Goal: Task Accomplishment & Management: Complete application form

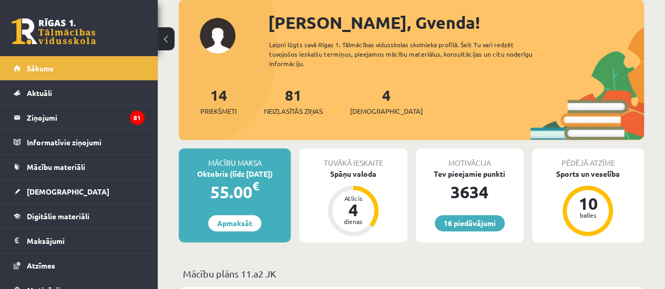
scroll to position [68, 0]
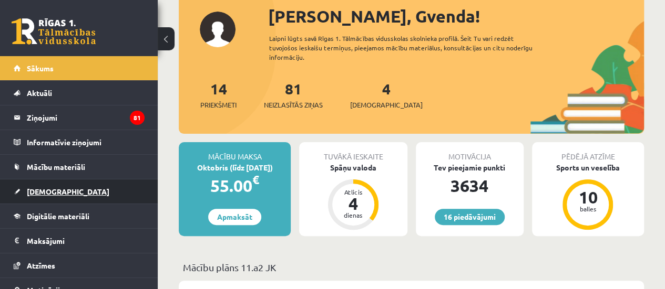
click at [75, 188] on link "[DEMOGRAPHIC_DATA]" at bounding box center [79, 192] width 131 height 24
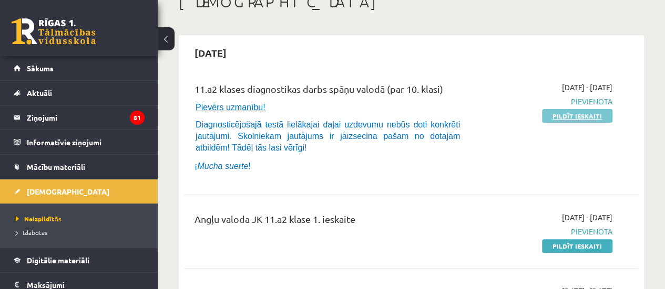
click at [584, 116] on link "Pildīt ieskaiti" at bounding box center [577, 116] width 70 height 14
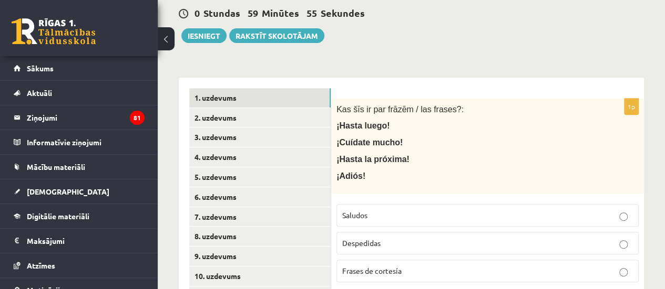
scroll to position [167, 0]
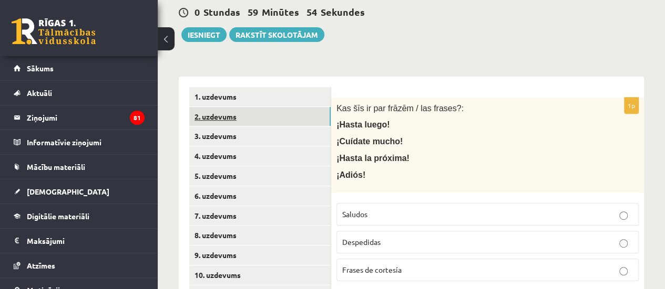
click at [243, 113] on link "2. uzdevums" at bounding box center [259, 116] width 141 height 19
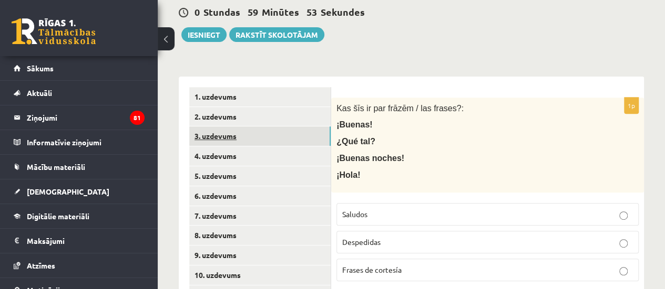
click at [232, 137] on link "3. uzdevums" at bounding box center [259, 136] width 141 height 19
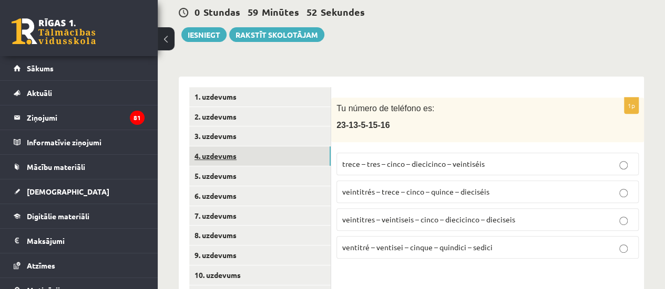
click at [229, 157] on link "4. uzdevums" at bounding box center [259, 156] width 141 height 19
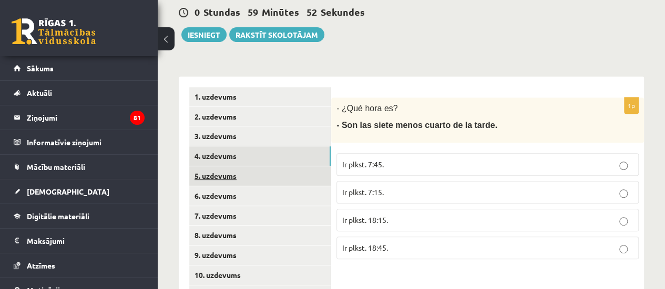
click at [231, 176] on link "5. uzdevums" at bounding box center [259, 176] width 141 height 19
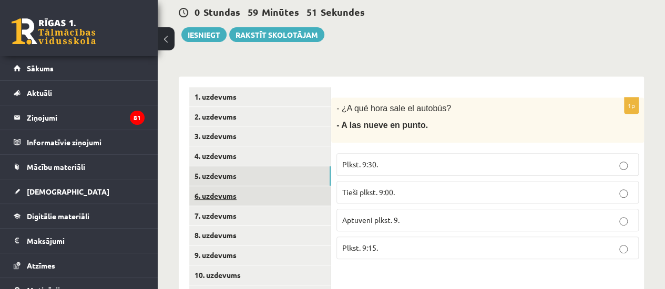
click at [232, 203] on link "6. uzdevums" at bounding box center [259, 196] width 141 height 19
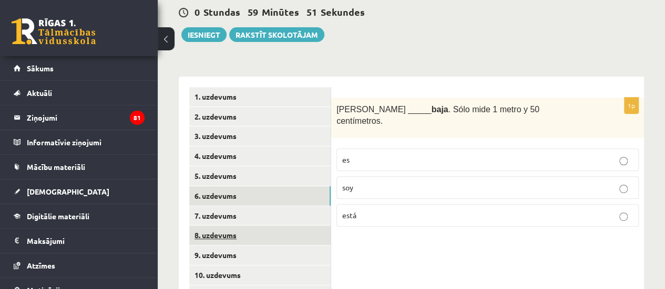
click at [232, 226] on link "8. uzdevums" at bounding box center [259, 235] width 141 height 19
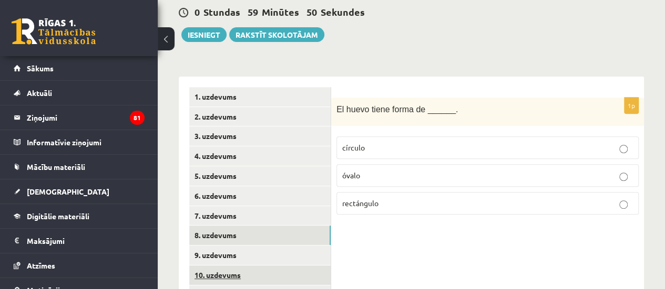
click at [236, 266] on link "10. uzdevums" at bounding box center [259, 275] width 141 height 19
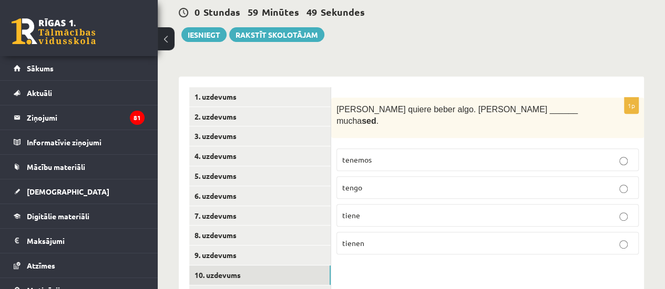
scroll to position [369, 0]
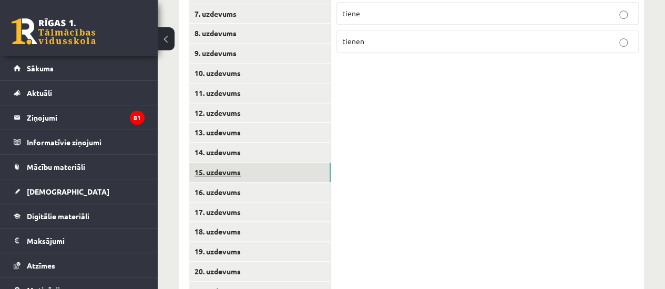
click at [322, 169] on link "15. uzdevums" at bounding box center [259, 172] width 141 height 19
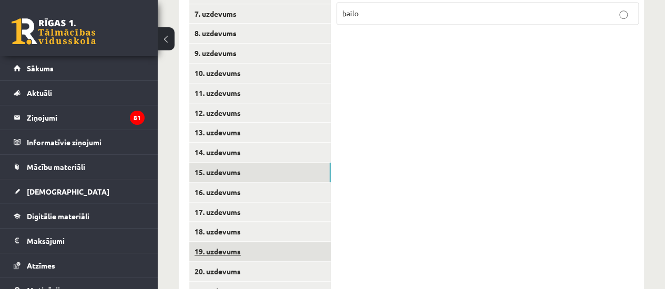
click at [283, 260] on link "19. uzdevums" at bounding box center [259, 251] width 141 height 19
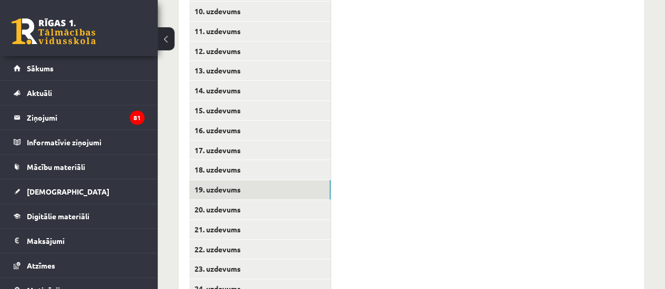
scroll to position [591, 0]
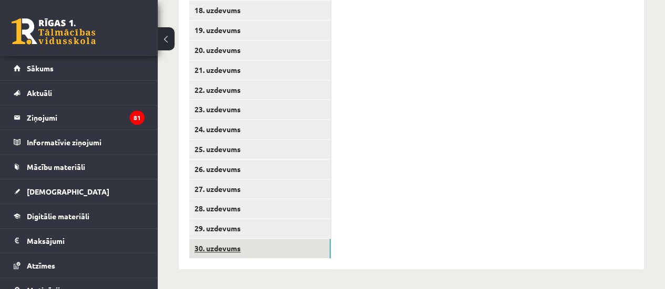
click at [262, 252] on link "30. uzdevums" at bounding box center [259, 248] width 141 height 19
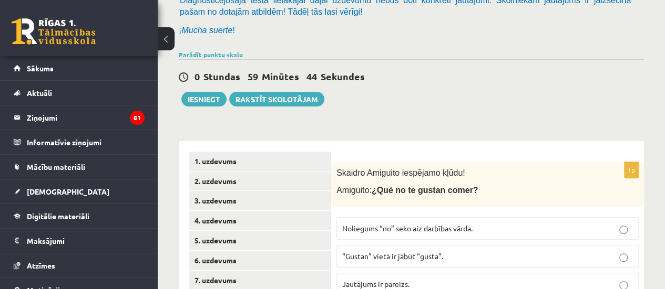
scroll to position [99, 0]
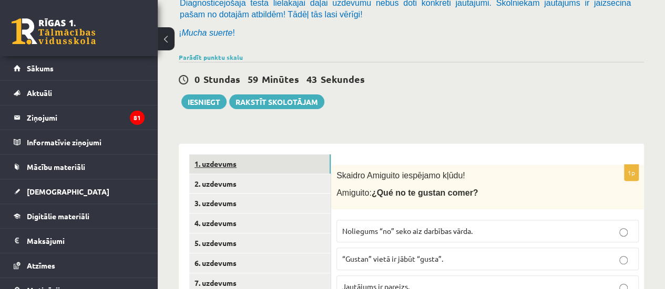
click at [198, 172] on link "1. uzdevums" at bounding box center [259, 163] width 141 height 19
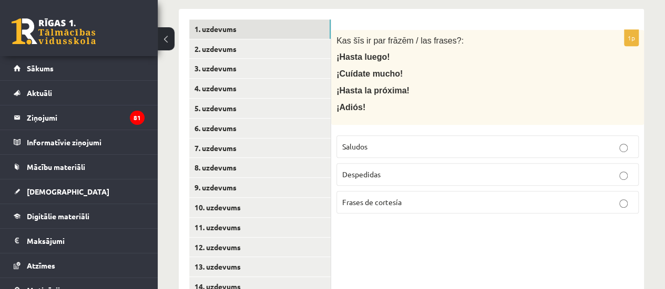
scroll to position [235, 0]
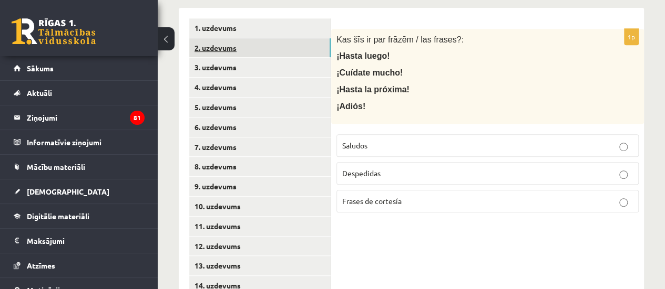
click at [258, 51] on link "2. uzdevums" at bounding box center [259, 47] width 141 height 19
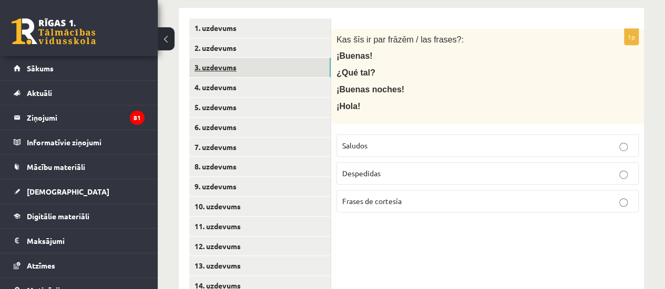
click at [244, 64] on link "3. uzdevums" at bounding box center [259, 67] width 141 height 19
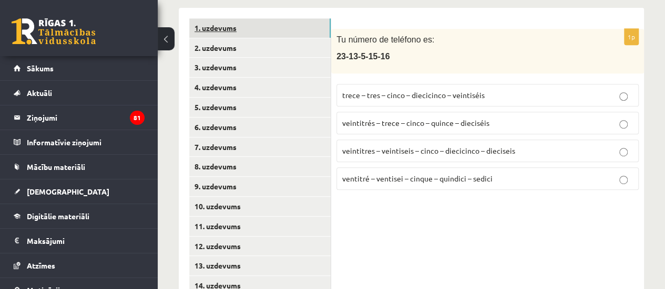
click at [227, 27] on link "1. uzdevums" at bounding box center [259, 27] width 141 height 19
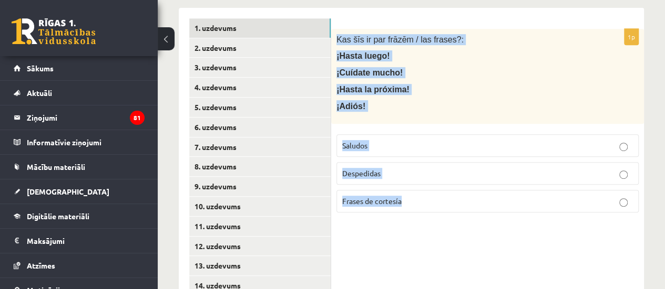
drag, startPoint x: 336, startPoint y: 38, endPoint x: 413, endPoint y: 226, distance: 202.6
copy div "Kas šīs ir par frāzēm / las frases?: ¡Hasta luego! ¡Cuídate mucho! ¡Hasta la pr…"
click at [400, 216] on div "1p Kas šīs ir par frāzēm / las frases?: ¡Hasta luego! ¡Cuídate mucho! ¡Hasta la…" at bounding box center [487, 125] width 313 height 192
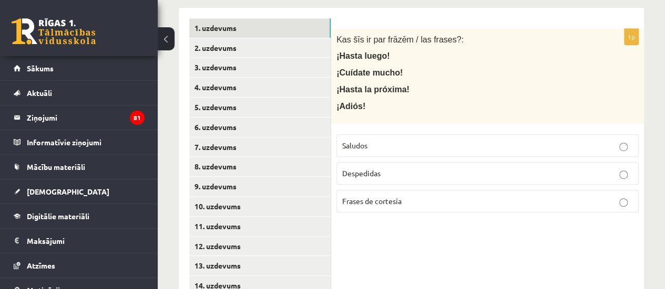
click at [388, 176] on p "Despedidas" at bounding box center [487, 173] width 291 height 11
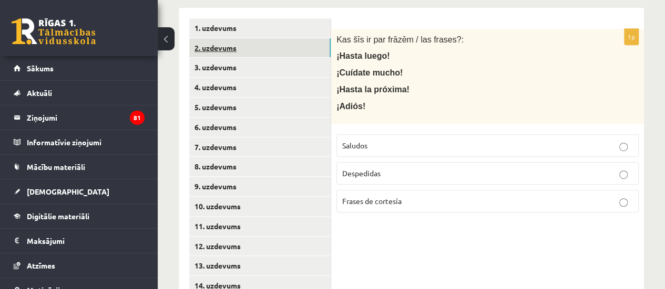
click at [227, 44] on link "2. uzdevums" at bounding box center [259, 47] width 141 height 19
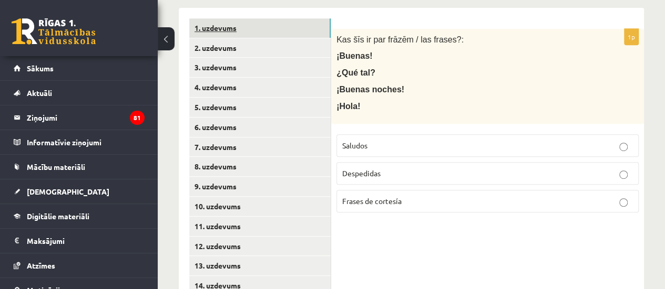
click at [236, 32] on link "1. uzdevums" at bounding box center [259, 27] width 141 height 19
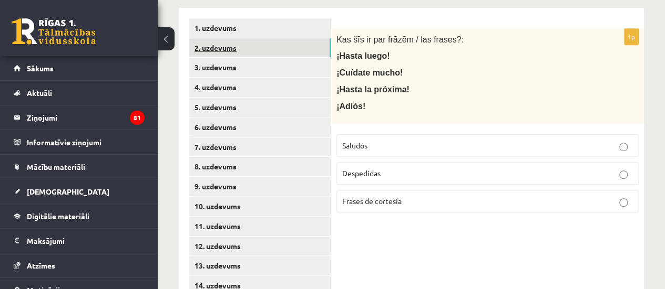
click at [237, 43] on link "2. uzdevums" at bounding box center [259, 47] width 141 height 19
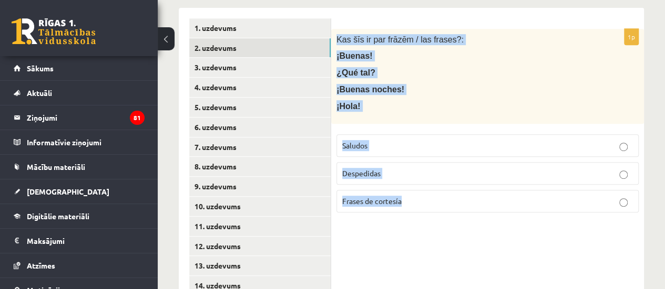
drag, startPoint x: 335, startPoint y: 33, endPoint x: 450, endPoint y: 229, distance: 226.8
copy div "Kas šīs ir par frāzēm / las frases?: ¡Buenas! ¿Qué tal? ¡Buenas noches! ¡Hola! …"
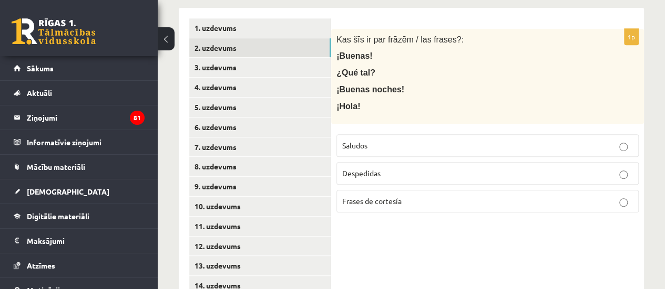
click at [402, 154] on label "Saludos" at bounding box center [487, 145] width 302 height 23
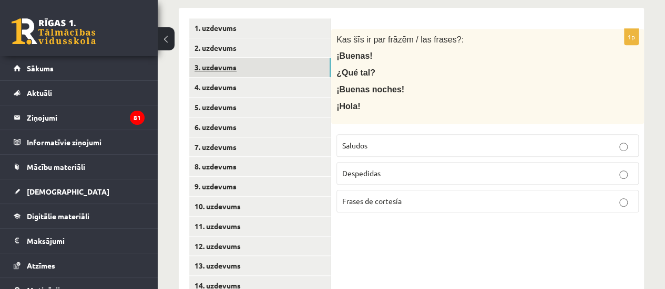
click at [208, 66] on link "3. uzdevums" at bounding box center [259, 67] width 141 height 19
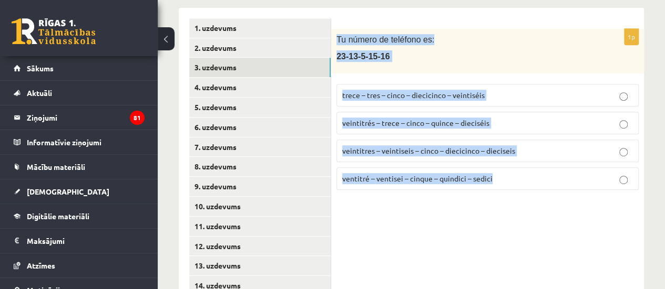
drag, startPoint x: 334, startPoint y: 36, endPoint x: 496, endPoint y: 203, distance: 233.3
copy div "Tu número de teléfono es: 23-13-5-15-16 trece – tres – cinco – diecicinco – vei…"
drag, startPoint x: 421, startPoint y: 244, endPoint x: 342, endPoint y: 219, distance: 83.1
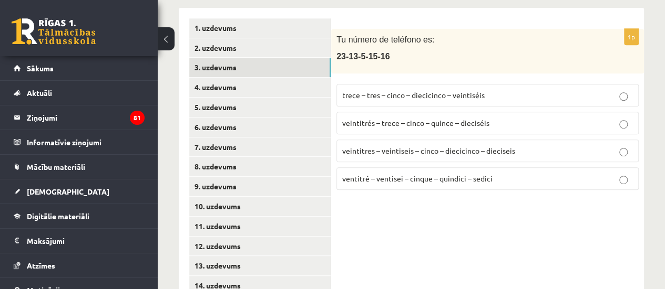
click at [371, 127] on p "veintitrés – trece – cinco – quince – dieciséis" at bounding box center [487, 123] width 291 height 11
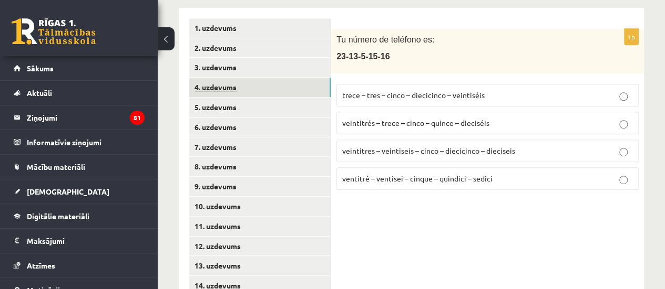
click at [266, 79] on link "4. uzdevums" at bounding box center [259, 87] width 141 height 19
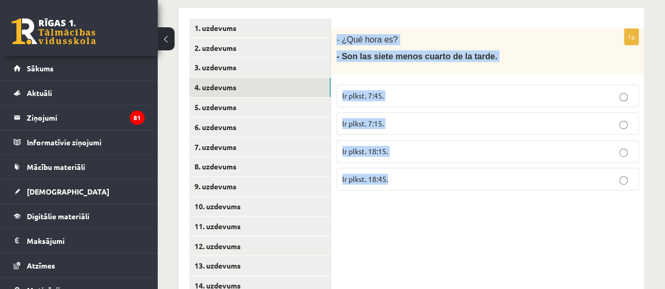
drag, startPoint x: 335, startPoint y: 35, endPoint x: 431, endPoint y: 191, distance: 183.3
click at [431, 191] on div "1p - ¿Qué hora es? - Son las siete menos cuarto de la tarde. Ir plkst. 7:45. Ir…" at bounding box center [487, 114] width 313 height 170
copy div "- ¿Qué hora es? - Son las siete menos cuarto de la tarde. Ir plkst. 7:45. Ir pl…"
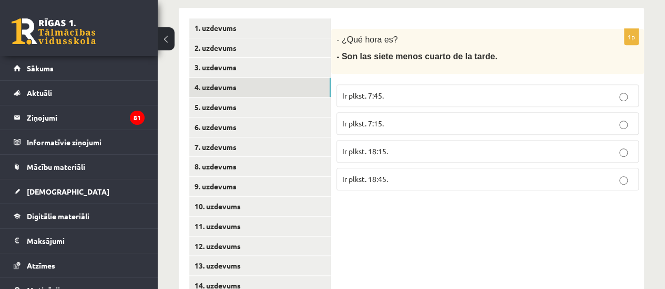
click at [397, 178] on p "Ir plkst. 18:45." at bounding box center [487, 179] width 291 height 11
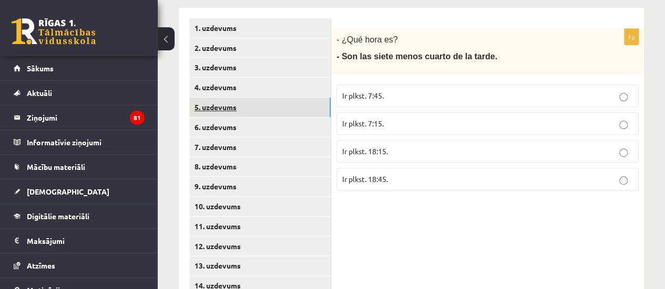
click at [199, 109] on link "5. uzdevums" at bounding box center [259, 107] width 141 height 19
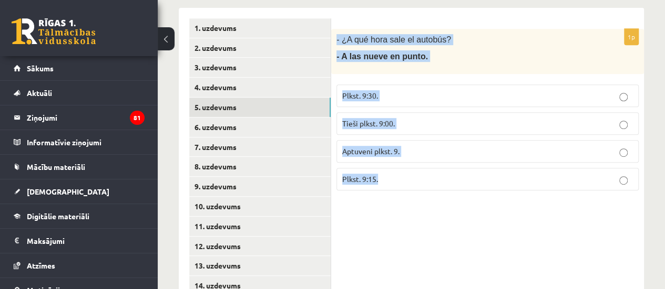
drag, startPoint x: 334, startPoint y: 33, endPoint x: 443, endPoint y: 201, distance: 200.8
copy div "- ¿A qué hora sale el autobús? - A las nueve en punto. Plkst. 9:30. Tieši plkst…"
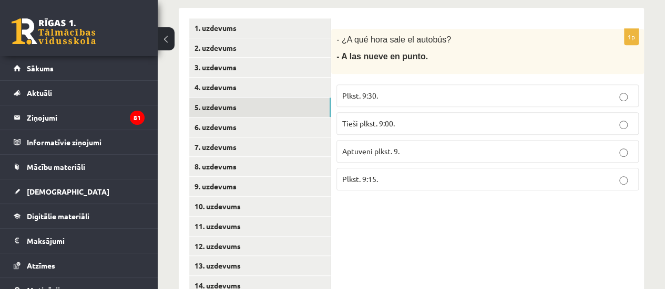
click at [377, 132] on label "Tieši plkst. 9:00." at bounding box center [487, 123] width 302 height 23
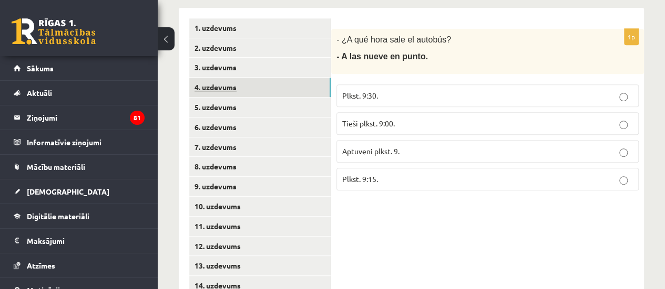
click at [239, 91] on link "4. uzdevums" at bounding box center [259, 87] width 141 height 19
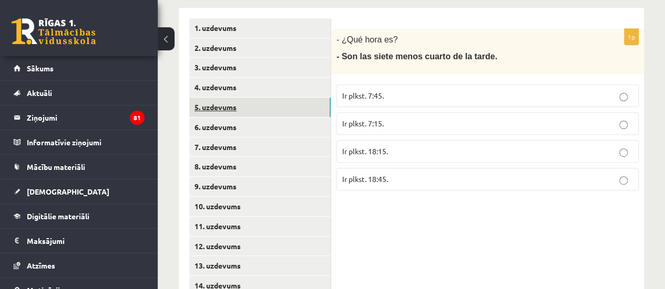
click at [231, 107] on link "5. uzdevums" at bounding box center [259, 107] width 141 height 19
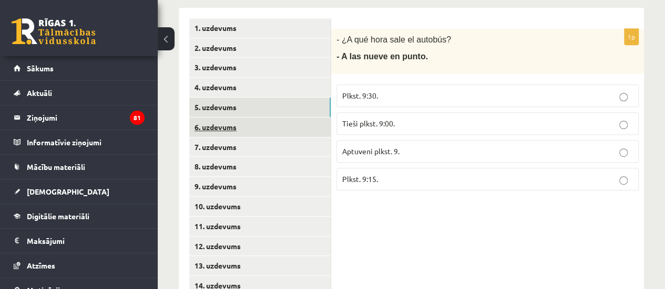
click at [227, 123] on link "6. uzdevums" at bounding box center [259, 127] width 141 height 19
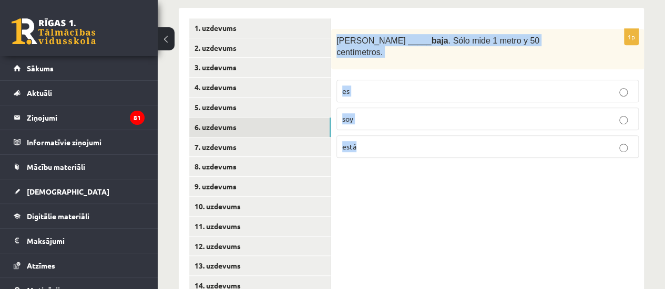
drag, startPoint x: 334, startPoint y: 40, endPoint x: 439, endPoint y: 163, distance: 161.0
copy div "Sara _____ baja . Sólo mide 1 metro y 50 centímetros. es soy está"
click at [353, 149] on div "1p Sara _____ baja . Sólo mide 1 metro y 50 centímetros. es soy está" at bounding box center [487, 98] width 313 height 138
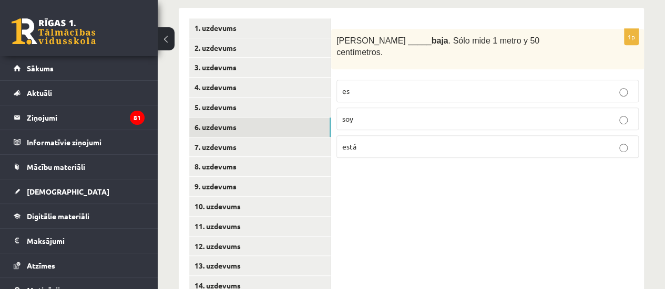
click at [376, 86] on label "es" at bounding box center [487, 91] width 302 height 23
click at [223, 144] on link "7. uzdevums" at bounding box center [259, 147] width 141 height 19
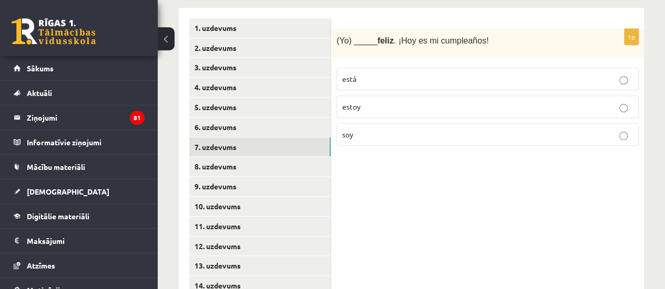
click at [372, 136] on p "soy" at bounding box center [487, 134] width 291 height 11
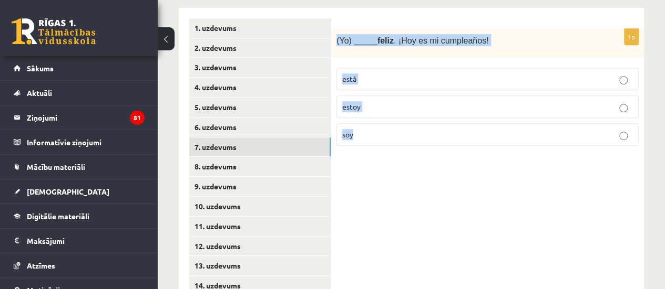
drag, startPoint x: 333, startPoint y: 38, endPoint x: 464, endPoint y: 170, distance: 186.5
copy div "(Yo) _____ feliz . ¡Hoy es mi cumpleaños! está estoy soy"
click at [348, 151] on div "1p (Yo) _____ feliz . ¡Hoy es mi cumpleaños! está estoy soy" at bounding box center [487, 92] width 313 height 126
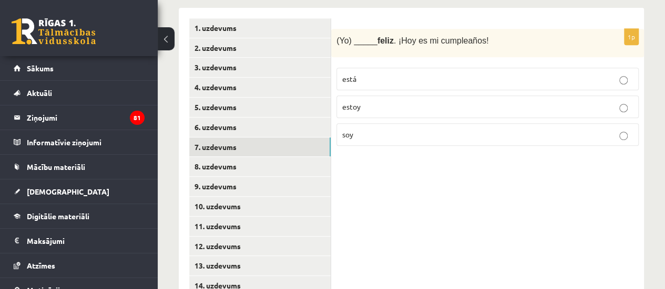
click at [373, 111] on p "estoy" at bounding box center [487, 106] width 291 height 11
click at [216, 168] on link "8. uzdevums" at bounding box center [259, 166] width 141 height 19
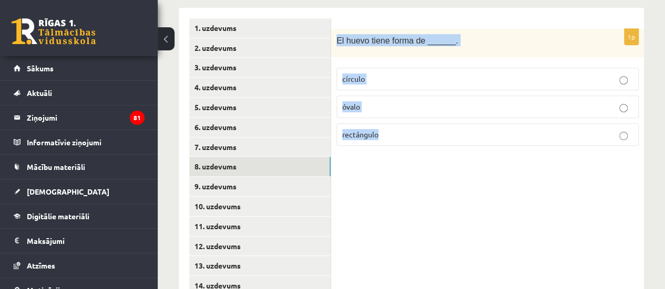
drag, startPoint x: 336, startPoint y: 43, endPoint x: 420, endPoint y: 169, distance: 151.8
copy div "El huevo tiene forma de ______. círculo óvalo rectángulo"
click at [379, 148] on div "1p El huevo tiene forma de ______. círculo óvalo rectángulo" at bounding box center [487, 92] width 313 height 126
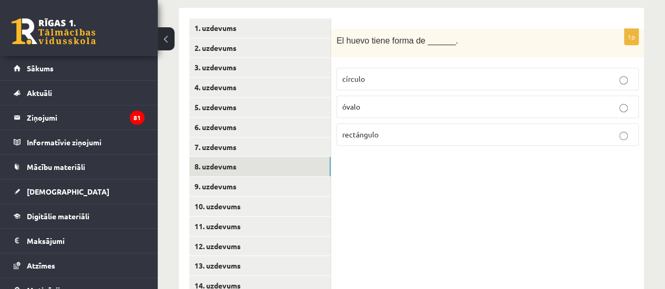
click at [368, 109] on p "óvalo" at bounding box center [487, 106] width 291 height 11
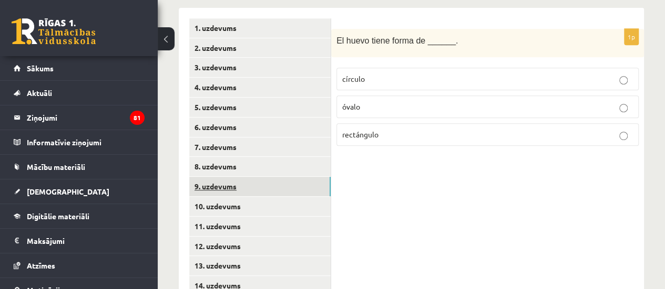
click at [271, 188] on link "9. uzdevums" at bounding box center [259, 186] width 141 height 19
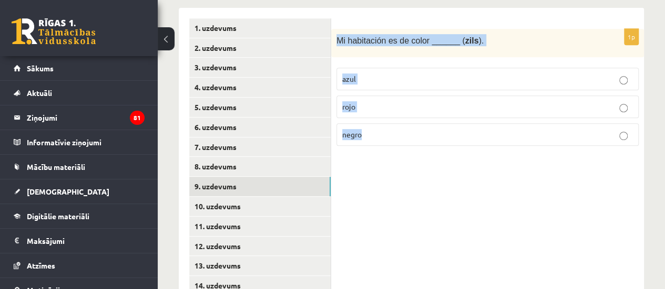
drag, startPoint x: 332, startPoint y: 36, endPoint x: 401, endPoint y: 154, distance: 136.6
copy div "Mi habitación es de color ______ ( zils ). azul rojo negro"
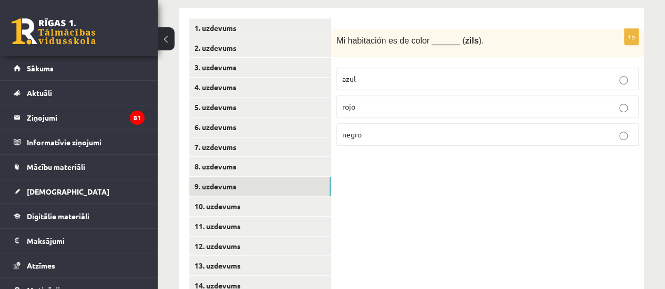
click at [409, 81] on p "azul" at bounding box center [487, 79] width 291 height 11
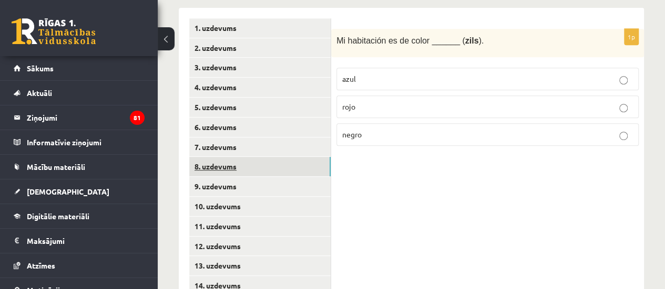
click at [271, 173] on link "8. uzdevums" at bounding box center [259, 166] width 141 height 19
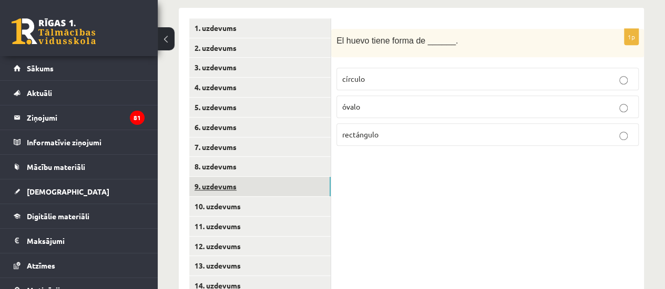
click at [248, 189] on link "9. uzdevums" at bounding box center [259, 186] width 141 height 19
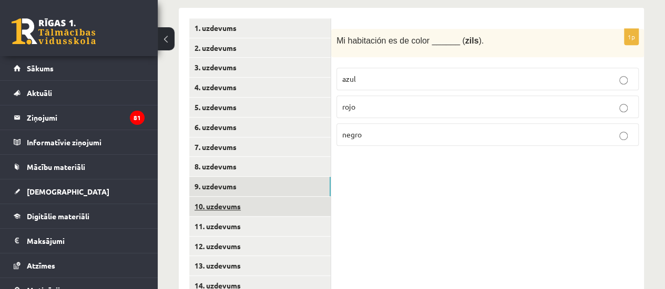
click at [242, 206] on link "10. uzdevums" at bounding box center [259, 206] width 141 height 19
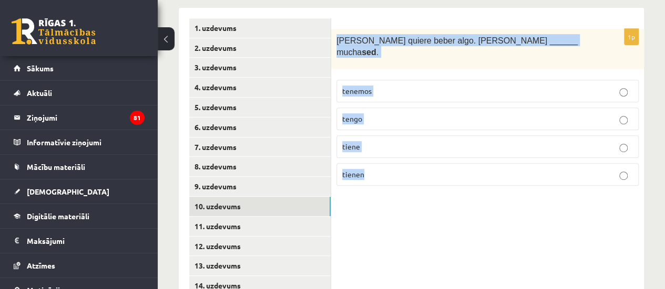
drag, startPoint x: 336, startPoint y: 41, endPoint x: 420, endPoint y: 193, distance: 173.5
copy div "Ana quiere beber algo. Ana ______ mucha sed . tenemos tengo tiene tienen"
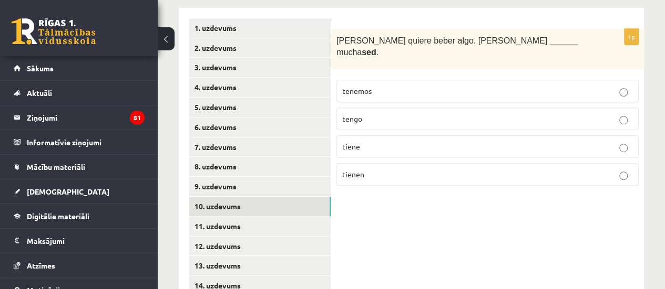
click at [364, 141] on p "tiene" at bounding box center [487, 146] width 291 height 11
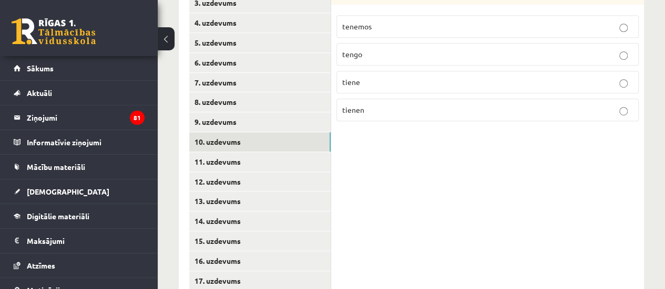
scroll to position [314, 0]
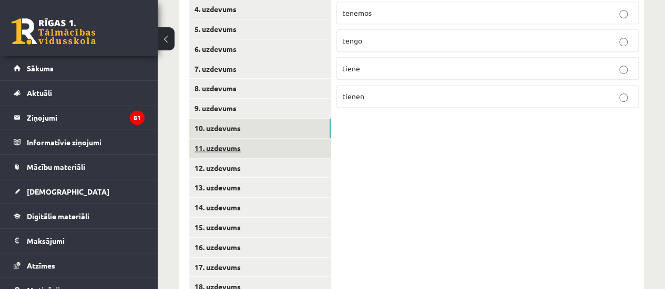
click at [255, 156] on link "11. uzdevums" at bounding box center [259, 148] width 141 height 19
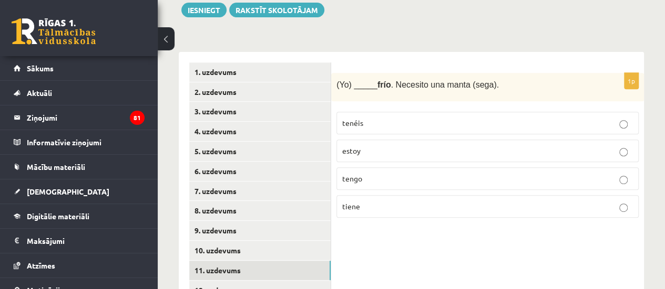
scroll to position [195, 0]
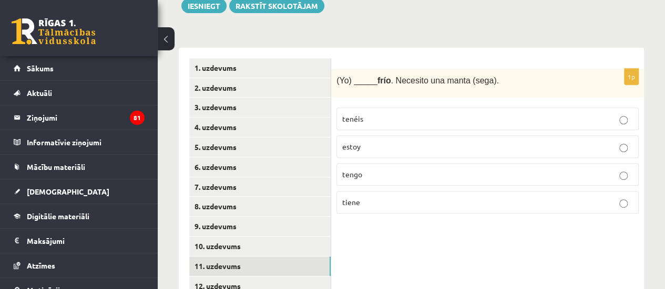
click at [353, 169] on p "tengo" at bounding box center [487, 174] width 291 height 11
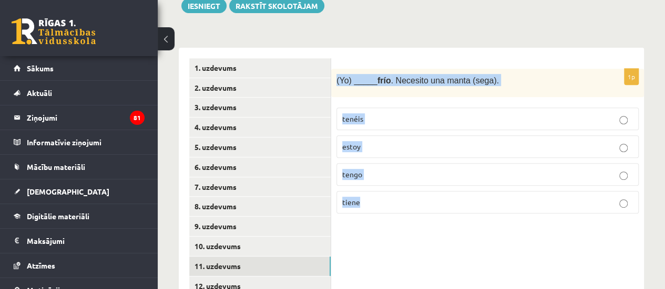
drag, startPoint x: 334, startPoint y: 78, endPoint x: 458, endPoint y: 227, distance: 194.4
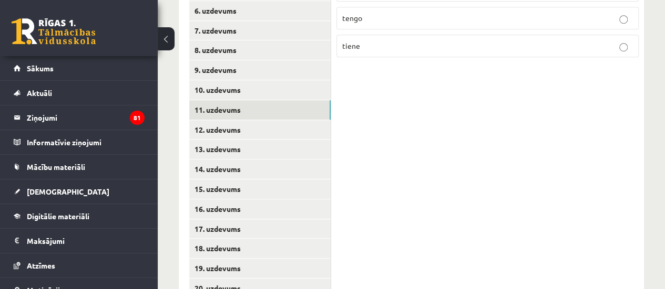
scroll to position [361, 0]
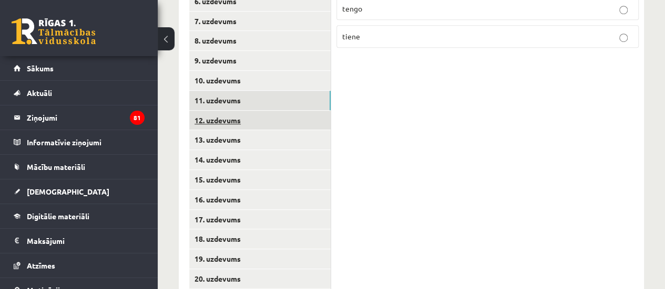
click at [215, 121] on link "12. uzdevums" at bounding box center [259, 120] width 141 height 19
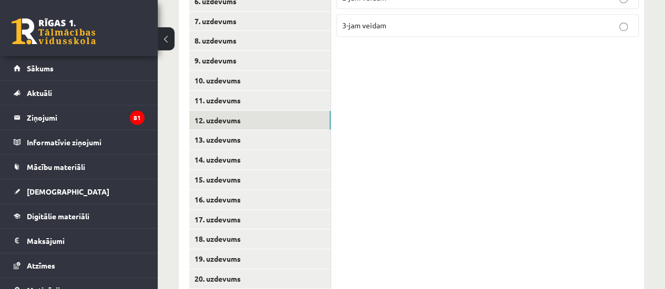
click at [660, 181] on div "11.a2 klases diagnostikas darbs spāņu valodā (par 10. klasi) , Gvenda Liepiņa (…" at bounding box center [411, 99] width 507 height 841
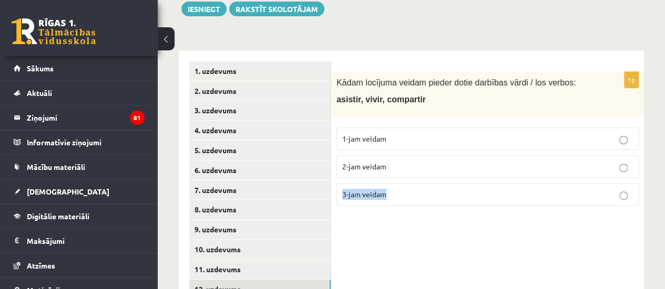
scroll to position [199, 0]
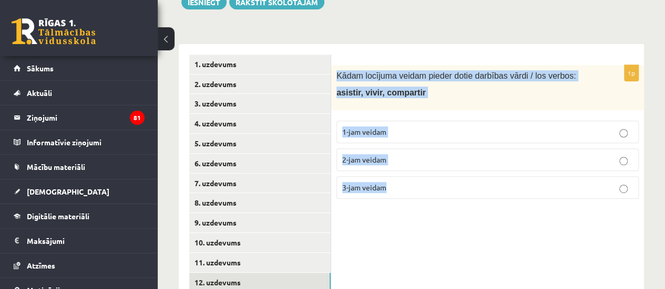
drag, startPoint x: 334, startPoint y: 71, endPoint x: 434, endPoint y: 212, distance: 173.0
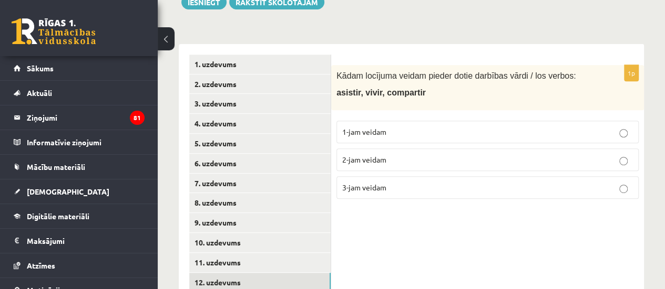
click at [366, 187] on span "3-jam veidam" at bounding box center [364, 187] width 44 height 9
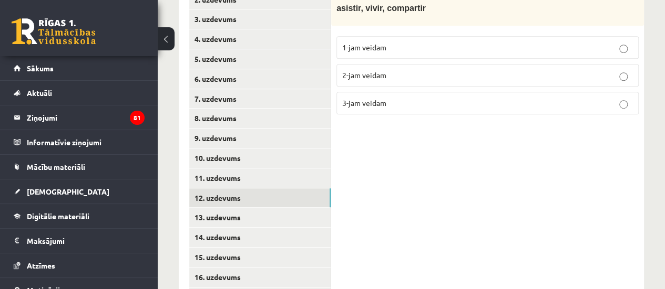
scroll to position [285, 0]
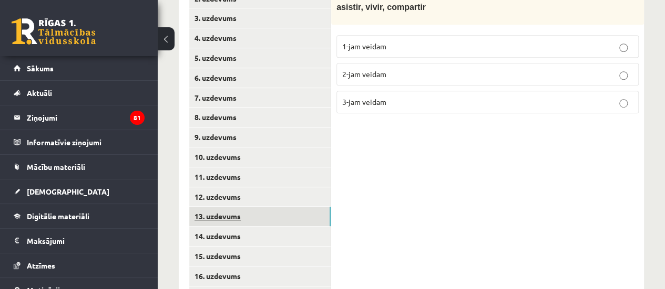
click at [247, 220] on link "13. uzdevums" at bounding box center [259, 216] width 141 height 19
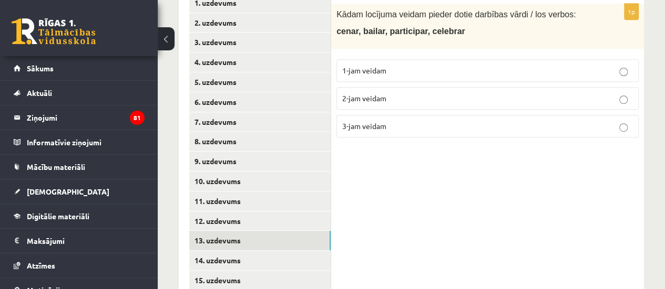
scroll to position [245, 0]
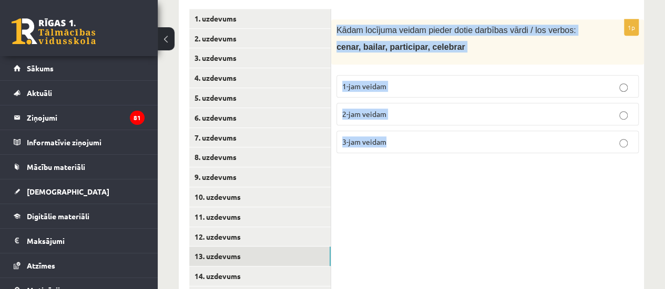
drag, startPoint x: 333, startPoint y: 25, endPoint x: 431, endPoint y: 167, distance: 172.5
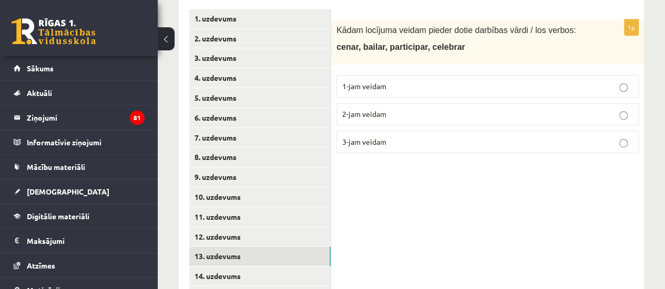
click at [388, 89] on p "1-jam veidam" at bounding box center [487, 86] width 291 height 11
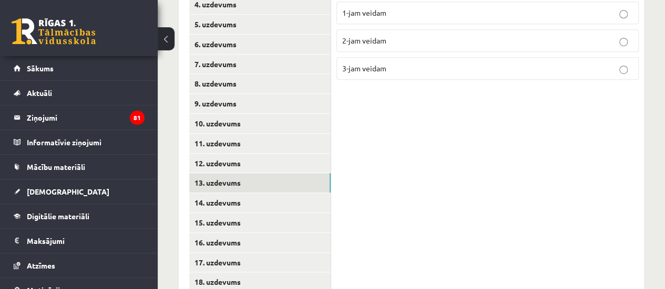
scroll to position [324, 0]
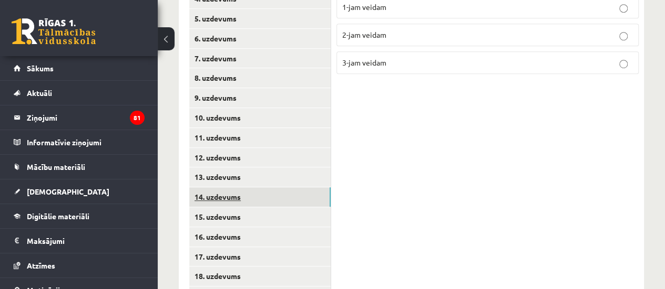
click at [257, 188] on link "14. uzdevums" at bounding box center [259, 197] width 141 height 19
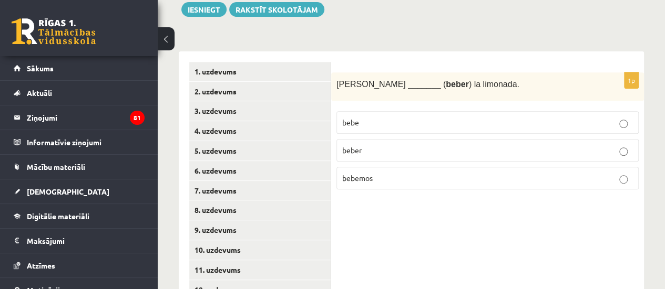
scroll to position [190, 0]
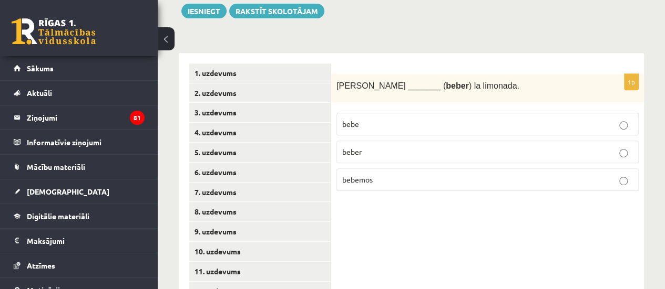
click at [377, 175] on p "bebemos" at bounding box center [487, 179] width 291 height 11
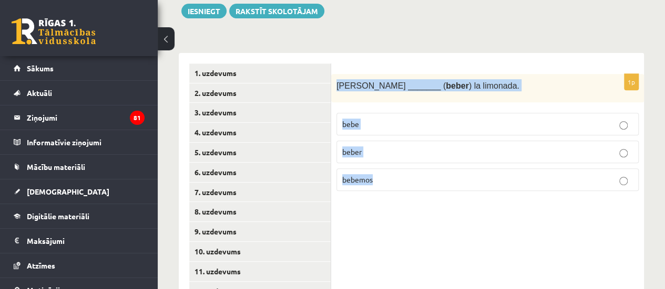
drag, startPoint x: 335, startPoint y: 87, endPoint x: 409, endPoint y: 198, distance: 133.3
click at [409, 198] on div "1p Enrique _______ ( beber ) la limonada. bebe beber bebemos" at bounding box center [487, 137] width 313 height 126
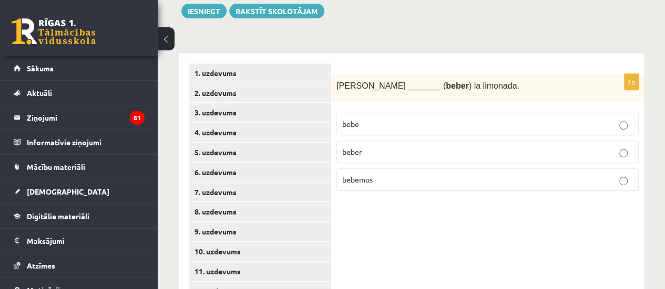
click at [435, 119] on p "bebe" at bounding box center [487, 124] width 291 height 11
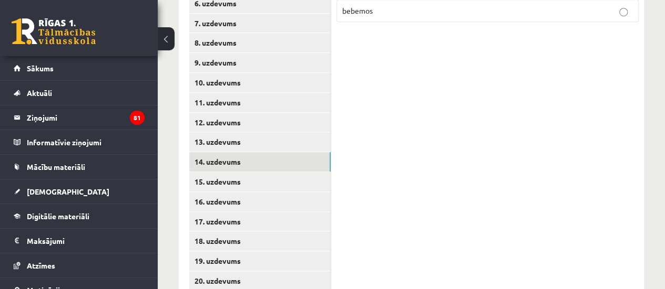
scroll to position [368, 0]
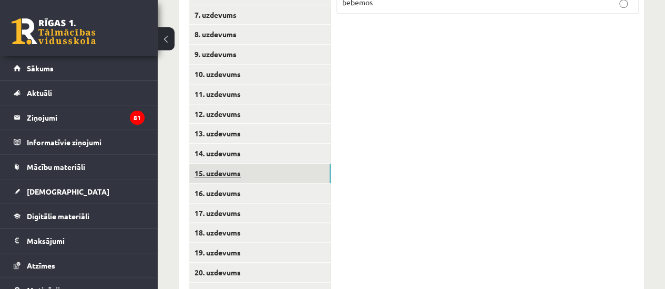
click at [210, 171] on link "15. uzdevums" at bounding box center [259, 173] width 141 height 19
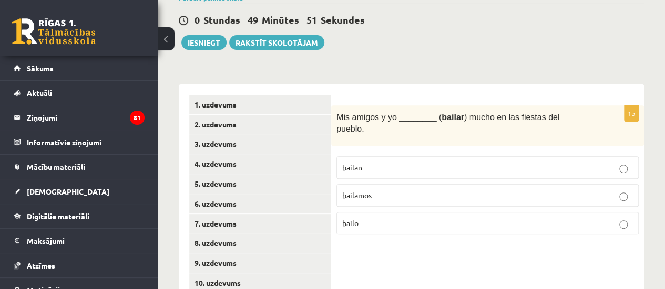
scroll to position [168, 0]
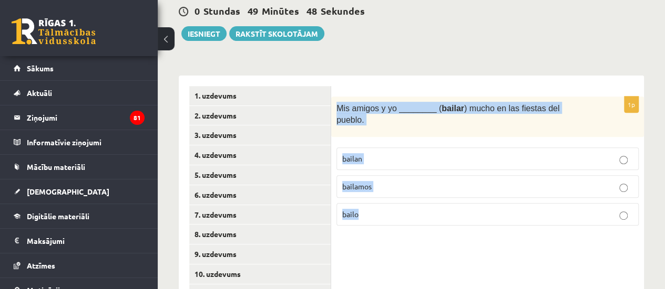
drag, startPoint x: 333, startPoint y: 108, endPoint x: 418, endPoint y: 214, distance: 136.4
click at [418, 214] on div "1p Mis amigos y yo ________ ( bailar ) mucho en las fiestas del pueblo. bailan …" at bounding box center [487, 166] width 313 height 138
click at [491, 215] on fieldset "bailan bailamos bailo" at bounding box center [487, 185] width 302 height 87
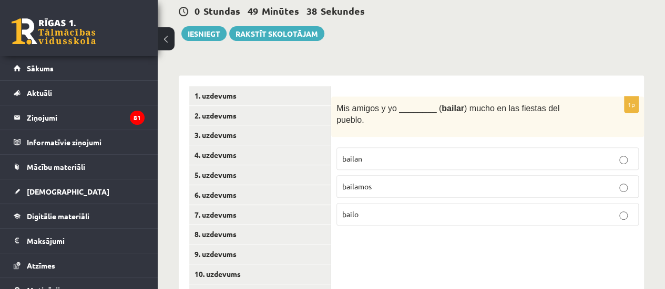
click at [465, 181] on p "bailamos" at bounding box center [487, 186] width 291 height 11
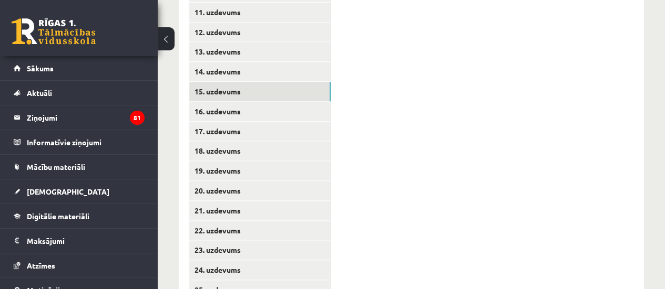
scroll to position [462, 0]
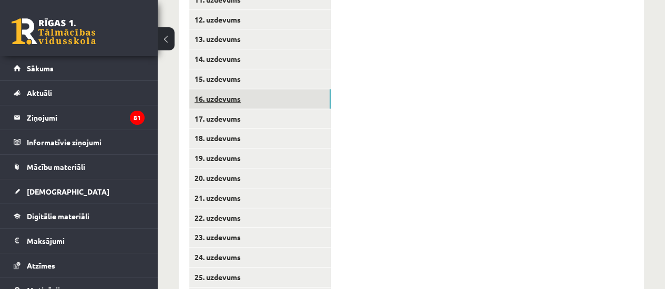
click at [244, 108] on link "16. uzdevums" at bounding box center [259, 98] width 141 height 19
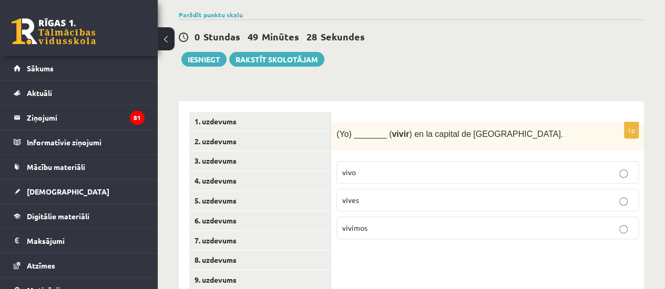
scroll to position [140, 0]
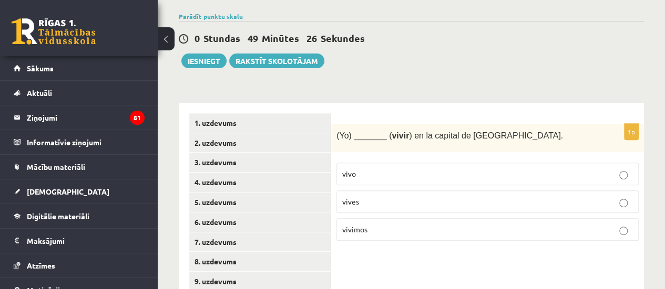
click at [351, 205] on p "vives" at bounding box center [487, 201] width 291 height 11
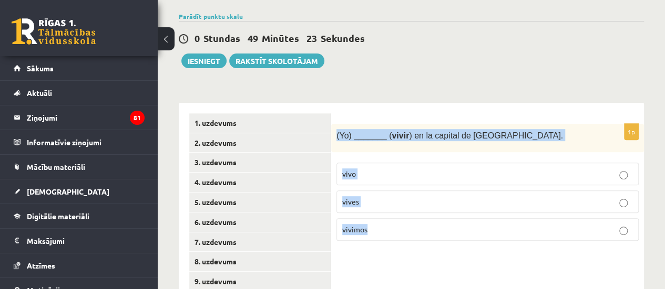
drag, startPoint x: 332, startPoint y: 140, endPoint x: 421, endPoint y: 255, distance: 145.7
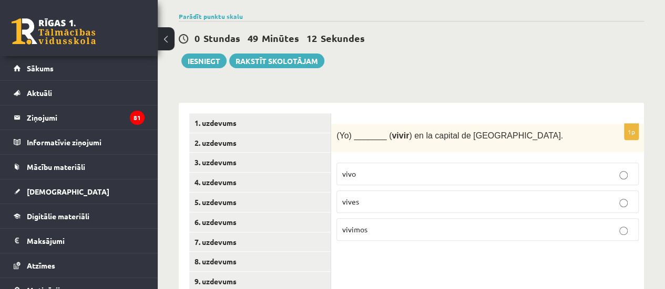
click at [402, 166] on label "vivo" at bounding box center [487, 174] width 302 height 23
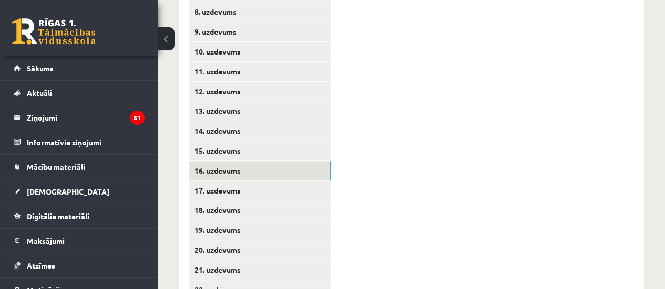
scroll to position [396, 0]
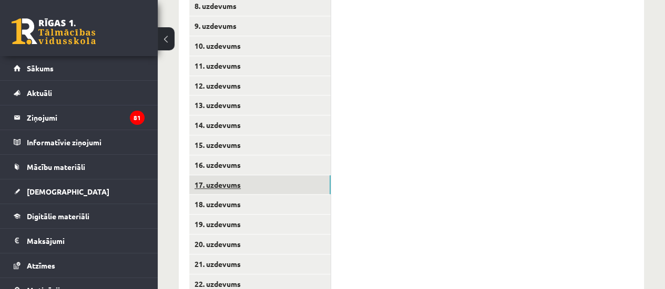
click at [315, 189] on link "17. uzdevums" at bounding box center [259, 184] width 141 height 19
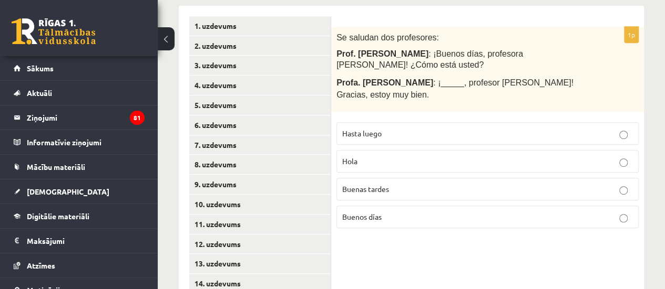
scroll to position [241, 0]
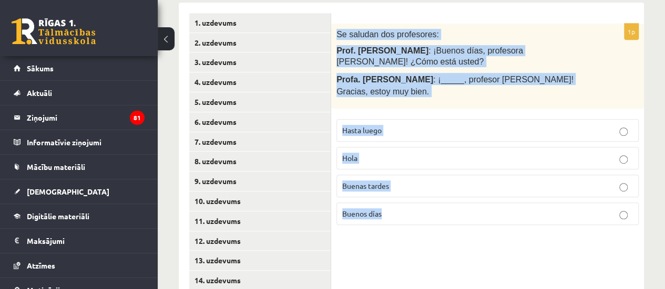
drag, startPoint x: 334, startPoint y: 32, endPoint x: 436, endPoint y: 206, distance: 201.6
click at [436, 206] on div "1p Se saludan dos profesores: Prof. Juan Pérez : ¡Buenos días, profesora Gómez!…" at bounding box center [487, 129] width 313 height 210
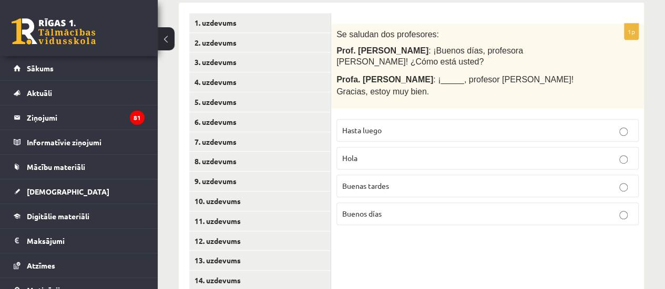
click at [376, 203] on label "Buenos días" at bounding box center [487, 214] width 302 height 23
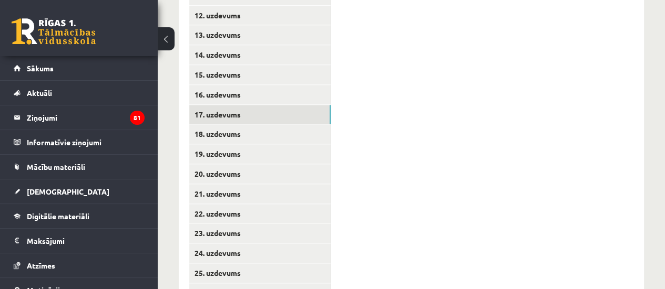
scroll to position [468, 0]
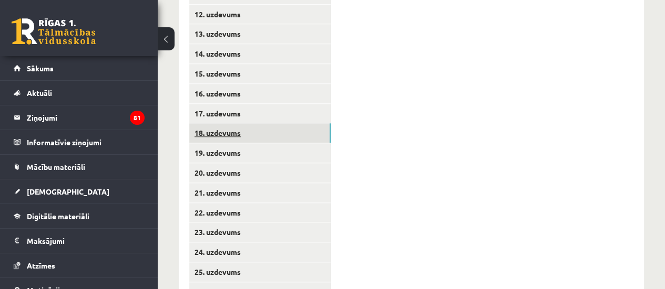
click at [246, 135] on link "18. uzdevums" at bounding box center [259, 132] width 141 height 19
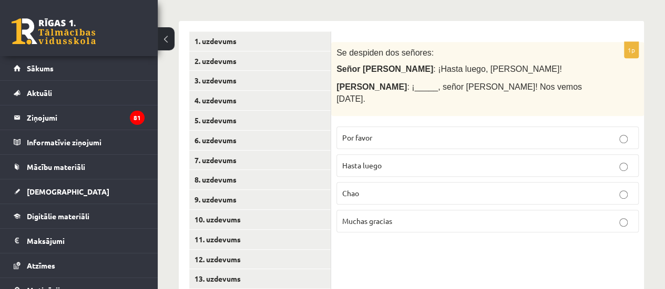
scroll to position [228, 0]
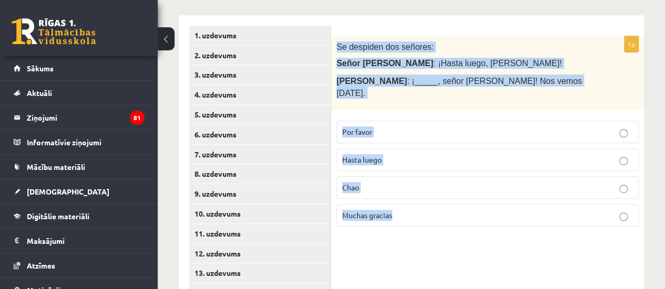
drag, startPoint x: 334, startPoint y: 48, endPoint x: 405, endPoint y: 231, distance: 195.6
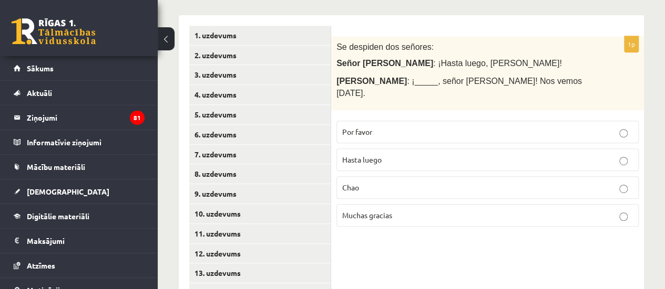
click at [426, 154] on p "Hasta luego" at bounding box center [487, 159] width 291 height 11
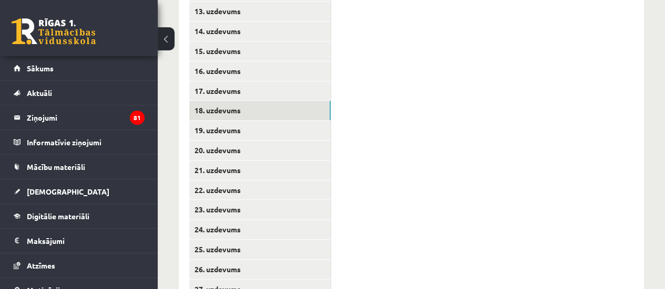
scroll to position [494, 0]
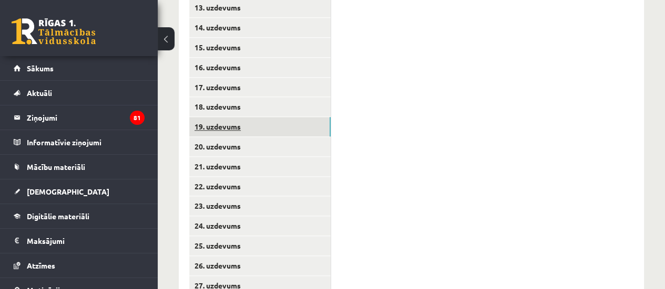
click at [196, 131] on link "19. uzdevums" at bounding box center [259, 126] width 141 height 19
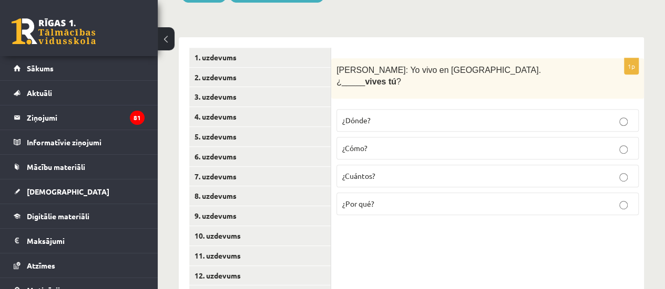
scroll to position [190, 0]
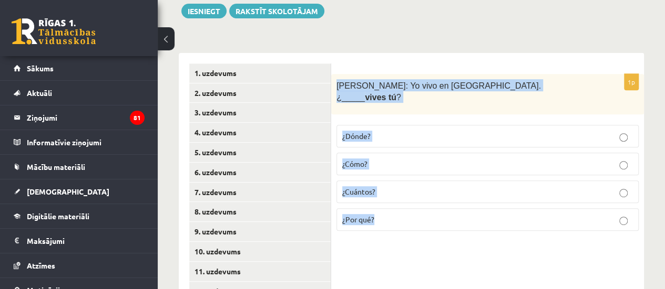
drag, startPoint x: 337, startPoint y: 80, endPoint x: 498, endPoint y: 221, distance: 213.0
click at [498, 221] on div "1p Alberto: Yo vivo en Madrid. ¿_____ vives tú ? ¿Dónde? ¿Cómo? ¿Cuántos? ¿Por …" at bounding box center [487, 156] width 313 height 165
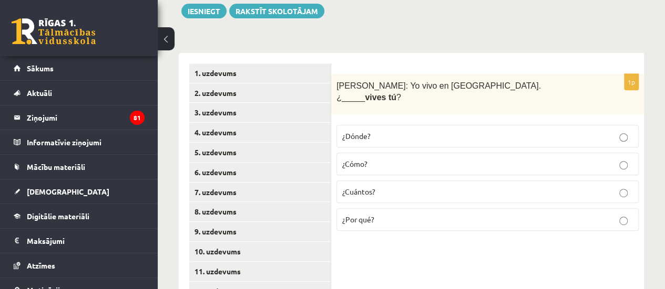
click at [377, 131] on p "¿Dónde?" at bounding box center [487, 136] width 291 height 11
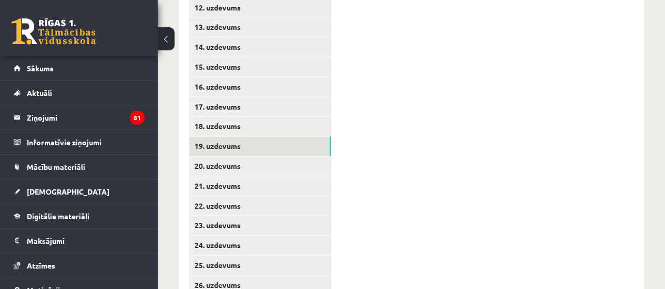
scroll to position [478, 0]
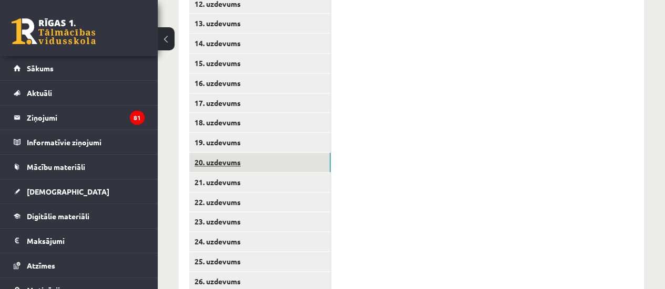
click at [301, 162] on link "20. uzdevums" at bounding box center [259, 162] width 141 height 19
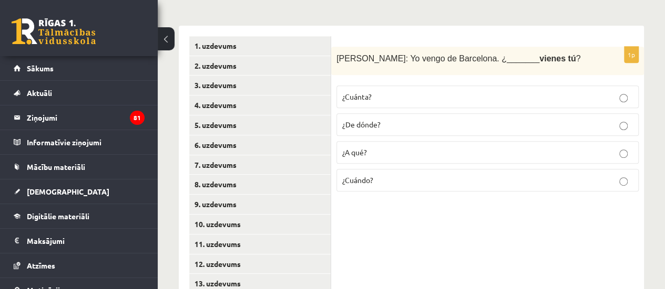
scroll to position [201, 0]
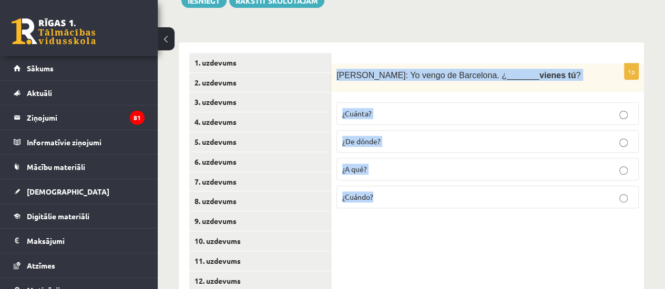
drag, startPoint x: 333, startPoint y: 74, endPoint x: 421, endPoint y: 215, distance: 166.2
click at [421, 215] on div "1p Antonio: Yo vengo de Barcelona. ¿_______ vienes tú ? ¿Cuánta? ¿De dónde? ¿A …" at bounding box center [487, 141] width 313 height 154
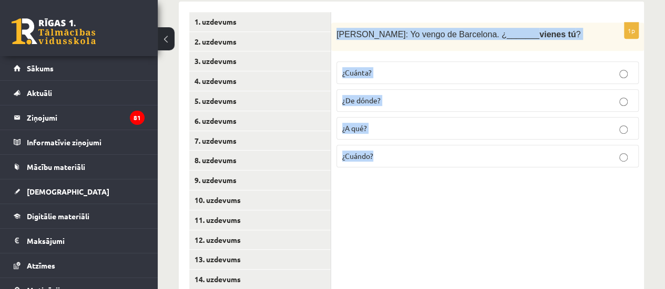
drag, startPoint x: 337, startPoint y: 80, endPoint x: 419, endPoint y: 175, distance: 125.5
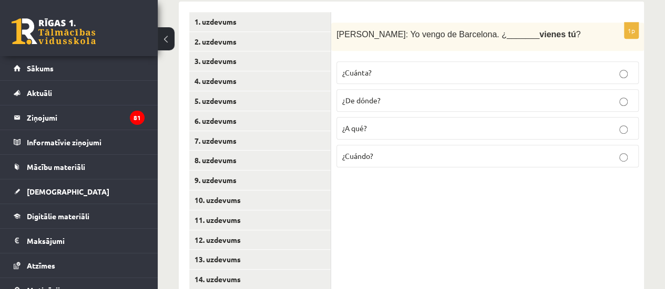
click at [446, 107] on label "¿De dónde?" at bounding box center [487, 100] width 302 height 23
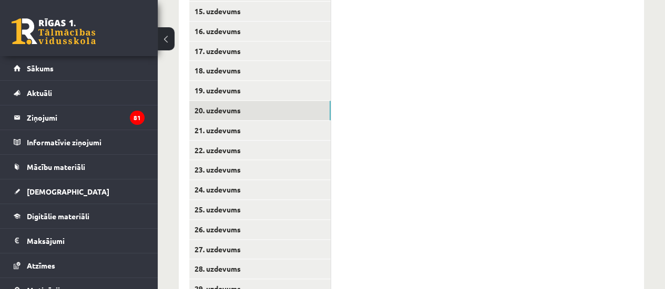
scroll to position [546, 0]
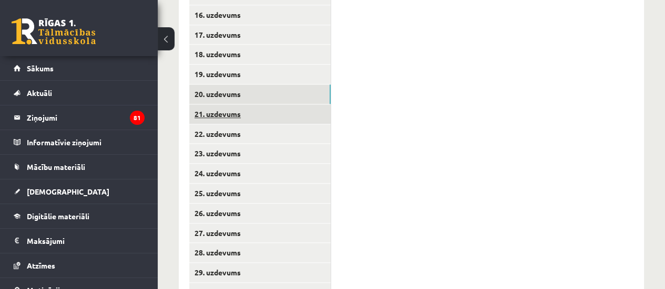
click at [205, 117] on link "21. uzdevums" at bounding box center [259, 114] width 141 height 19
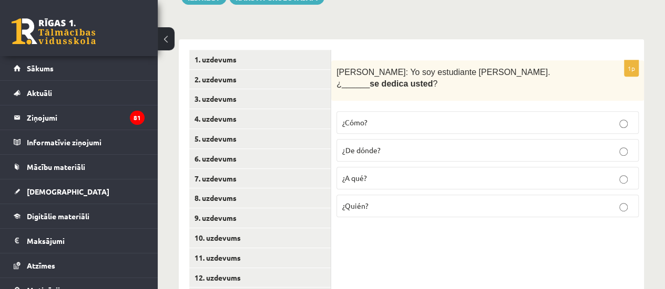
scroll to position [202, 0]
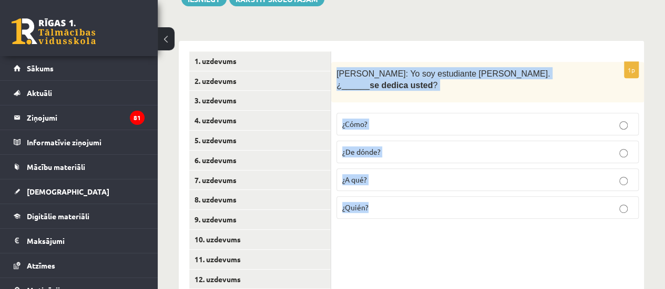
drag, startPoint x: 333, startPoint y: 69, endPoint x: 432, endPoint y: 211, distance: 172.8
click at [432, 211] on div "1p Sara: Yo soy estudiante de inglés. ¿______ se dedica usted ? ¿Cómo? ¿De dónd…" at bounding box center [487, 144] width 313 height 165
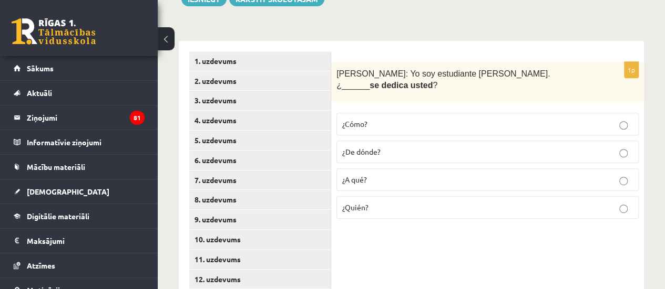
click at [465, 177] on label "¿A qué?" at bounding box center [487, 180] width 302 height 23
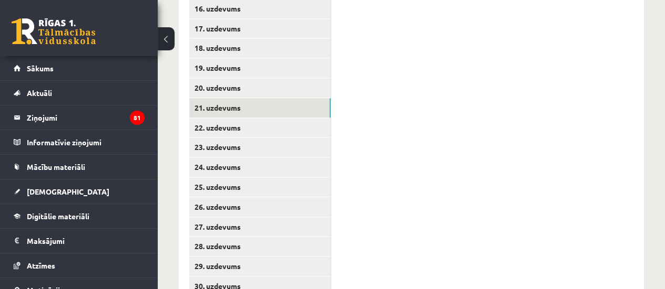
scroll to position [591, 0]
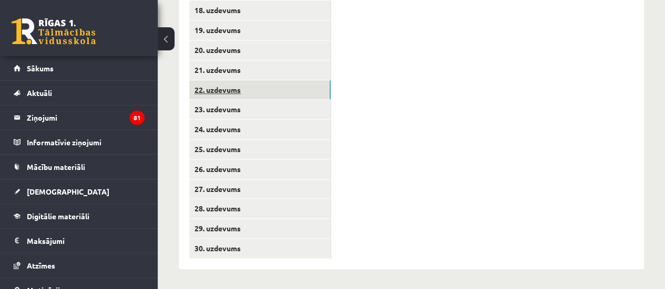
click at [294, 91] on link "22. uzdevums" at bounding box center [259, 89] width 141 height 19
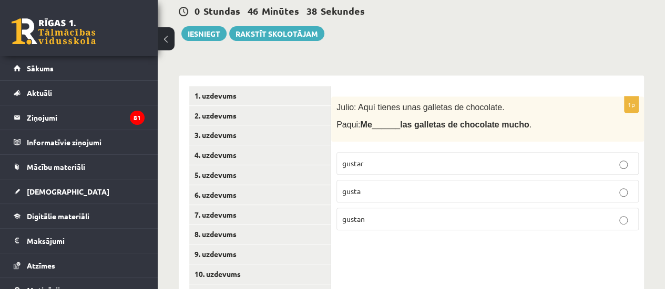
scroll to position [167, 0]
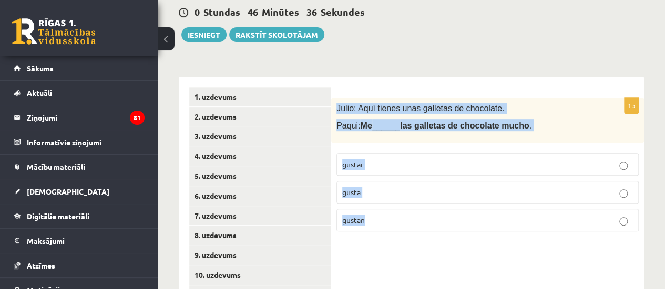
drag, startPoint x: 332, startPoint y: 108, endPoint x: 457, endPoint y: 253, distance: 191.4
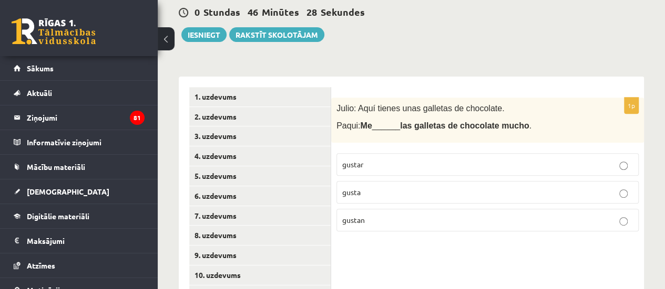
click at [364, 164] on p "gustar" at bounding box center [487, 164] width 291 height 11
click at [420, 217] on p "gustan" at bounding box center [487, 220] width 291 height 11
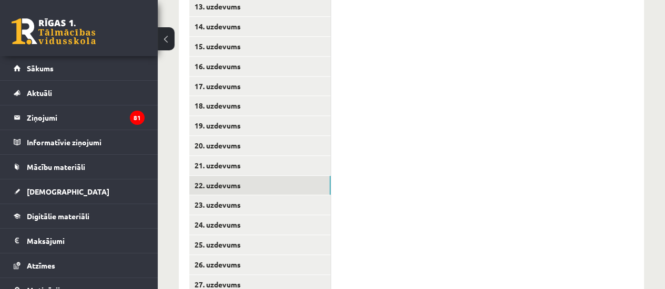
scroll to position [506, 0]
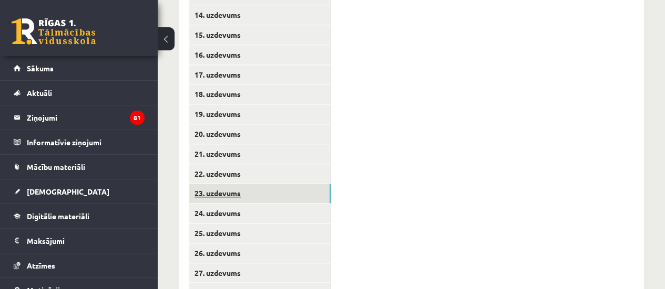
click at [318, 188] on link "23. uzdevums" at bounding box center [259, 193] width 141 height 19
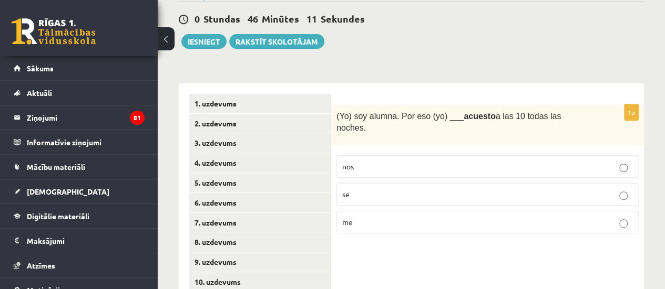
scroll to position [156, 0]
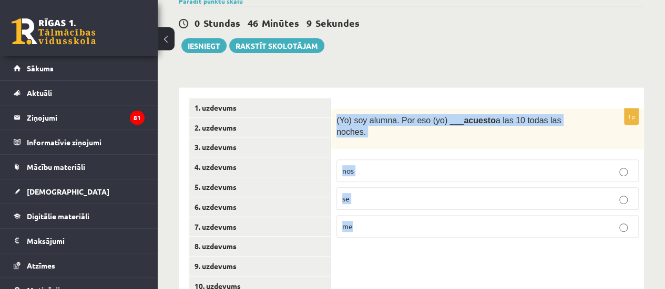
drag, startPoint x: 332, startPoint y: 117, endPoint x: 441, endPoint y: 236, distance: 161.7
click at [385, 100] on form "1p (Yo) soy alumna. Por eso (yo) ___ acuesto a las 10 todas las noches. nos se …" at bounding box center [487, 172] width 292 height 148
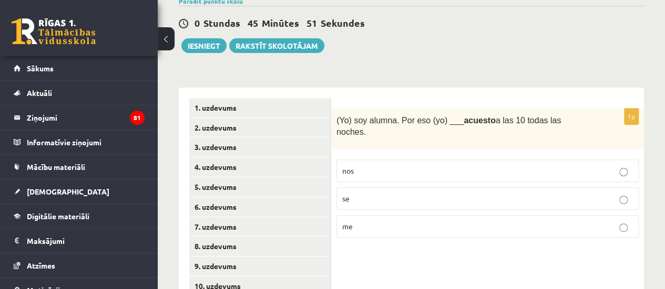
click at [397, 221] on p "me" at bounding box center [487, 226] width 291 height 11
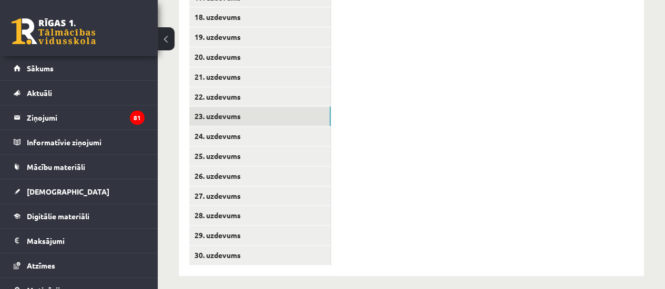
scroll to position [591, 0]
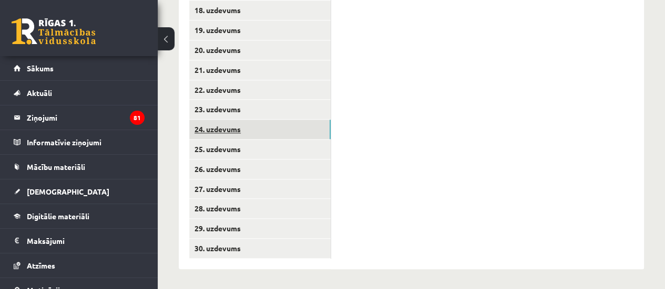
click at [283, 134] on link "24. uzdevums" at bounding box center [259, 129] width 141 height 19
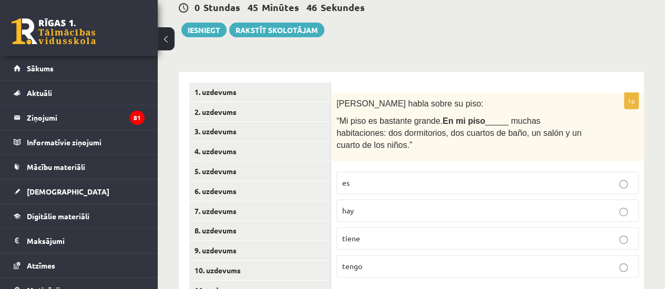
scroll to position [170, 0]
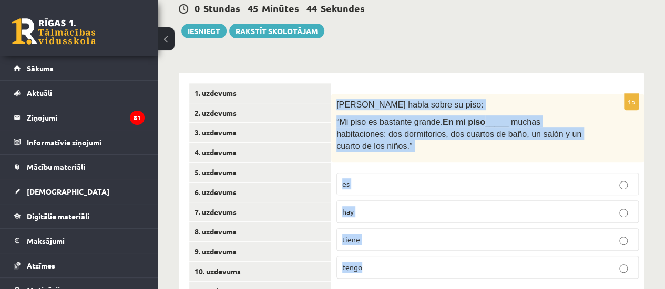
drag, startPoint x: 336, startPoint y: 102, endPoint x: 418, endPoint y: 272, distance: 188.7
click at [418, 272] on div "1p Rodrigo habla sobre su piso: “Mi piso es bastante grande. En mi piso _____ m…" at bounding box center [487, 190] width 313 height 193
click at [398, 57] on div "11.a2 klases diagnostikas darbs spāņu valodā (par 10. klasi) , Gvenda Liepiņa (…" at bounding box center [411, 290] width 507 height 841
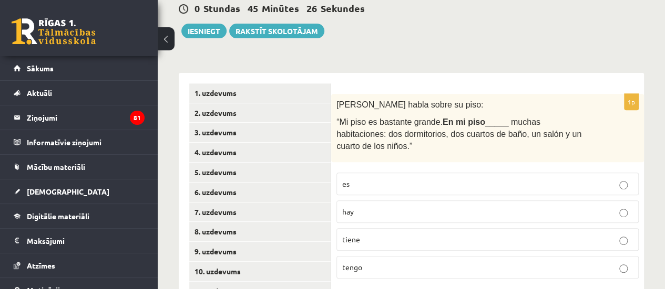
click at [392, 206] on p "hay" at bounding box center [487, 211] width 291 height 11
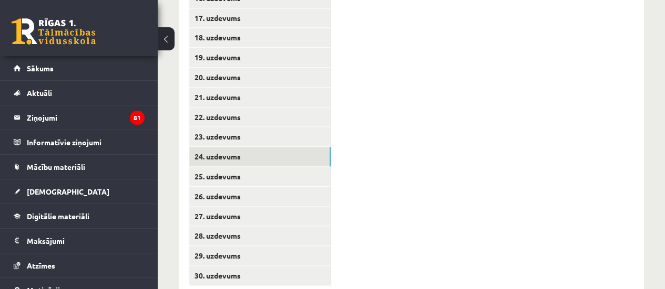
scroll to position [591, 0]
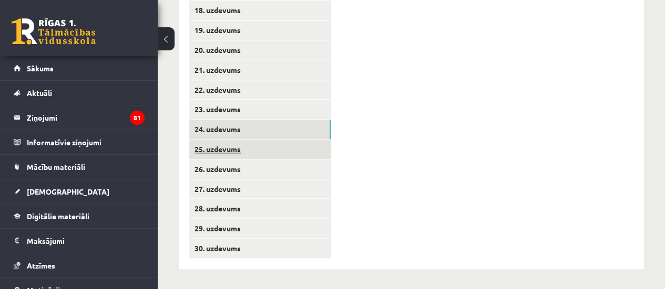
click at [242, 143] on link "25. uzdevums" at bounding box center [259, 149] width 141 height 19
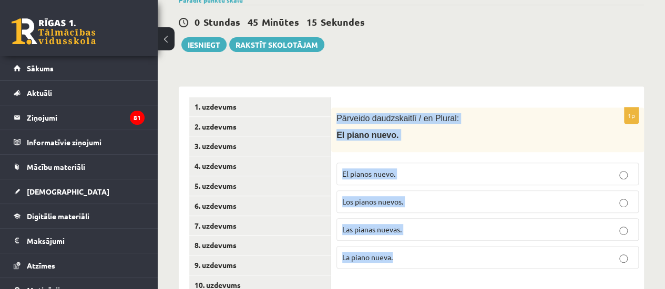
scroll to position [252, 0]
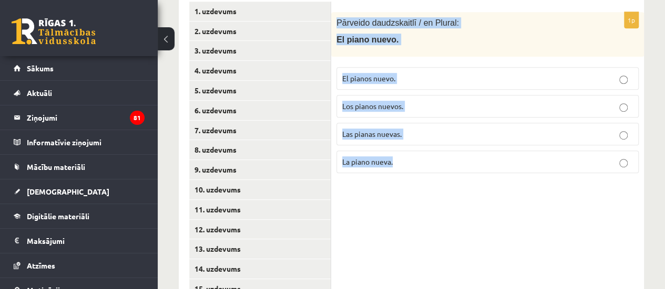
drag, startPoint x: 336, startPoint y: 138, endPoint x: 443, endPoint y: 217, distance: 132.9
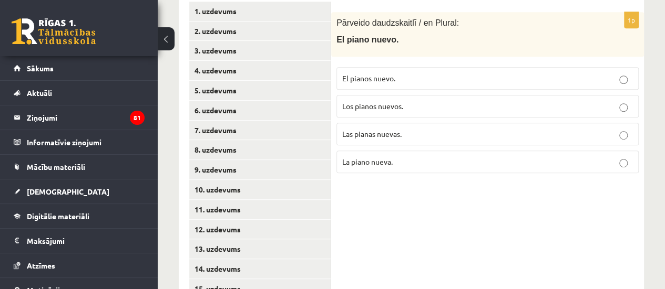
click at [358, 101] on span "Los pianos nuevos." at bounding box center [372, 105] width 61 height 9
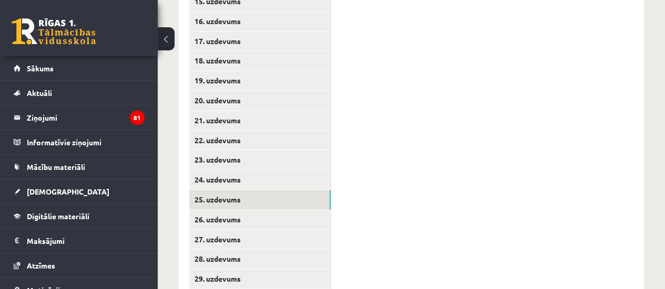
scroll to position [553, 0]
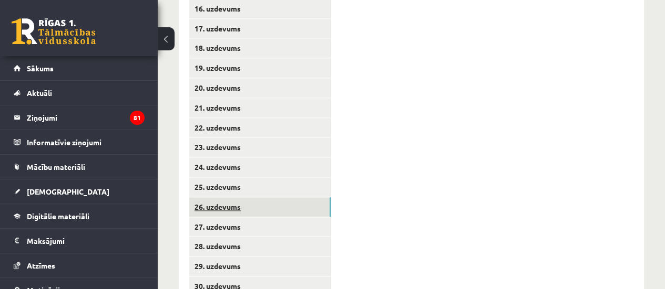
click at [293, 213] on link "26. uzdevums" at bounding box center [259, 207] width 141 height 19
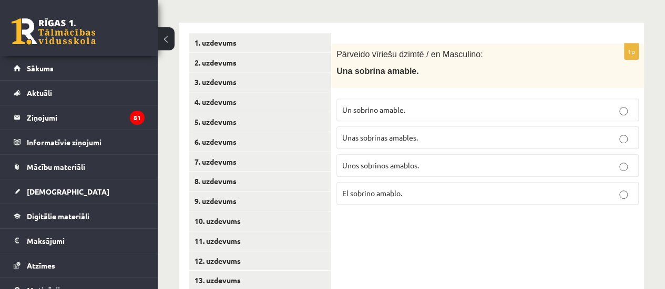
scroll to position [217, 0]
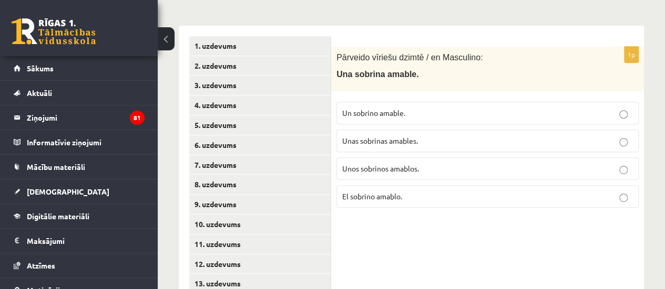
click at [336, 60] on div "Pārveido vīriešu dzimtē / en Masculino: Una sobrina amable." at bounding box center [487, 69] width 313 height 45
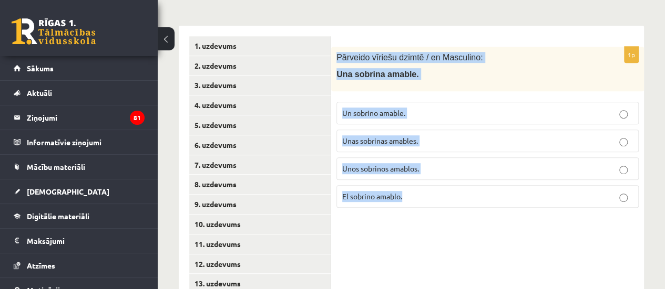
drag, startPoint x: 334, startPoint y: 53, endPoint x: 429, endPoint y: 213, distance: 185.6
click at [429, 213] on div "1p Pārveido vīriešu dzimtē / en Masculino: Una sobrina amable. Un sobrino amabl…" at bounding box center [487, 132] width 313 height 170
drag, startPoint x: 336, startPoint y: 55, endPoint x: 405, endPoint y: 230, distance: 188.3
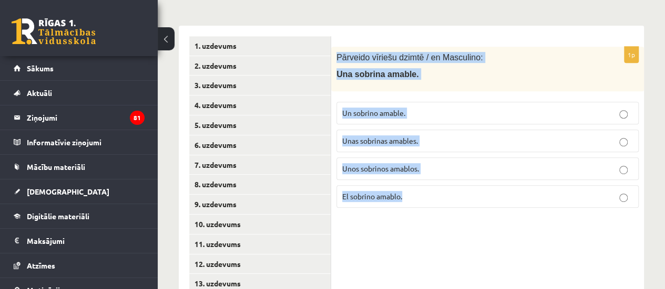
drag, startPoint x: 334, startPoint y: 54, endPoint x: 442, endPoint y: 214, distance: 193.8
click at [442, 214] on div "1p Pārveido vīriešu dzimtē / en Masculino: Una sobrina amable. Un sobrino amabl…" at bounding box center [487, 132] width 313 height 170
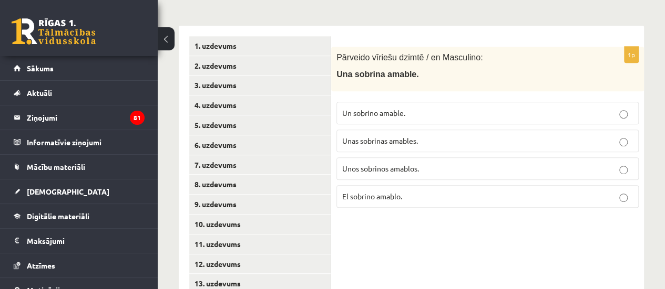
click at [358, 116] on span "Un sobrino amable." at bounding box center [373, 112] width 63 height 9
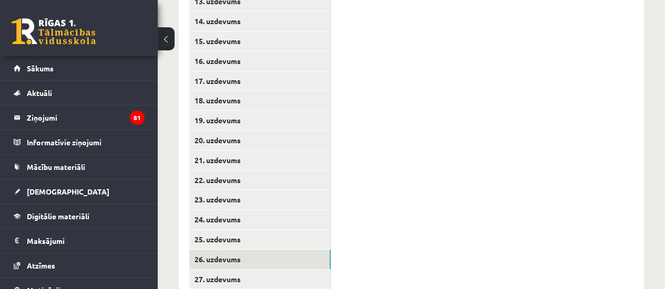
scroll to position [591, 0]
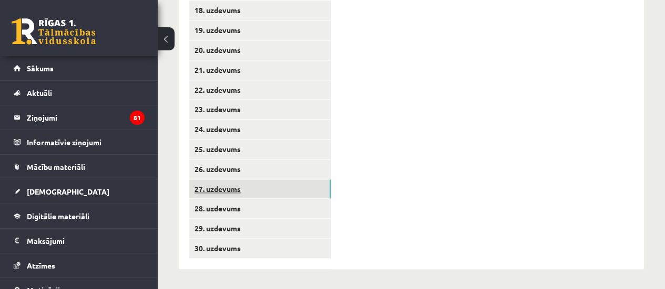
click at [301, 196] on link "27. uzdevums" at bounding box center [259, 189] width 141 height 19
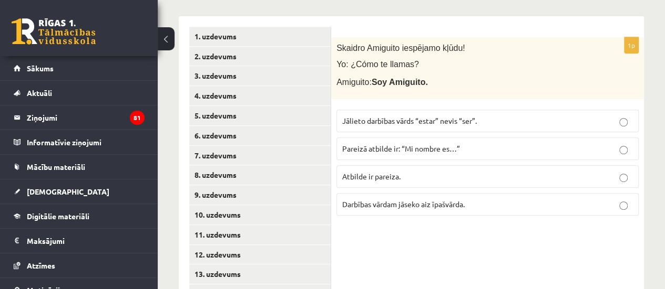
scroll to position [224, 0]
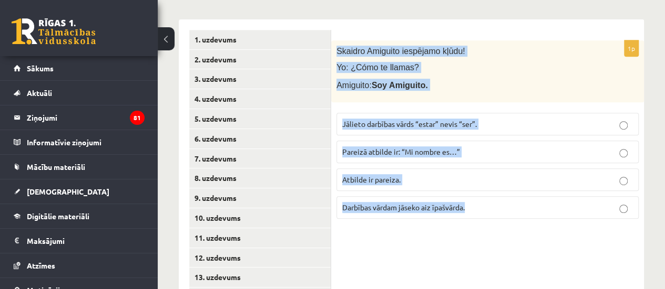
drag, startPoint x: 336, startPoint y: 48, endPoint x: 473, endPoint y: 217, distance: 217.3
click at [473, 217] on div "1p Skaidro Amiguito iespējamo kļūdu! Yo: ¿Cómo te llamas? Amiguito: Soy Amiguit…" at bounding box center [487, 133] width 313 height 187
drag, startPoint x: 334, startPoint y: 47, endPoint x: 478, endPoint y: 245, distance: 244.8
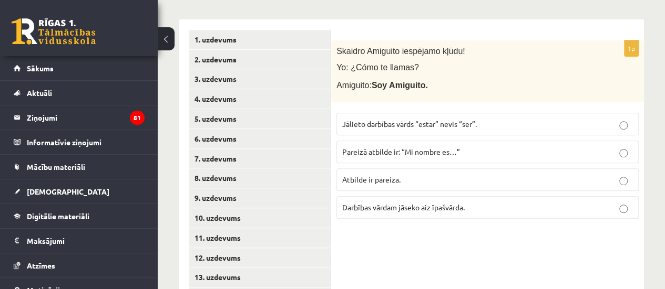
click at [352, 174] on p "Atbilde ir pareiza." at bounding box center [487, 179] width 291 height 11
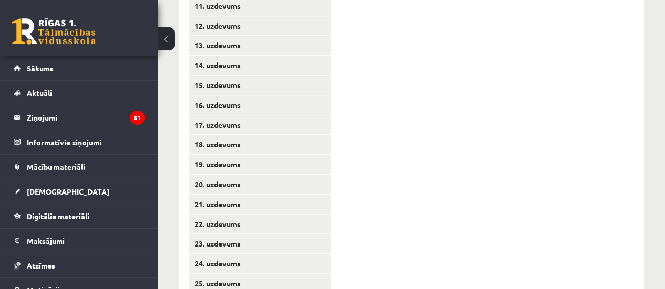
scroll to position [591, 0]
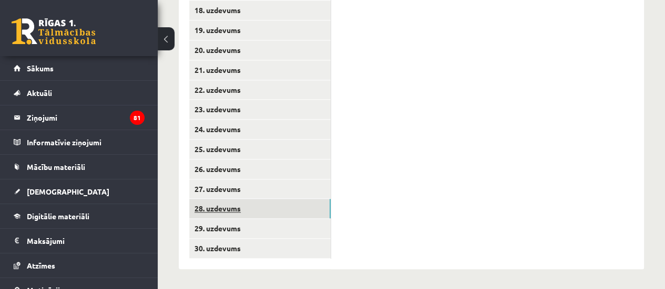
click at [274, 212] on link "28. uzdevums" at bounding box center [259, 208] width 141 height 19
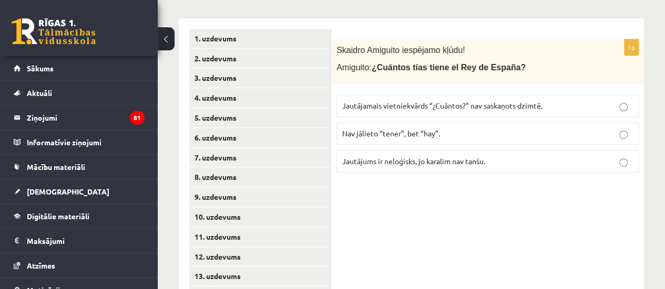
scroll to position [235, 0]
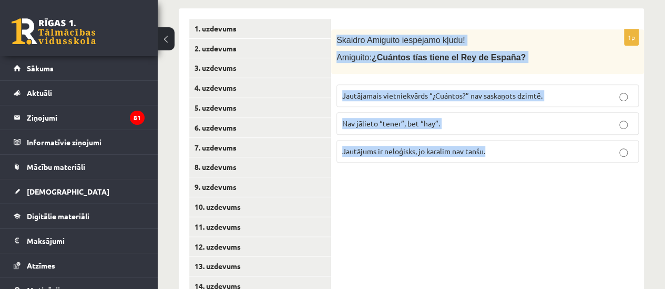
drag, startPoint x: 334, startPoint y: 38, endPoint x: 537, endPoint y: 176, distance: 245.8
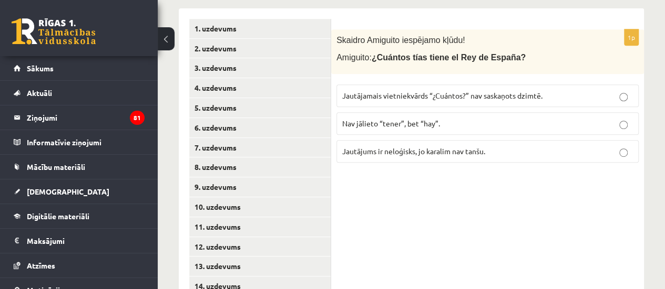
click at [414, 102] on label "Jautājamais vietniekvārds “¿Cuántos?” nav saskaņots dzimtē." at bounding box center [487, 96] width 302 height 23
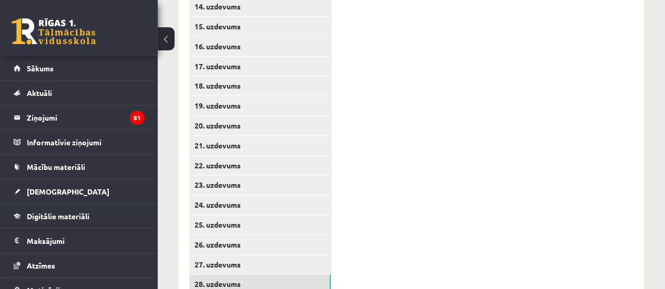
scroll to position [591, 0]
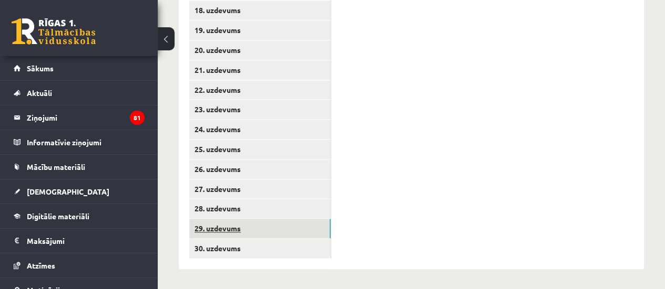
click at [309, 230] on link "29. uzdevums" at bounding box center [259, 228] width 141 height 19
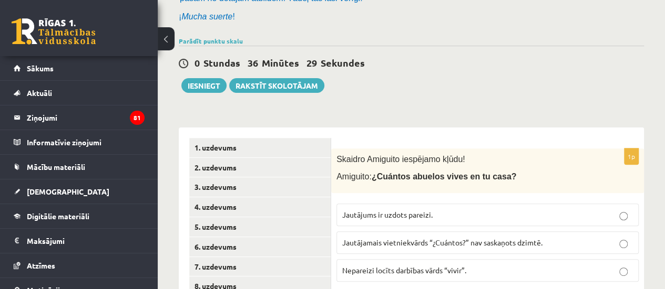
scroll to position [136, 0]
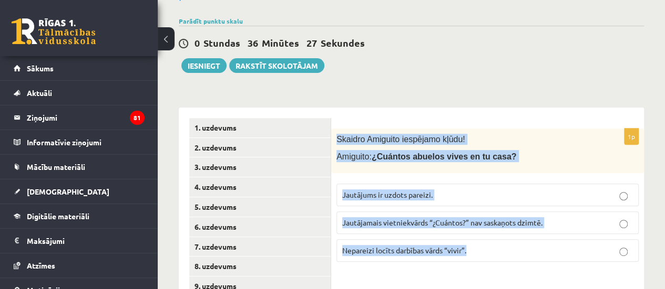
drag, startPoint x: 337, startPoint y: 136, endPoint x: 473, endPoint y: 263, distance: 185.8
click at [473, 263] on div "1p Skaidro Amiguito iespējamo kļūdu! Amiguito: ¿Cuántos abuelos vives en tu cas…" at bounding box center [487, 200] width 313 height 142
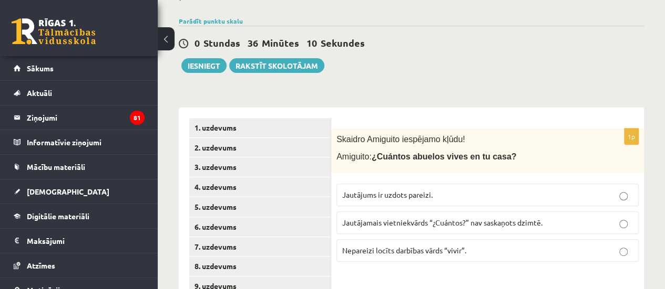
click at [397, 65] on div "0 Stundas 36 Minūtes 10 Sekundes Ieskaite saglabāta! Iesniegt Rakstīt skolotājam" at bounding box center [411, 49] width 465 height 47
click at [417, 260] on label "Nepareizi locīts darbības vārds “vivir”." at bounding box center [487, 251] width 302 height 23
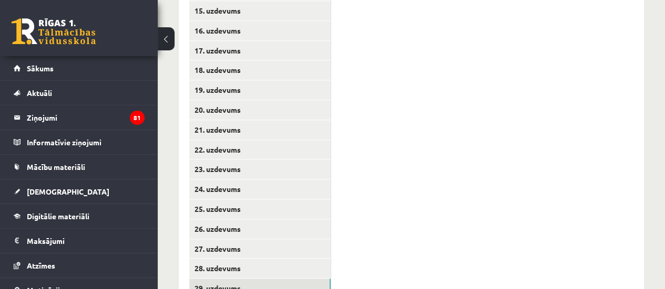
scroll to position [591, 0]
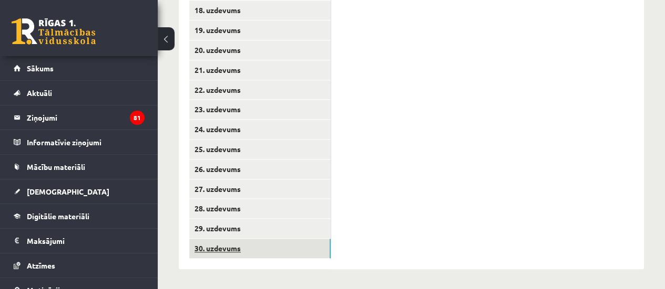
click at [307, 242] on link "30. uzdevums" at bounding box center [259, 248] width 141 height 19
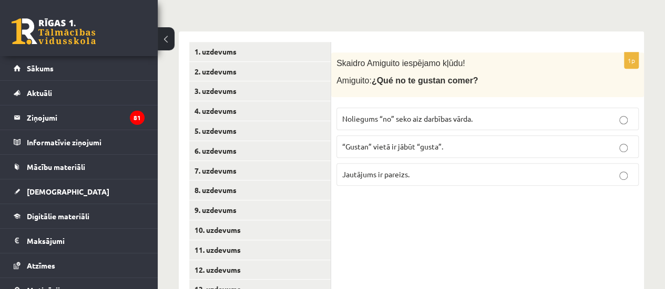
scroll to position [210, 0]
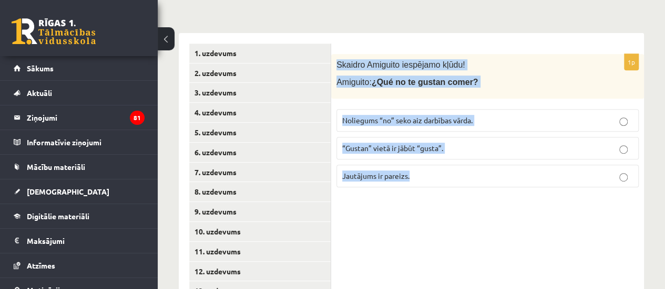
drag, startPoint x: 336, startPoint y: 65, endPoint x: 462, endPoint y: 192, distance: 178.7
click at [462, 192] on div "1p Skaidro Amiguito iespējamo kļūdu! Amiguito: ¿Qué no te gustan comer? Noliegu…" at bounding box center [487, 125] width 313 height 142
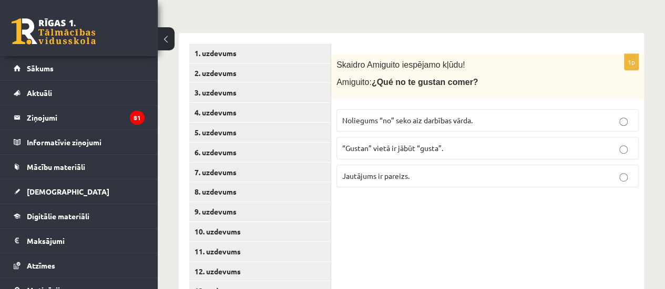
click at [417, 111] on label "Noliegums “no” seko aiz darbības vārda." at bounding box center [487, 120] width 302 height 23
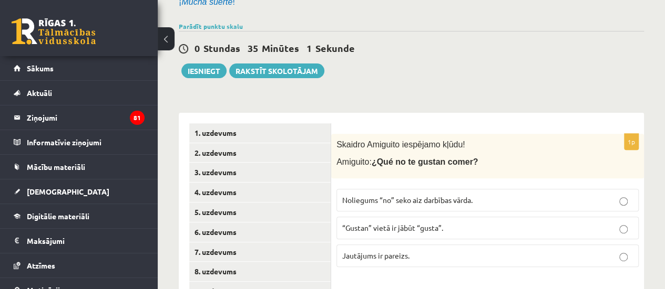
scroll to position [128, 0]
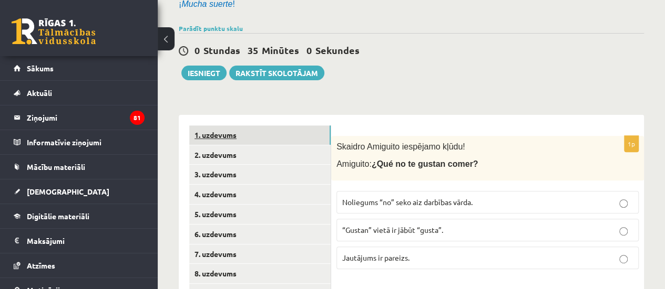
click at [298, 140] on link "1. uzdevums" at bounding box center [259, 135] width 141 height 19
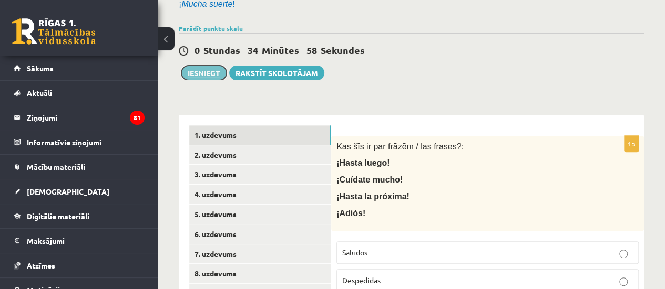
click at [211, 69] on button "Iesniegt" at bounding box center [203, 73] width 45 height 15
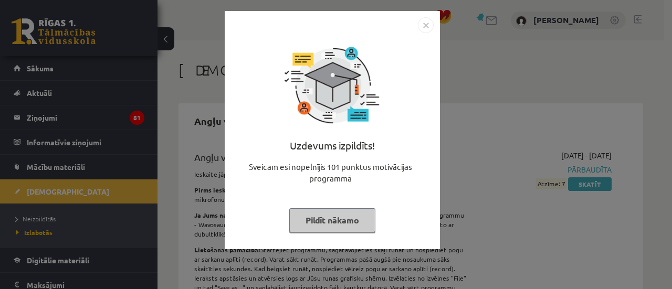
click at [345, 219] on button "Pildīt nākamo" at bounding box center [332, 221] width 86 height 24
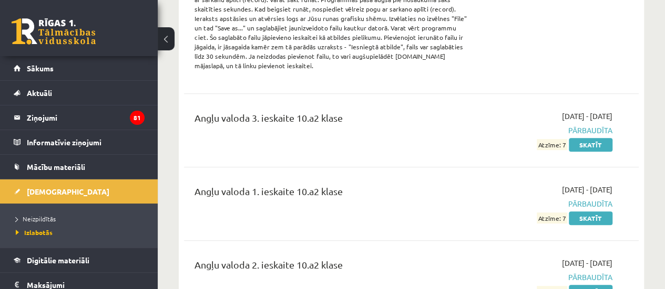
scroll to position [291, 0]
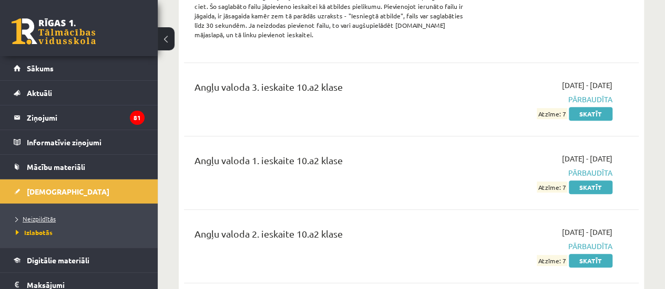
click at [48, 216] on span "Neizpildītās" at bounding box center [36, 219] width 40 height 8
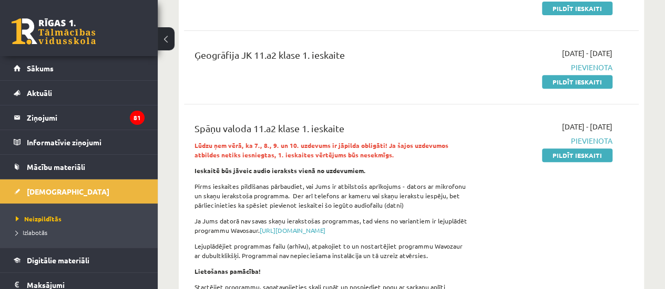
scroll to position [216, 0]
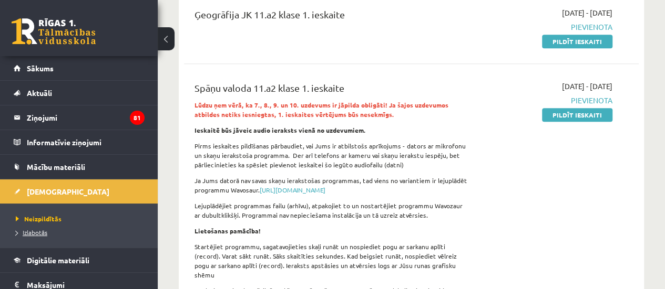
click at [58, 231] on link "Izlabotās" at bounding box center [81, 232] width 131 height 9
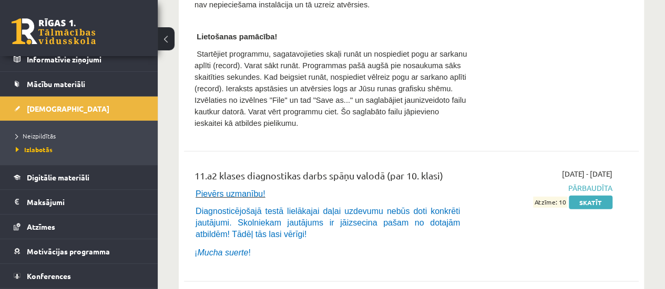
scroll to position [7424, 0]
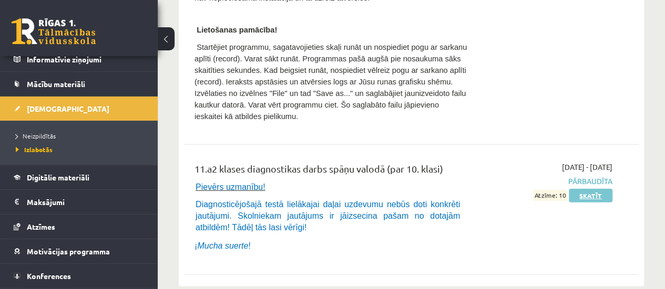
click at [598, 189] on link "Skatīt" at bounding box center [590, 196] width 44 height 14
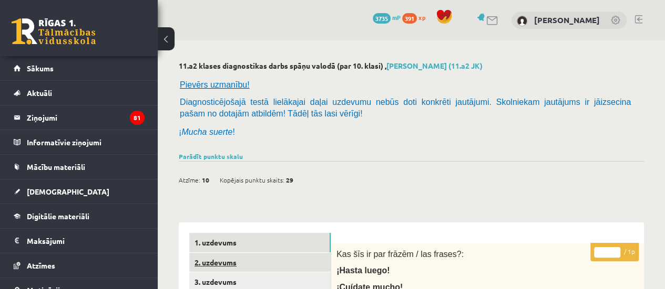
click at [259, 264] on link "2. uzdevums" at bounding box center [259, 262] width 141 height 19
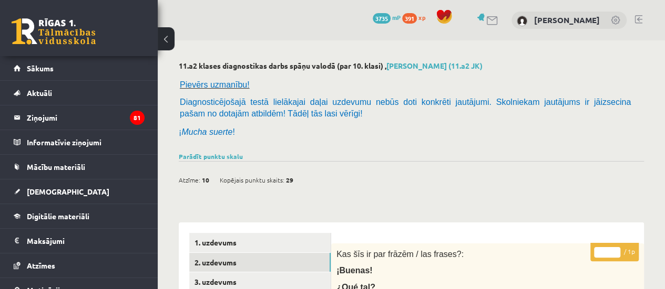
drag, startPoint x: 661, startPoint y: 56, endPoint x: 668, endPoint y: 54, distance: 6.8
click at [664, 54] on html "0 Dāvanas 3735 mP 391 xp Gvenda Liepiņa Sākums Aktuāli Kā mācīties eSKOLĀ Konta…" at bounding box center [332, 144] width 665 height 289
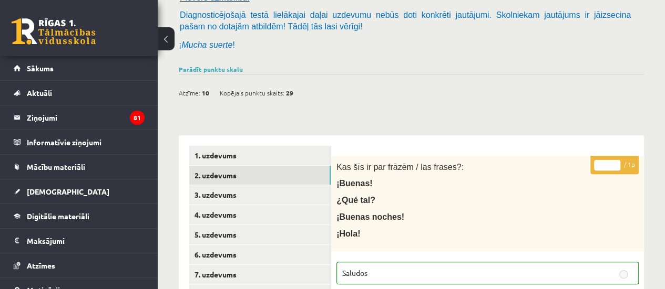
scroll to position [94, 0]
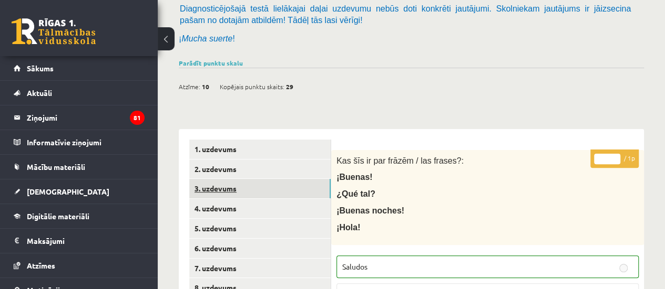
click at [268, 184] on link "3. uzdevums" at bounding box center [259, 188] width 141 height 19
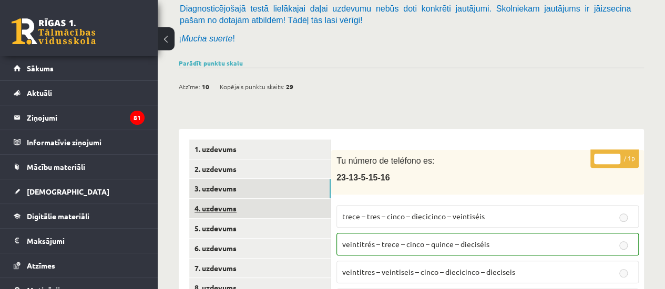
click at [270, 207] on link "4. uzdevums" at bounding box center [259, 208] width 141 height 19
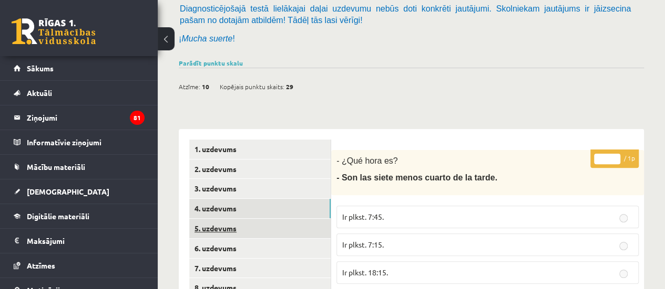
click at [274, 227] on link "5. uzdevums" at bounding box center [259, 228] width 141 height 19
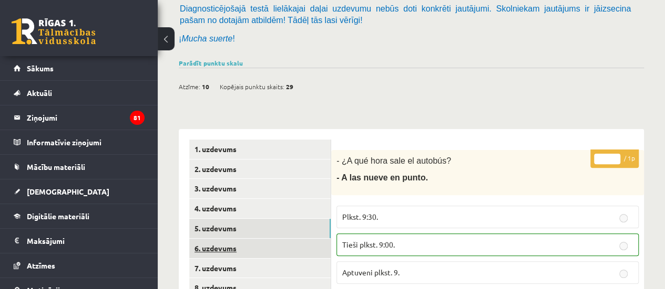
click at [280, 255] on link "6. uzdevums" at bounding box center [259, 248] width 141 height 19
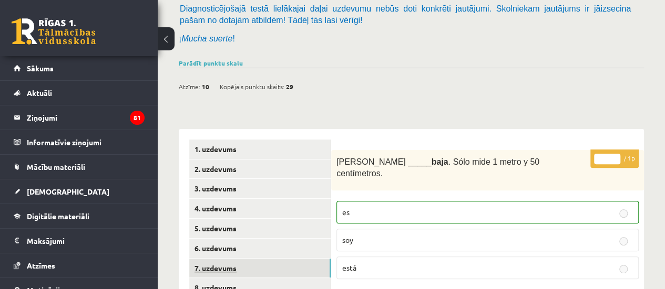
click at [282, 261] on link "7. uzdevums" at bounding box center [259, 268] width 141 height 19
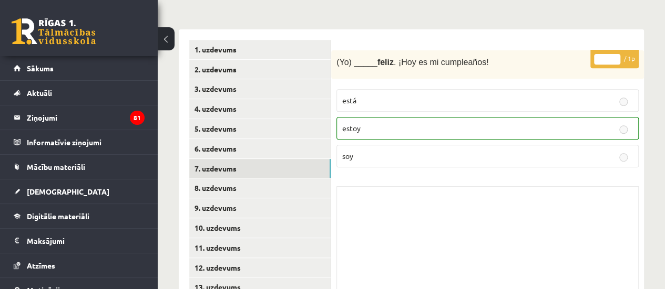
scroll to position [194, 0]
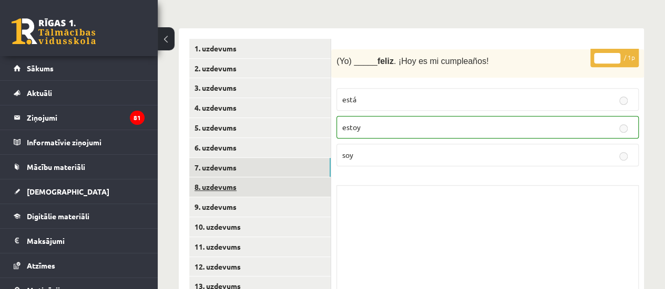
click at [308, 194] on link "8. uzdevums" at bounding box center [259, 187] width 141 height 19
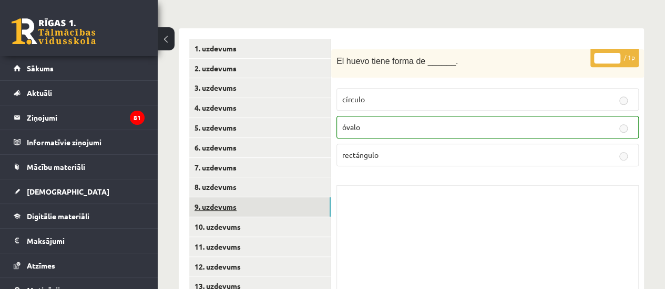
click at [308, 204] on link "9. uzdevums" at bounding box center [259, 207] width 141 height 19
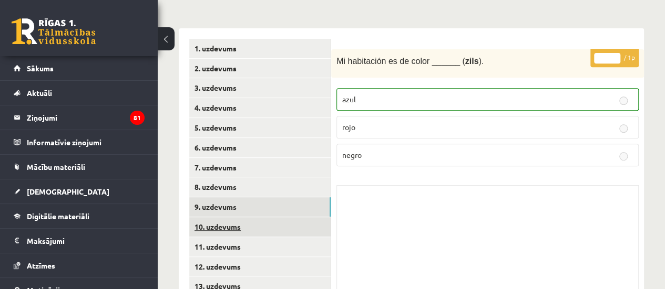
click at [309, 219] on link "10. uzdevums" at bounding box center [259, 226] width 141 height 19
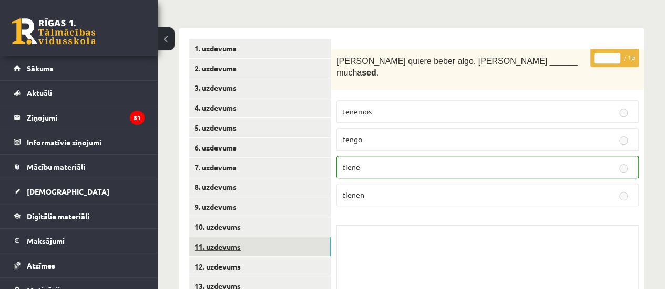
click at [313, 237] on link "11. uzdevums" at bounding box center [259, 246] width 141 height 19
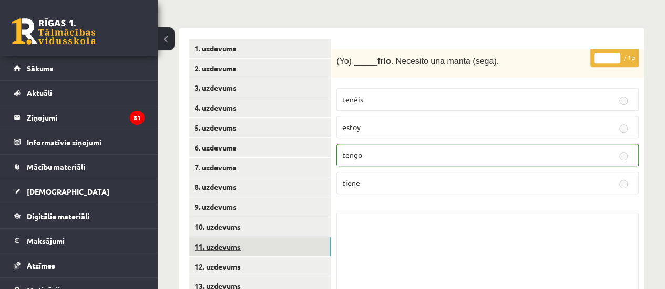
click at [318, 254] on link "11. uzdevums" at bounding box center [259, 246] width 141 height 19
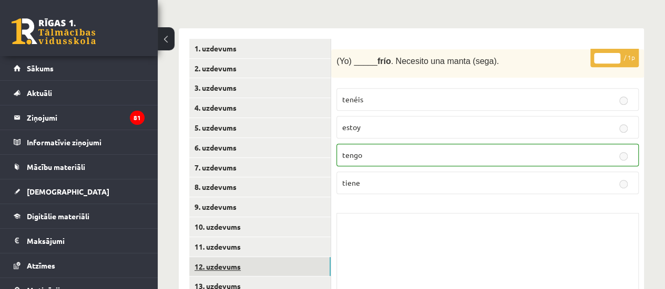
click at [322, 264] on link "12. uzdevums" at bounding box center [259, 266] width 141 height 19
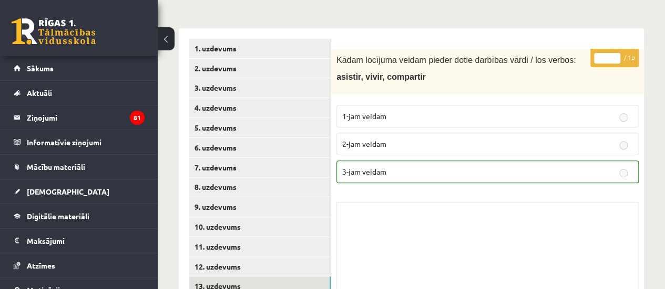
click at [317, 280] on link "13. uzdevums" at bounding box center [259, 286] width 141 height 19
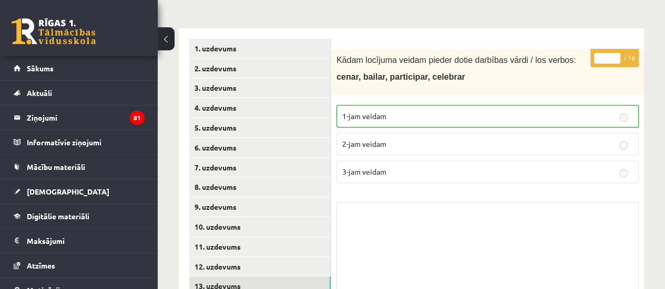
drag, startPoint x: 652, startPoint y: 95, endPoint x: 664, endPoint y: 96, distance: 11.6
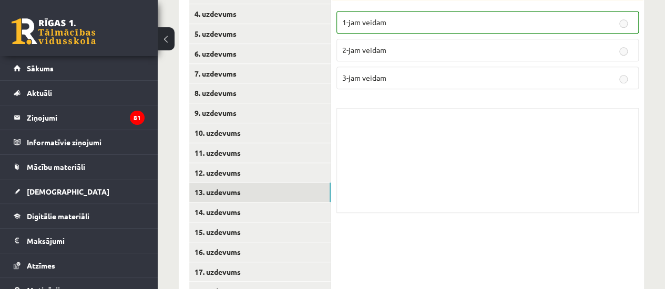
scroll to position [296, 0]
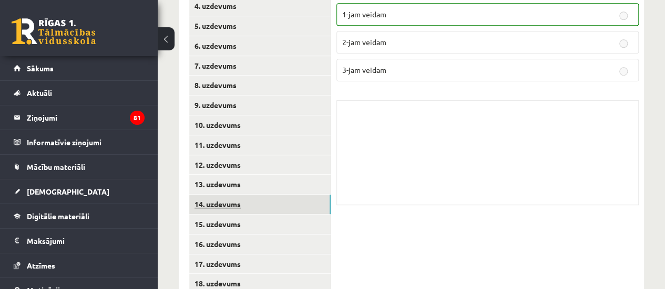
click at [289, 211] on link "14. uzdevums" at bounding box center [259, 204] width 141 height 19
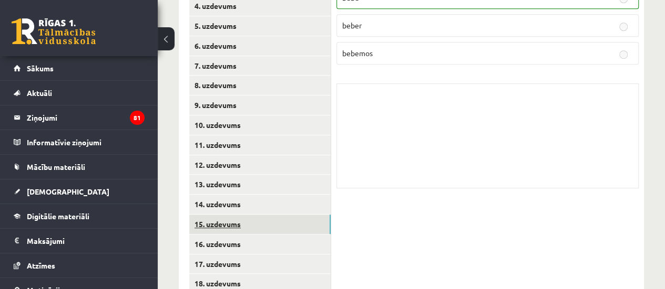
click at [277, 227] on link "15. uzdevums" at bounding box center [259, 224] width 141 height 19
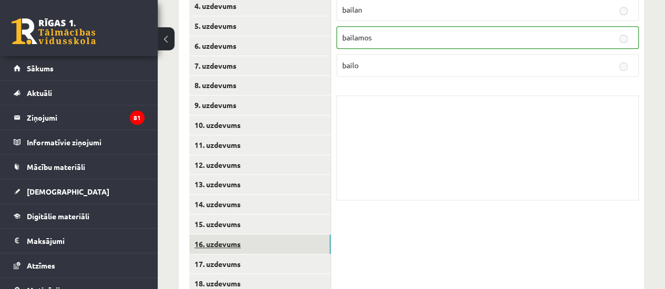
click at [271, 244] on link "16. uzdevums" at bounding box center [259, 244] width 141 height 19
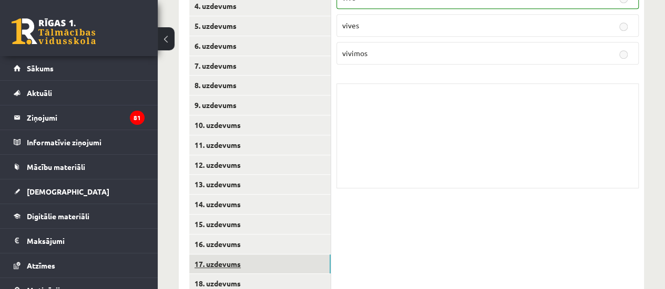
click at [265, 265] on link "17. uzdevums" at bounding box center [259, 264] width 141 height 19
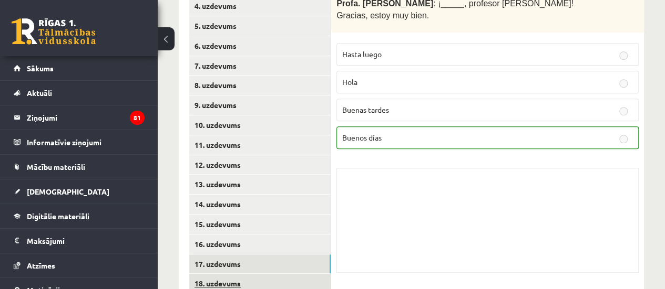
click at [265, 275] on link "18. uzdevums" at bounding box center [259, 283] width 141 height 19
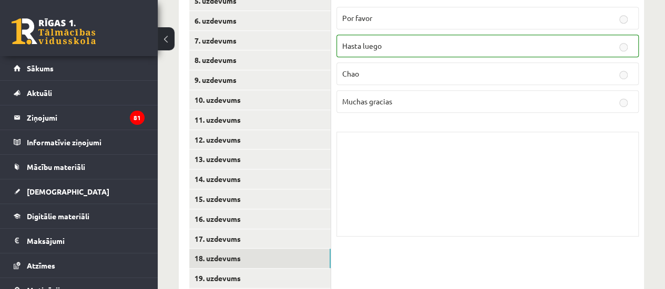
scroll to position [323, 0]
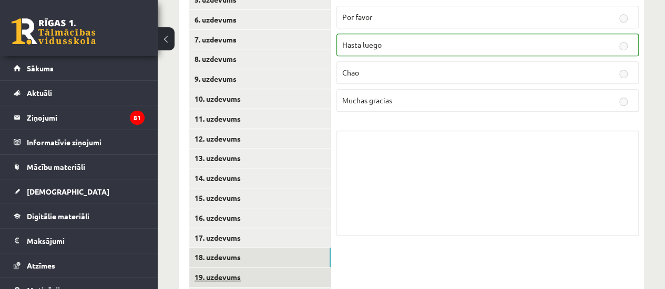
click at [327, 278] on link "19. uzdevums" at bounding box center [259, 277] width 141 height 19
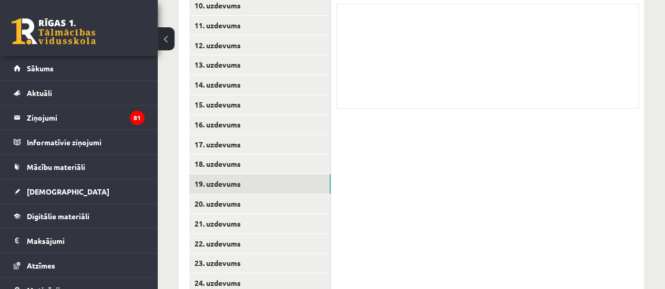
scroll to position [453, 0]
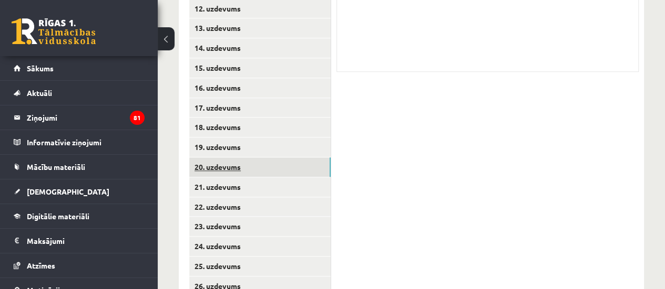
click at [299, 163] on link "20. uzdevums" at bounding box center [259, 167] width 141 height 19
drag, startPoint x: 662, startPoint y: 159, endPoint x: 668, endPoint y: 160, distance: 5.9
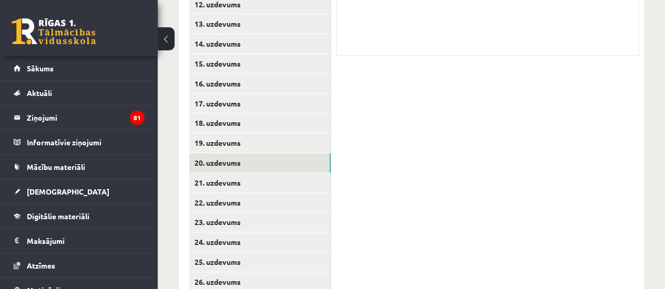
scroll to position [461, 0]
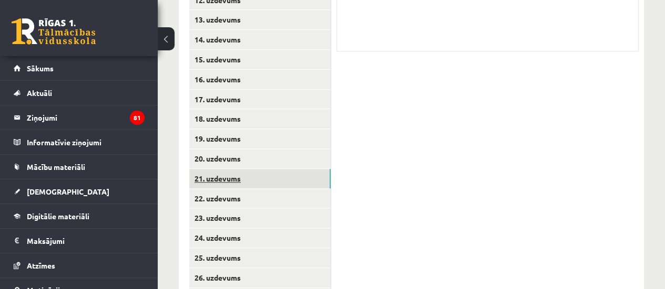
click at [267, 184] on link "21. uzdevums" at bounding box center [259, 178] width 141 height 19
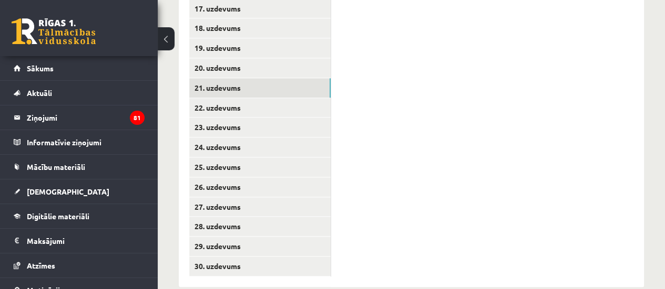
scroll to position [571, 0]
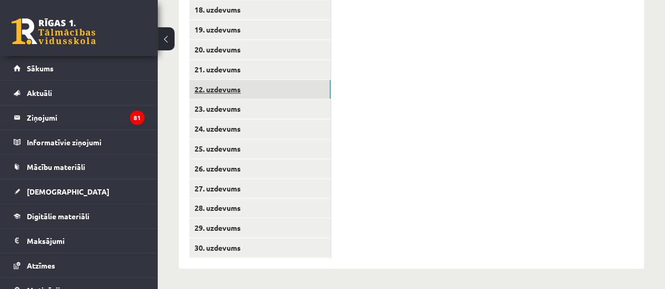
click at [206, 92] on link "22. uzdevums" at bounding box center [259, 89] width 141 height 19
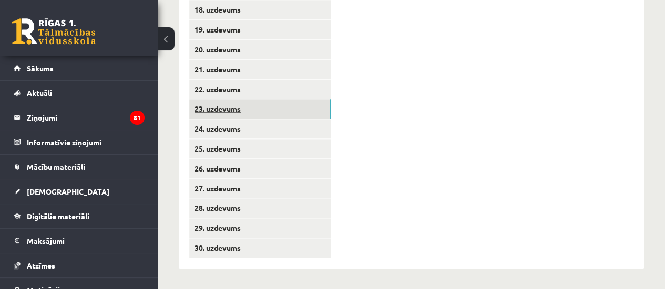
click at [217, 109] on link "23. uzdevums" at bounding box center [259, 108] width 141 height 19
drag, startPoint x: 664, startPoint y: 237, endPoint x: 671, endPoint y: 239, distance: 7.5
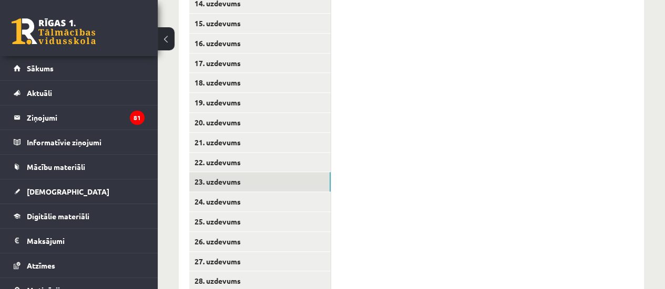
scroll to position [501, 0]
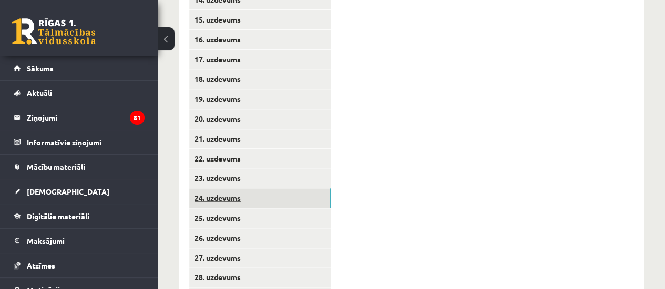
click at [202, 204] on link "24. uzdevums" at bounding box center [259, 198] width 141 height 19
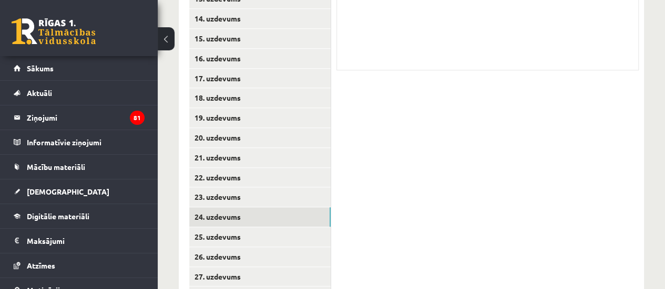
scroll to position [492, 0]
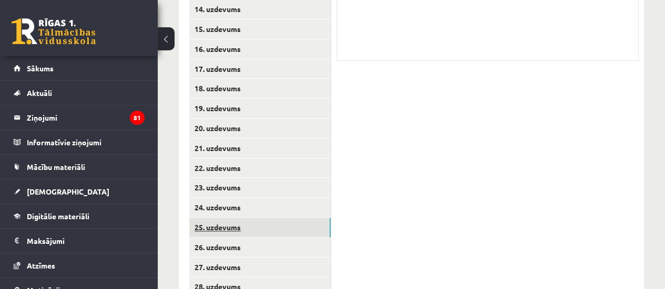
click at [212, 224] on link "25. uzdevums" at bounding box center [259, 227] width 141 height 19
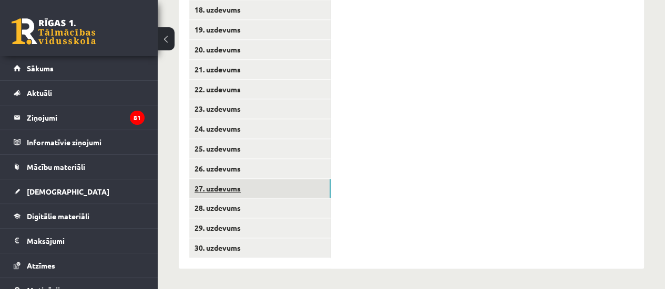
click at [300, 182] on link "27. uzdevums" at bounding box center [259, 188] width 141 height 19
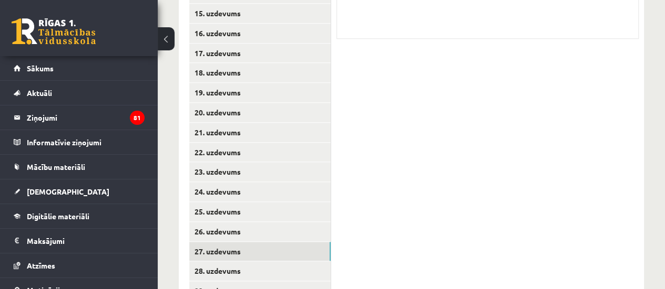
scroll to position [512, 0]
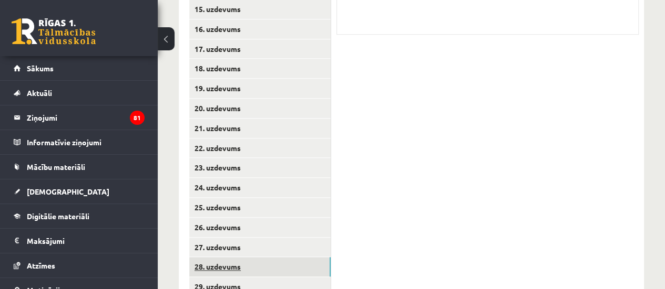
click at [329, 272] on link "28. uzdevums" at bounding box center [259, 266] width 141 height 19
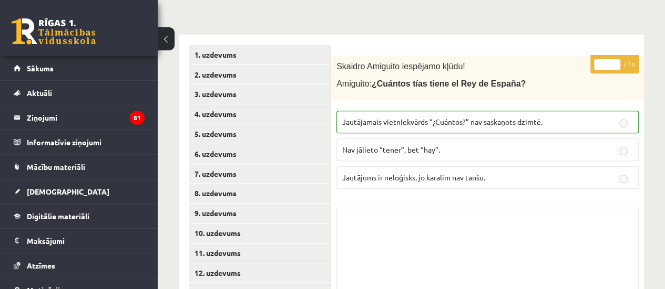
scroll to position [571, 0]
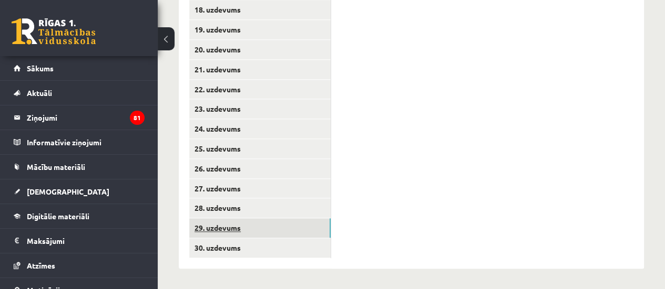
click at [312, 235] on link "29. uzdevums" at bounding box center [259, 228] width 141 height 19
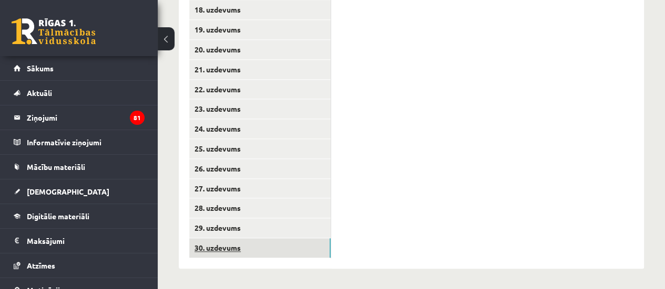
click at [306, 252] on link "30. uzdevums" at bounding box center [259, 248] width 141 height 19
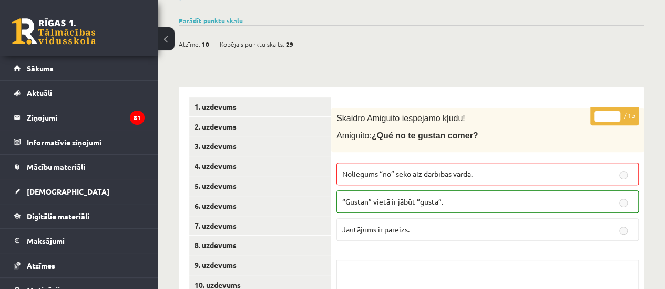
scroll to position [138, 0]
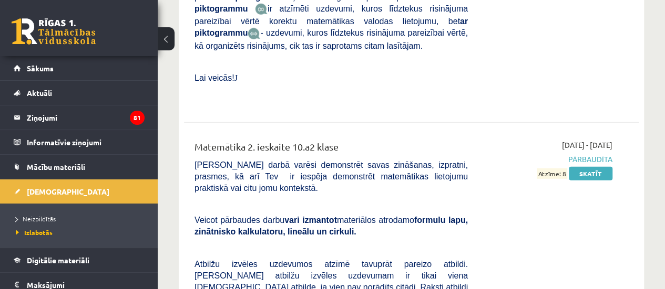
scroll to position [5145, 0]
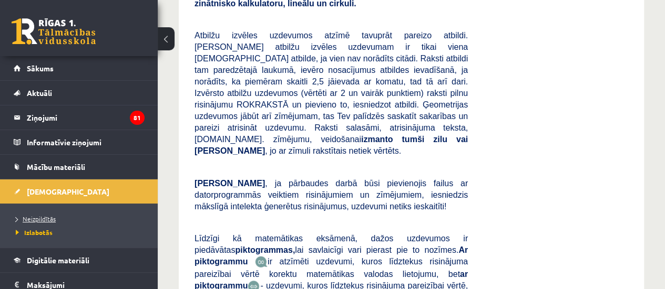
click at [76, 221] on link "Neizpildītās" at bounding box center [81, 218] width 131 height 9
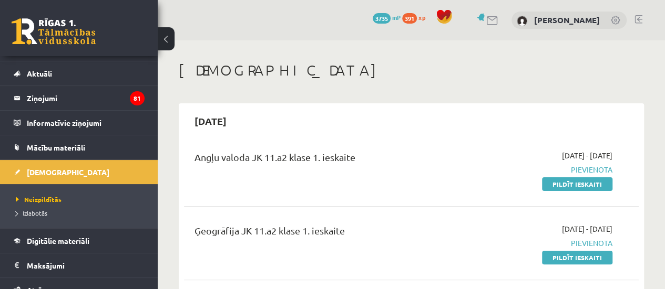
scroll to position [21, 0]
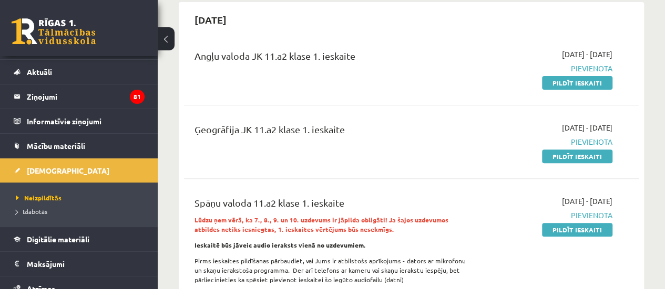
scroll to position [88, 0]
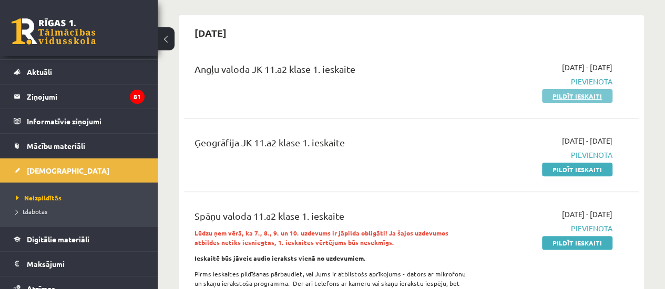
click at [596, 92] on link "Pildīt ieskaiti" at bounding box center [577, 96] width 70 height 14
click at [567, 168] on link "Pildīt ieskaiti" at bounding box center [577, 170] width 70 height 14
click at [573, 242] on link "Pildīt ieskaiti" at bounding box center [577, 243] width 70 height 14
click at [564, 95] on link "Pildīt ieskaiti" at bounding box center [577, 96] width 70 height 14
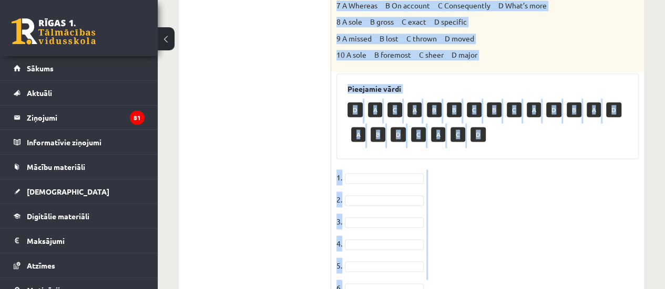
scroll to position [769, 0]
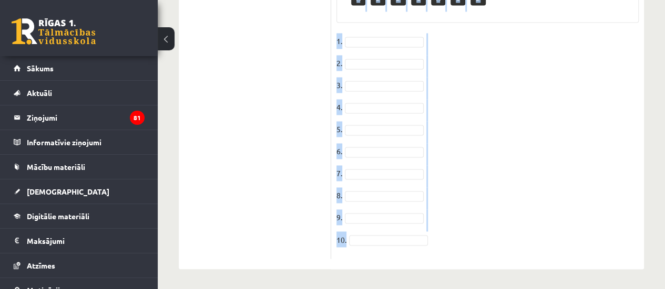
drag, startPoint x: 335, startPoint y: 91, endPoint x: 479, endPoint y: 255, distance: 217.8
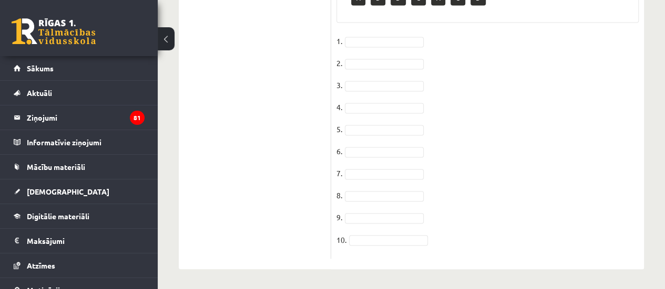
drag, startPoint x: 479, startPoint y: 255, endPoint x: 458, endPoint y: 256, distance: 20.5
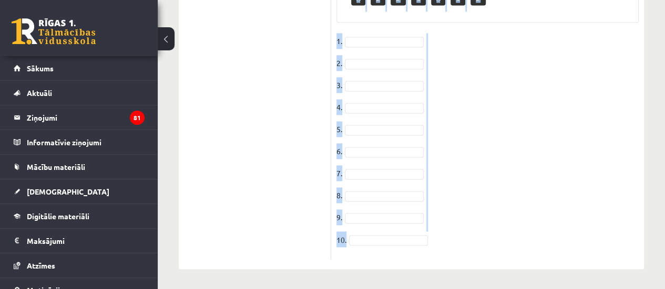
drag, startPoint x: 335, startPoint y: 59, endPoint x: 462, endPoint y: 244, distance: 224.8
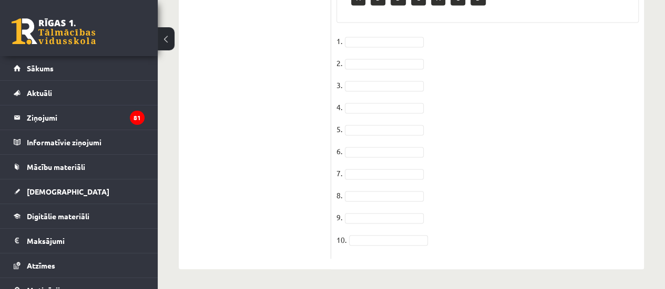
click at [462, 244] on fieldset "1. 2. 3. 4. 5. 6. 7. 8. 9. 10." at bounding box center [487, 143] width 302 height 221
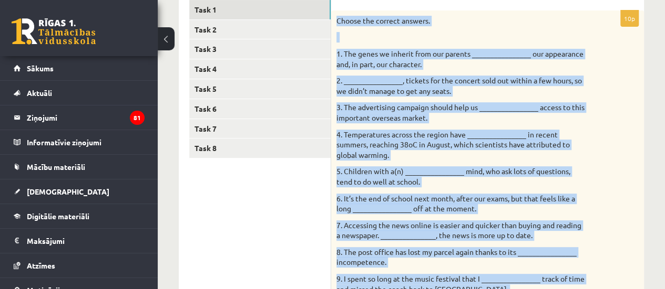
scroll to position [182, 0]
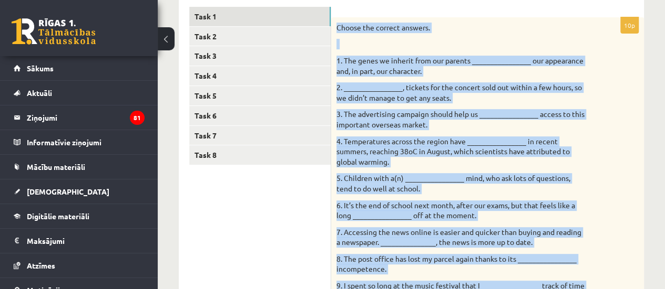
drag, startPoint x: 462, startPoint y: 244, endPoint x: 339, endPoint y: 14, distance: 260.9
click at [446, 46] on p at bounding box center [461, 44] width 250 height 11
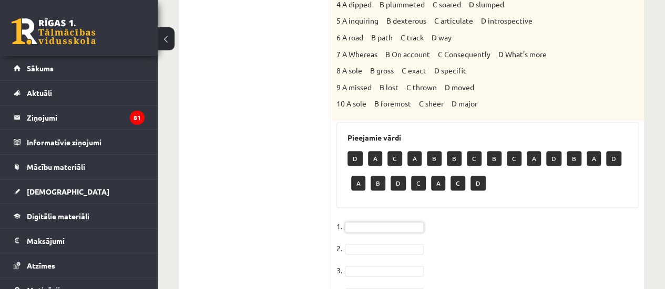
scroll to position [615, 0]
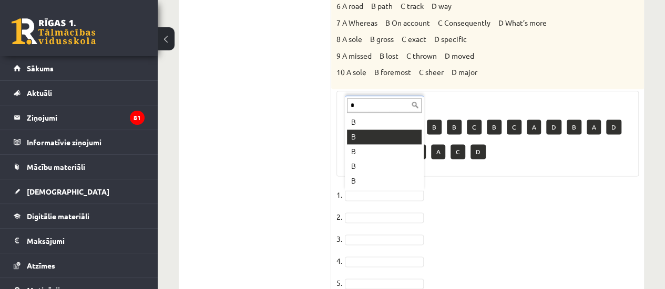
type input "*"
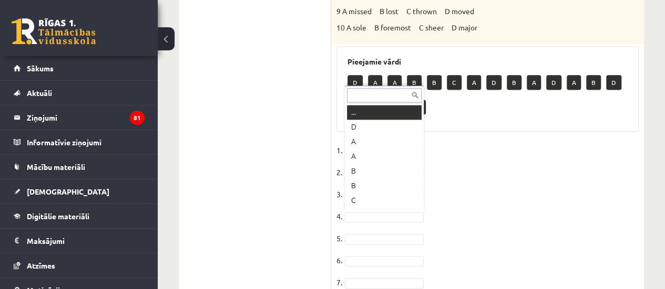
scroll to position [13, 0]
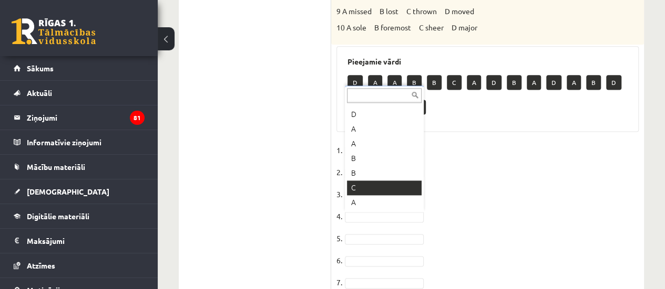
drag, startPoint x: 372, startPoint y: 201, endPoint x: 382, endPoint y: 189, distance: 15.3
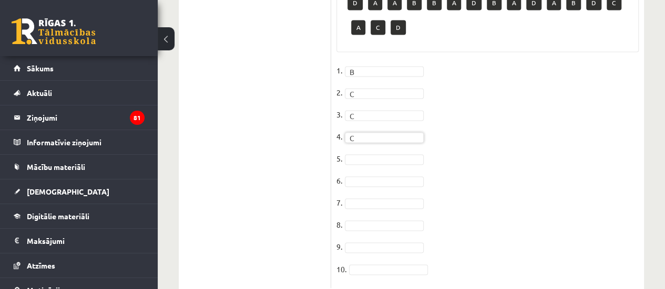
scroll to position [769, 0]
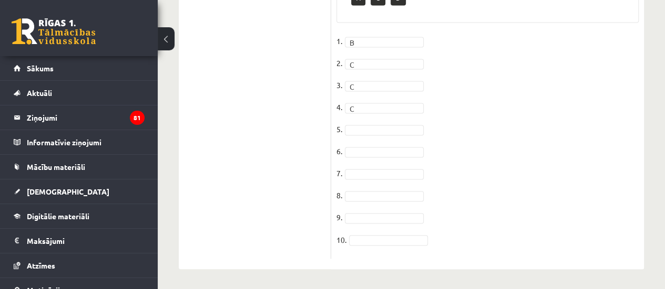
click at [392, 123] on fieldset "1. B * 2. C * 3. C * 4. C * 5. 6. 7. 8. 9. 10." at bounding box center [487, 143] width 302 height 221
drag, startPoint x: 625, startPoint y: 242, endPoint x: 672, endPoint y: 230, distance: 48.8
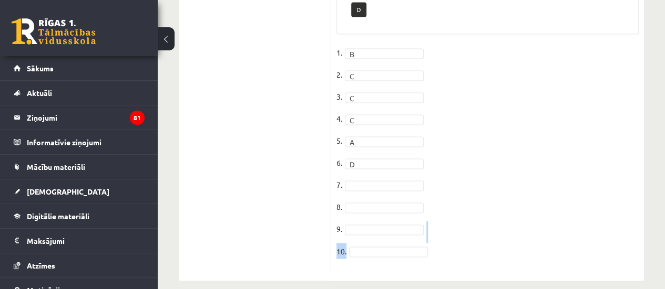
scroll to position [762, 0]
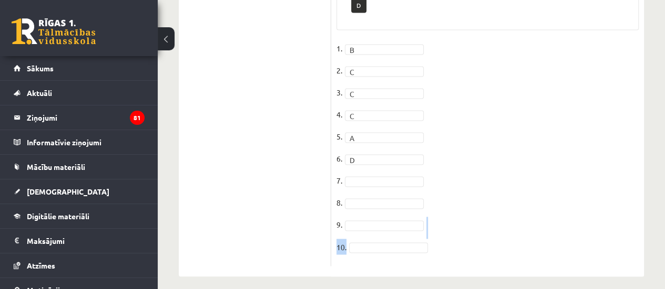
click at [612, 218] on fieldset "1. B * 2. C * 3. C * 4. C * 5. A * 6. D * 7. 8. 9. 10." at bounding box center [487, 150] width 302 height 221
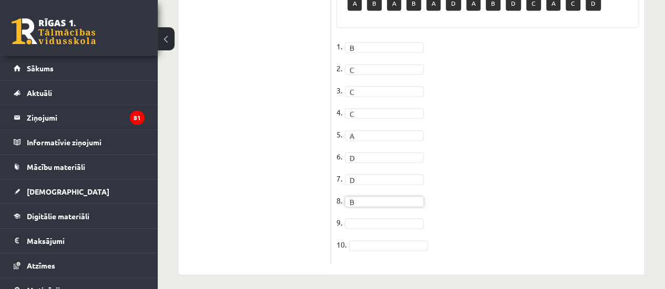
scroll to position [744, 0]
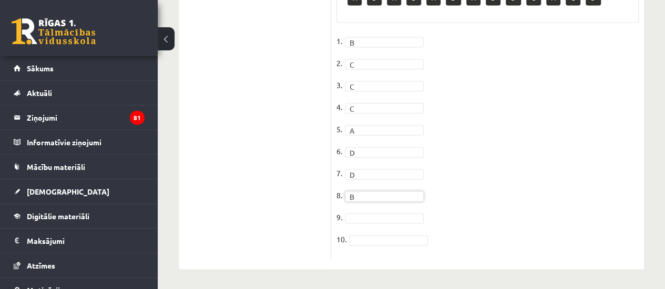
click at [355, 224] on fieldset "1. B * 2. C * 3. C * 4. C * 5. A * 6. D * 7. D * 8. B * 9. 10." at bounding box center [487, 143] width 302 height 221
click at [357, 223] on fieldset "1. B * 2. C * 3. C * 4. C * 5. A * 6. D * 7. D * 8. B * 9. 10." at bounding box center [487, 143] width 302 height 221
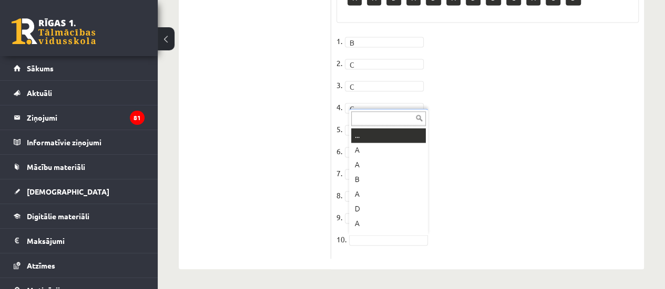
type input "*"
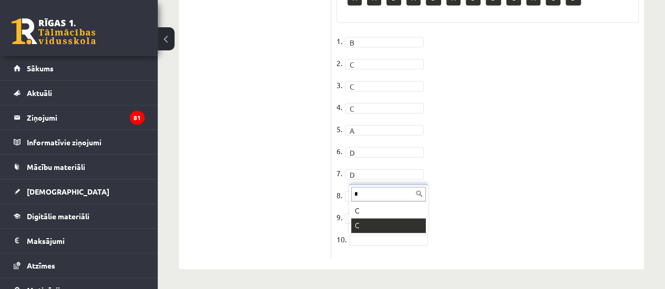
type input "*"
click at [408, 234] on div "* C C" at bounding box center [388, 209] width 79 height 51
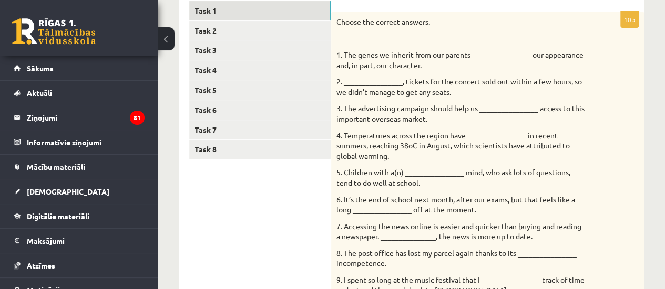
scroll to position [105, 0]
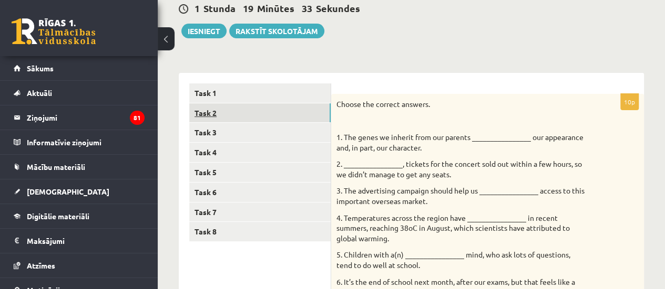
click at [263, 114] on link "Task 2" at bounding box center [259, 112] width 141 height 19
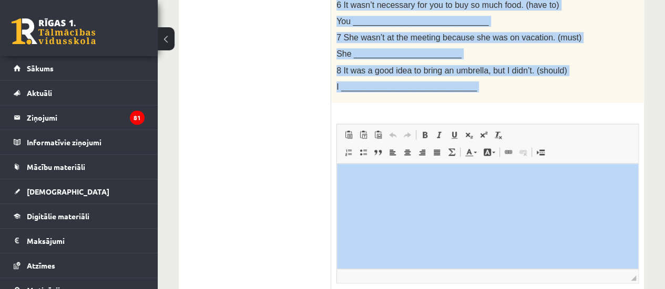
scroll to position [507, 0]
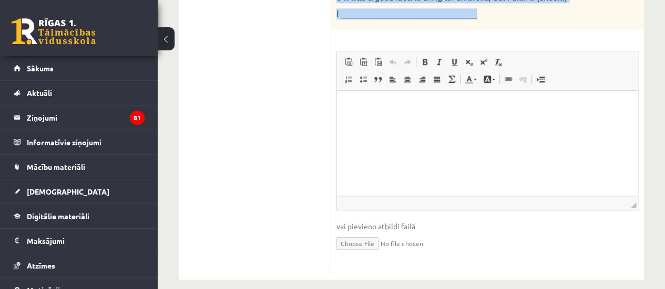
drag, startPoint x: 335, startPoint y: 90, endPoint x: 495, endPoint y: 1, distance: 183.2
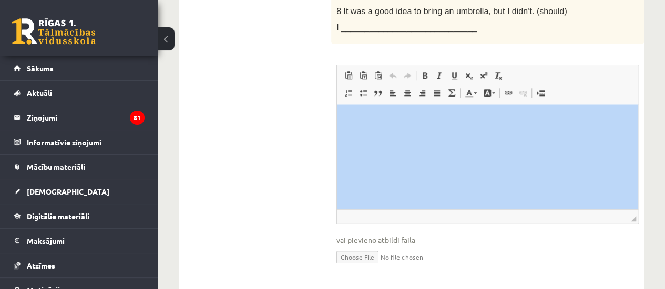
drag, startPoint x: 512, startPoint y: 23, endPoint x: 672, endPoint y: 220, distance: 254.0
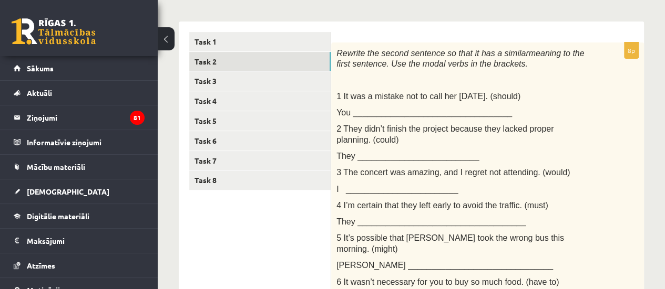
scroll to position [151, 0]
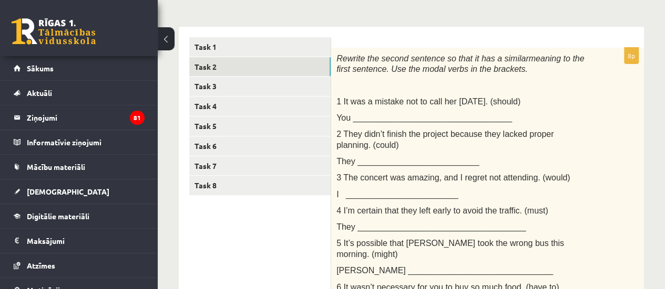
click at [614, 109] on div "Rewrite the second sentence so that it has a similar meaning to the first sente…" at bounding box center [487, 217] width 313 height 338
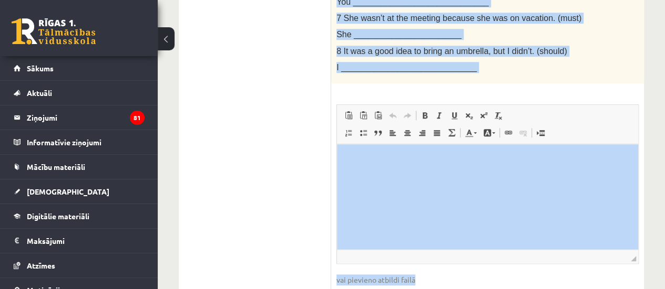
scroll to position [507, 0]
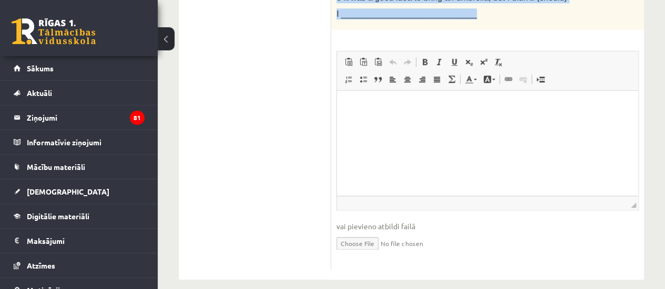
drag, startPoint x: 335, startPoint y: 58, endPoint x: 476, endPoint y: 10, distance: 148.9
copy div "Rewrite the second sentence so that it has a similar meaning to the first sente…"
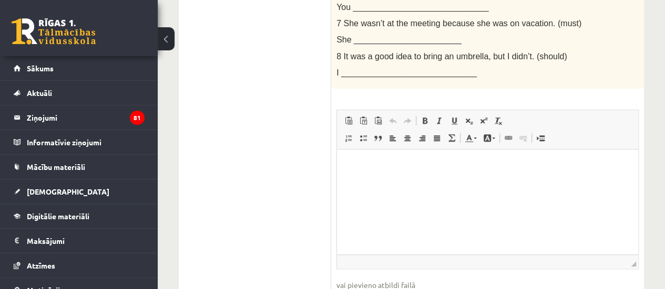
scroll to position [451, 0]
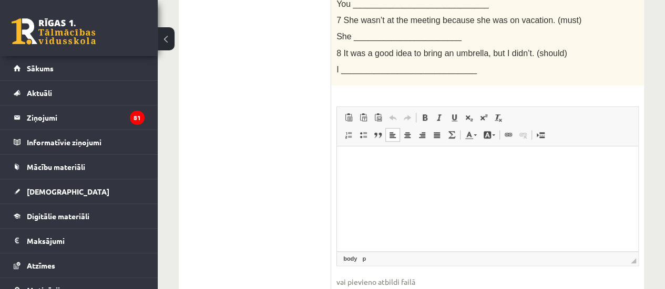
click at [429, 175] on html at bounding box center [487, 163] width 301 height 32
click at [450, 165] on p "**********" at bounding box center [487, 162] width 280 height 11
click at [500, 179] on html "**********" at bounding box center [487, 163] width 301 height 32
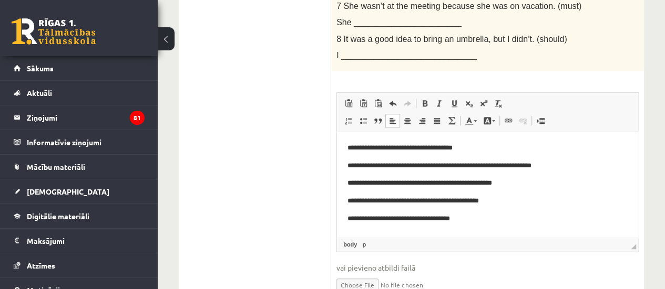
scroll to position [3, 0]
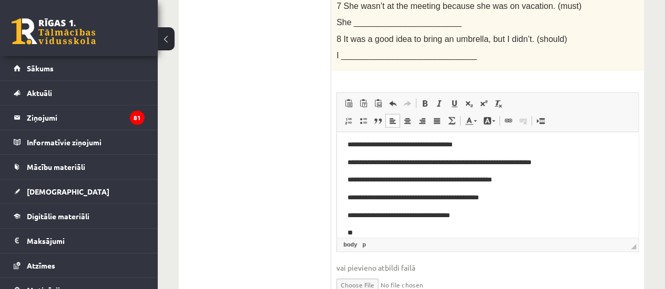
click at [354, 217] on p "**********" at bounding box center [483, 216] width 272 height 11
click at [344, 216] on html "**********" at bounding box center [487, 189] width 301 height 120
click at [344, 216] on html "**********" at bounding box center [487, 198] width 301 height 138
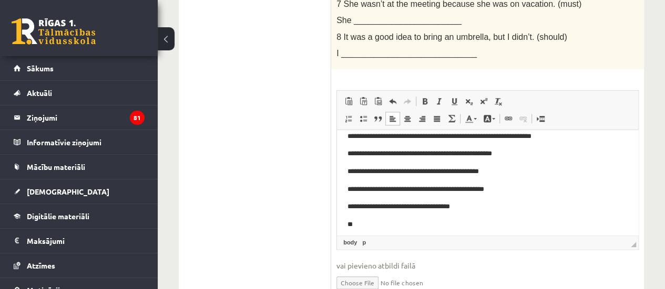
scroll to position [33, 0]
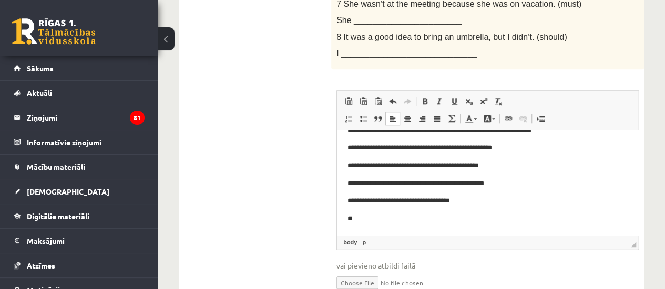
click at [551, 227] on html "**********" at bounding box center [487, 166] width 301 height 138
click at [352, 220] on p "**********" at bounding box center [483, 219] width 272 height 11
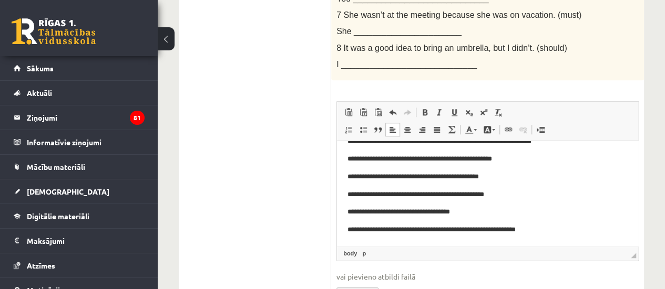
scroll to position [458, 0]
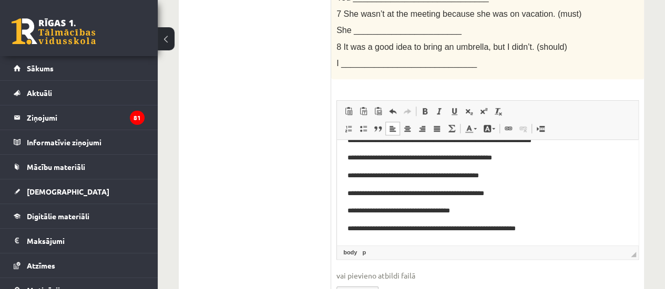
click at [589, 232] on p "**********" at bounding box center [483, 229] width 272 height 11
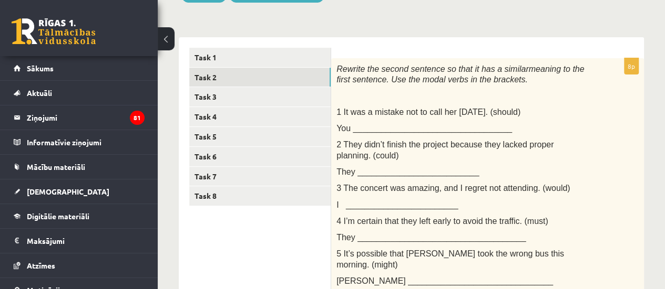
scroll to position [134, 0]
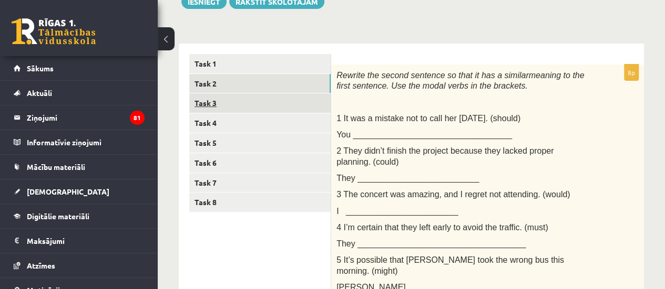
click at [314, 104] on link "Task 3" at bounding box center [259, 103] width 141 height 19
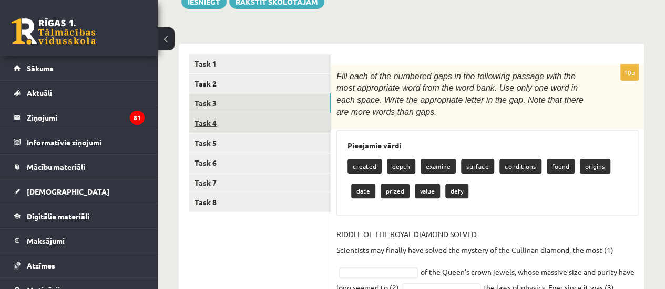
click at [278, 123] on link "Task 4" at bounding box center [259, 122] width 141 height 19
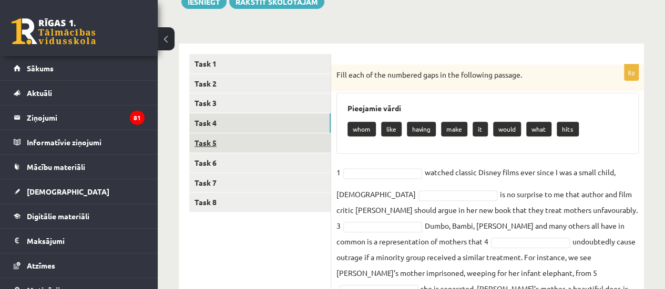
click at [271, 144] on link "Task 5" at bounding box center [259, 142] width 141 height 19
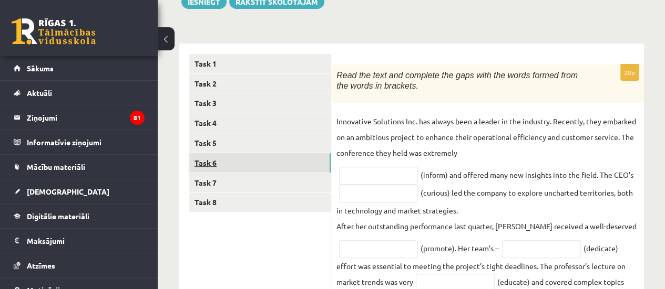
click at [249, 170] on link "Task 6" at bounding box center [259, 162] width 141 height 19
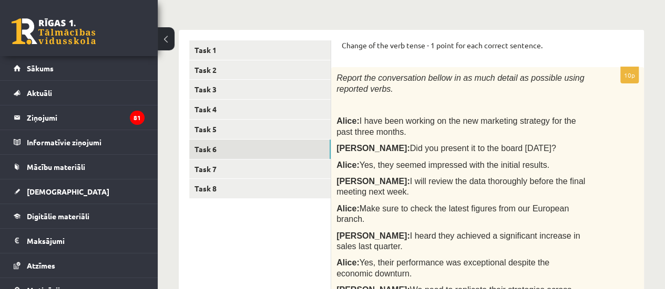
scroll to position [147, 0]
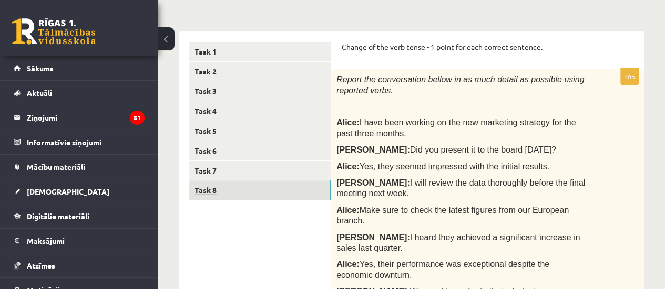
click at [292, 190] on link "Task 8" at bounding box center [259, 190] width 141 height 19
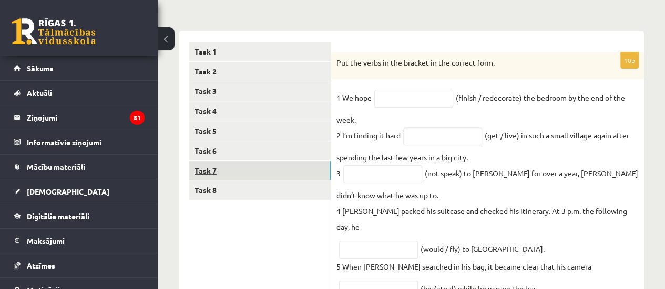
click at [295, 179] on link "Task 7" at bounding box center [259, 170] width 141 height 19
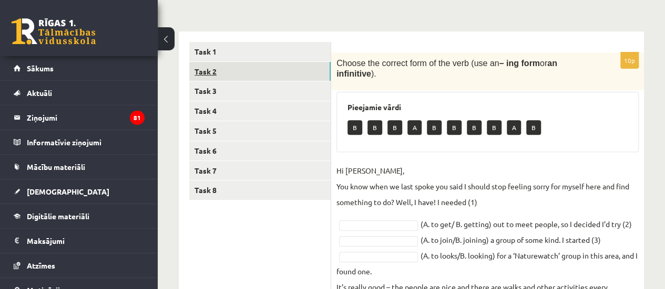
click at [274, 76] on link "Task 2" at bounding box center [259, 71] width 141 height 19
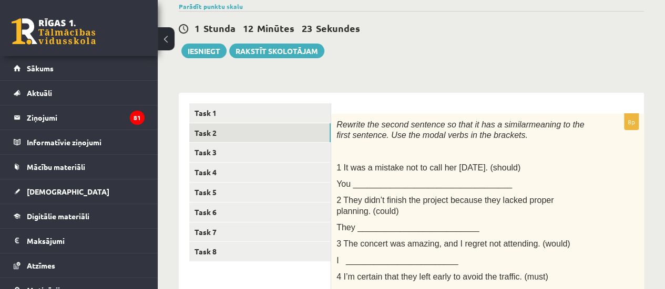
scroll to position [106, 0]
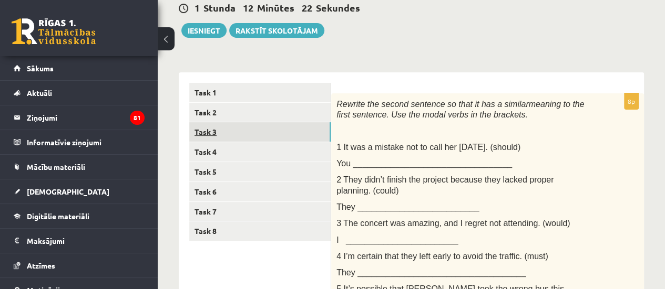
click at [301, 129] on link "Task 3" at bounding box center [259, 131] width 141 height 19
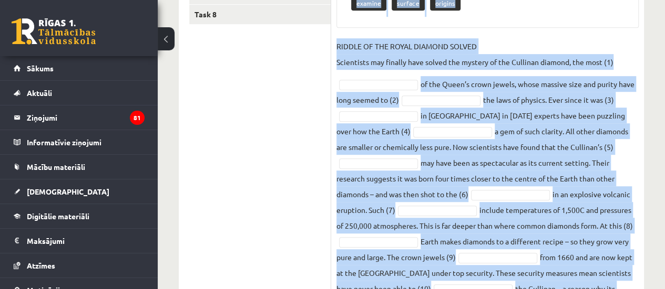
scroll to position [381, 0]
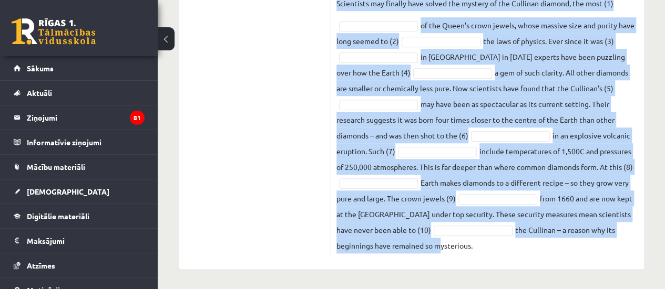
drag, startPoint x: 334, startPoint y: 103, endPoint x: 491, endPoint y: 253, distance: 217.0
click at [491, 253] on div "10p Fill each of the numbered gaps in the following passage with the most appro…" at bounding box center [487, 38] width 313 height 441
copy div "Fill each of the numbered gaps in the following passage with the most appropria…"
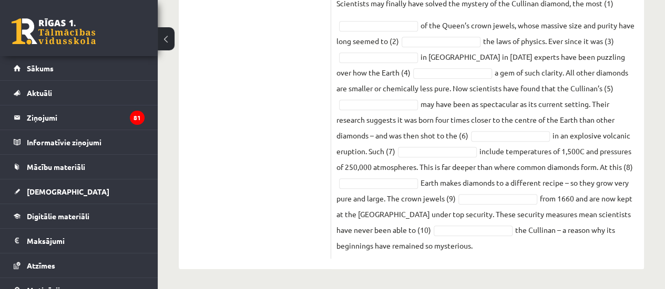
click at [282, 61] on ul "Task 1 Task 2 Task 3 Task 4 Task 5 Task 6 Task 7 Task 8" at bounding box center [260, 33] width 142 height 452
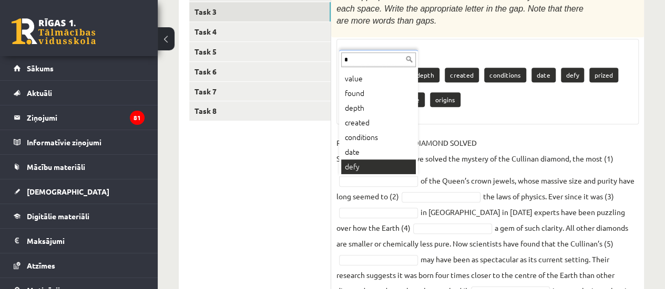
scroll to position [0, 0]
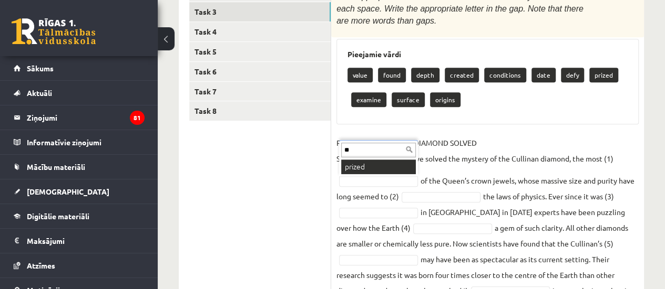
type input "**"
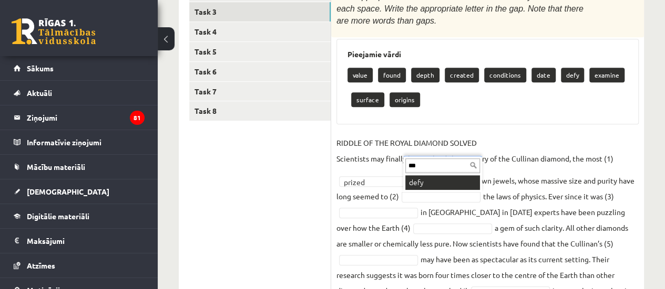
type input "***"
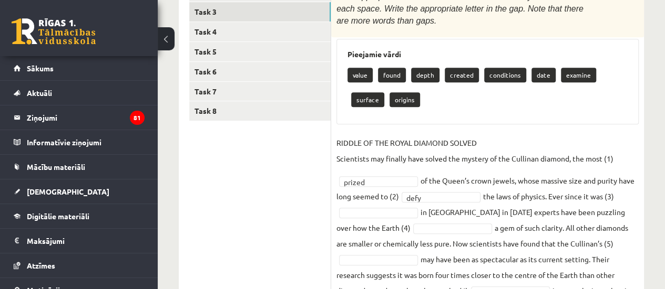
click at [652, 202] on div "Angļu valoda 11.a2 JK klase 1. ieskaite , Gvenda Liepiņa (11.a2 JK) Parādīt pun…" at bounding box center [411, 130] width 507 height 631
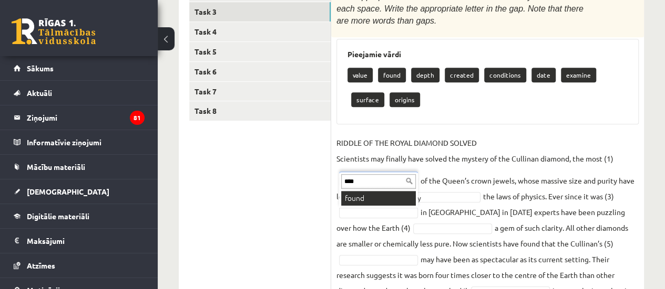
type input "****"
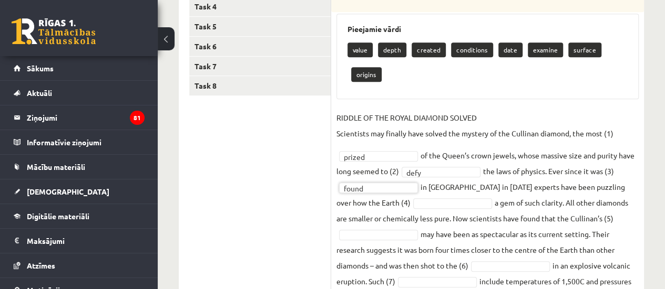
scroll to position [273, 0]
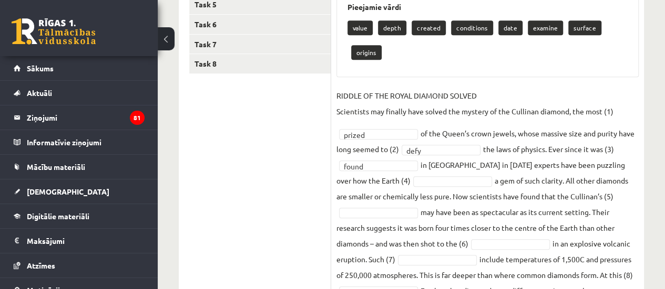
click at [397, 174] on fieldset "RIDDLE OF THE ROYAL DIAMOND SOLVED Scientists may finally have solved the myste…" at bounding box center [487, 225] width 302 height 274
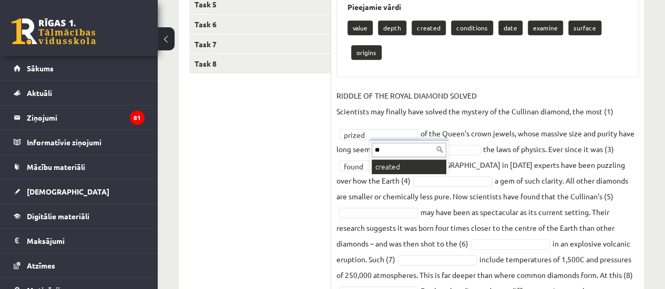
type input "**"
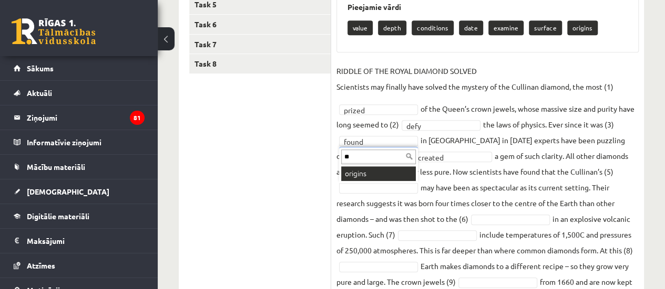
type input "**"
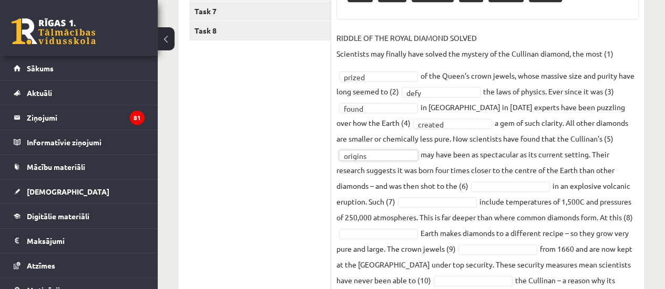
scroll to position [307, 0]
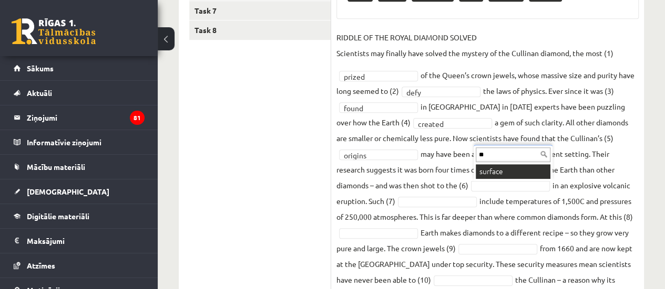
type input "**"
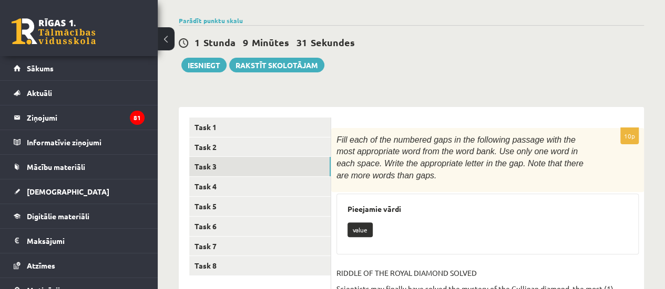
scroll to position [67, 0]
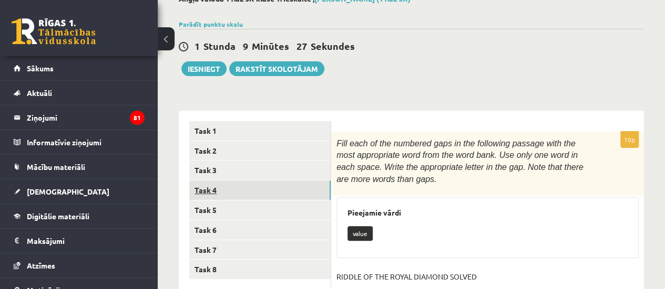
click at [322, 189] on link "Task 4" at bounding box center [259, 190] width 141 height 19
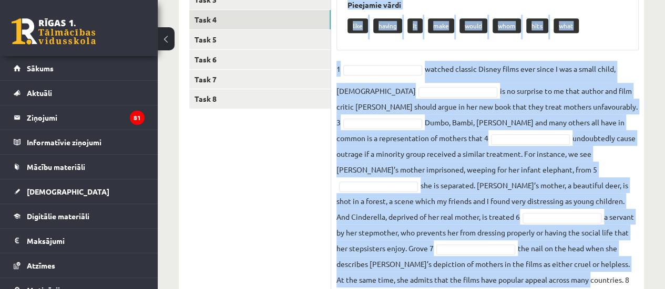
scroll to position [305, 0]
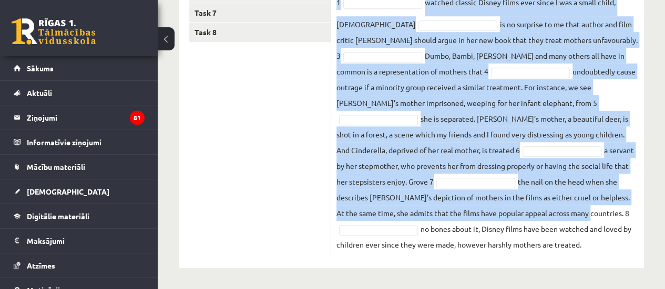
drag, startPoint x: 334, startPoint y: 138, endPoint x: 464, endPoint y: 254, distance: 174.2
click at [464, 254] on div "8p Fill each of the numbered gaps in the following passage. Pieejamie vārdi lik…" at bounding box center [487, 76] width 313 height 364
copy div "Fill each of the numbered gaps in the following passage. Pieejamie vārdi like h…"
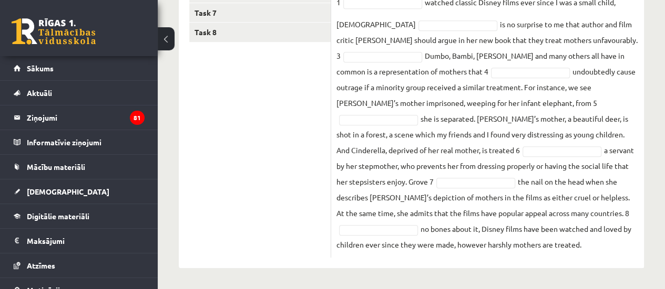
click at [245, 136] on ul "Task 1 Task 2 Task 3 Task 4 Task 5 Task 6 Task 7 Task 8" at bounding box center [260, 71] width 142 height 374
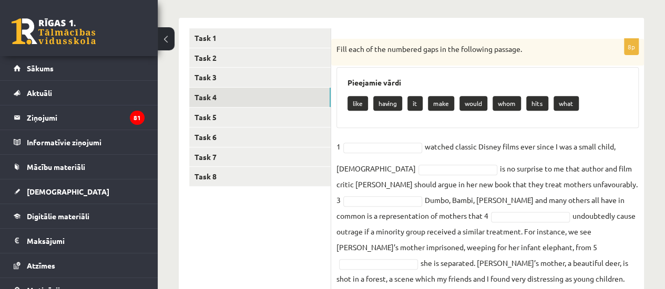
scroll to position [159, 0]
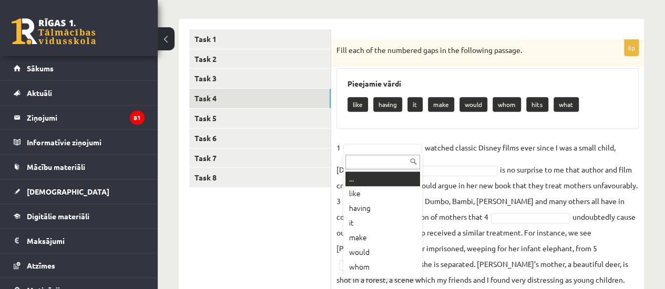
type input "*"
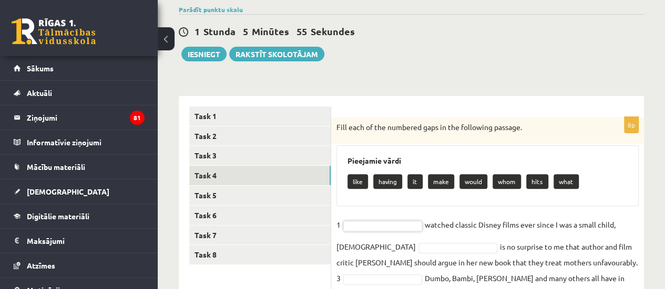
scroll to position [87, 0]
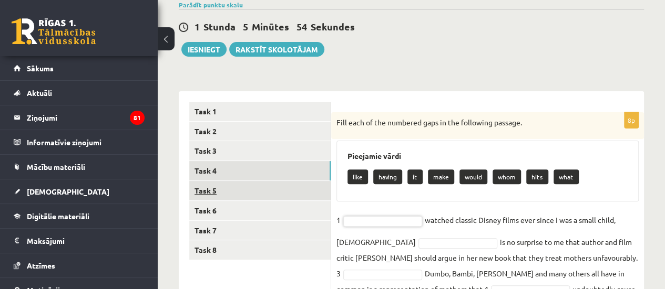
click at [317, 182] on link "Task 5" at bounding box center [259, 190] width 141 height 19
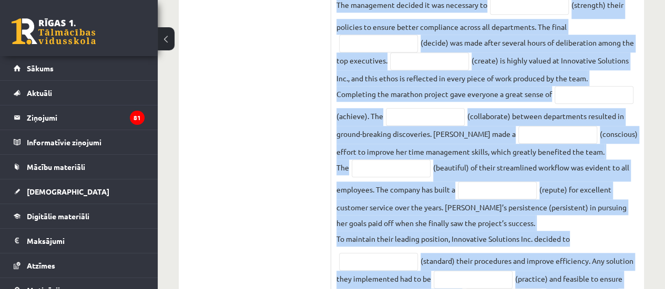
scroll to position [603, 0]
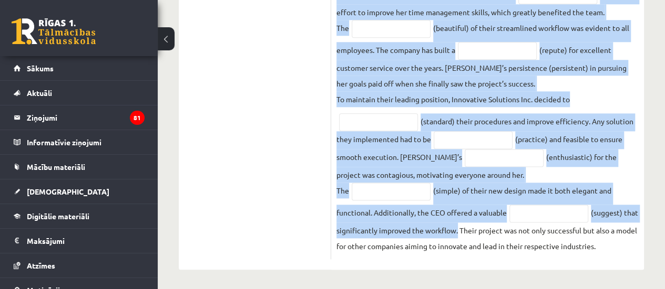
drag, startPoint x: 334, startPoint y: 120, endPoint x: 624, endPoint y: 248, distance: 317.1
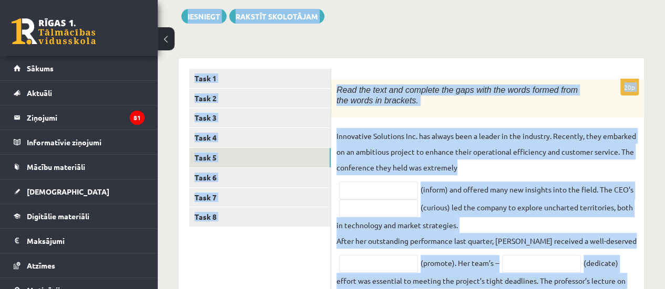
scroll to position [119, 0]
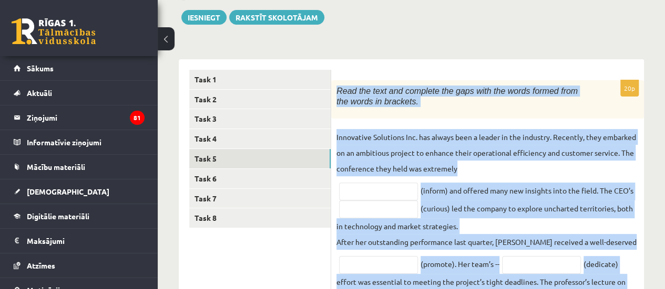
drag, startPoint x: 623, startPoint y: 252, endPoint x: 340, endPoint y: 64, distance: 339.2
copy div "Read the text and complete the gaps with the words formed from the words in bra…"
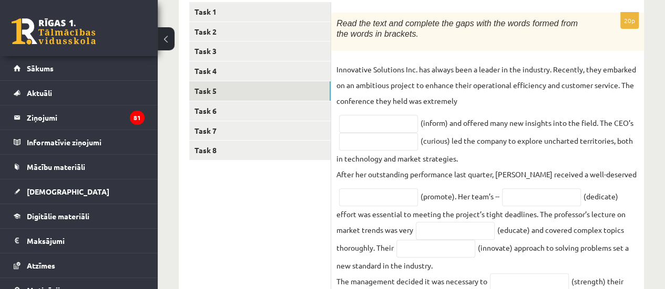
scroll to position [189, 0]
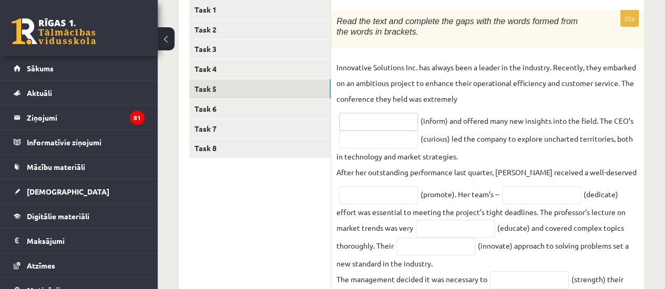
click at [381, 127] on input "text" at bounding box center [378, 122] width 79 height 18
type input "**********"
click at [389, 138] on input "text" at bounding box center [378, 140] width 79 height 18
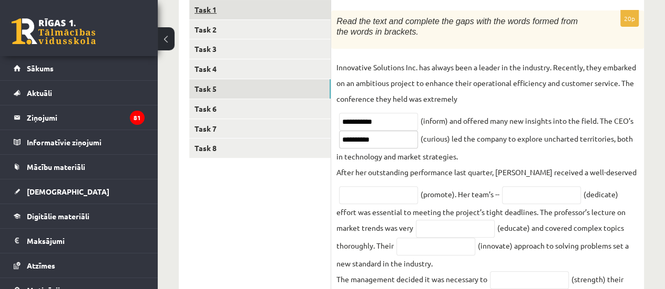
type input "*********"
click at [389, 201] on input "text" at bounding box center [378, 196] width 79 height 18
type input "*********"
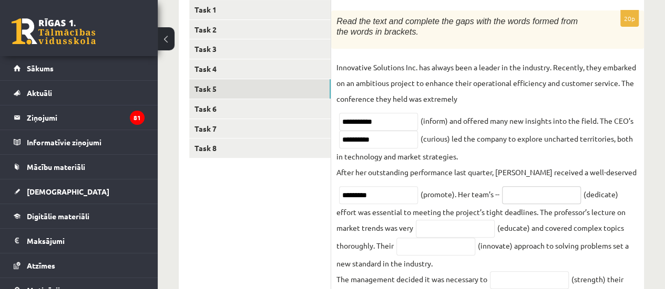
click at [530, 193] on input "text" at bounding box center [541, 196] width 79 height 18
type input "*********"
click at [469, 225] on input "text" at bounding box center [455, 229] width 79 height 18
type input "**********"
click at [440, 242] on input "text" at bounding box center [435, 247] width 79 height 18
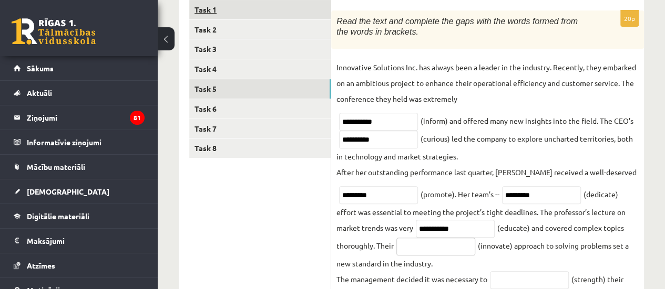
type input "*"
type input "**********"
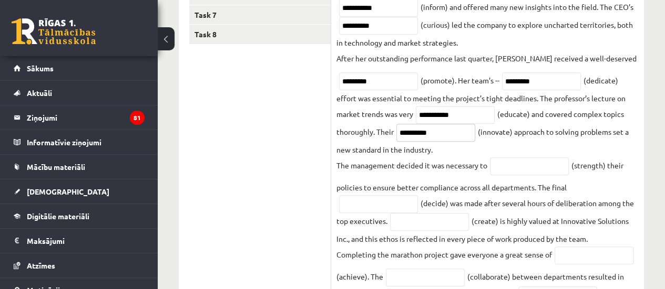
scroll to position [313, 0]
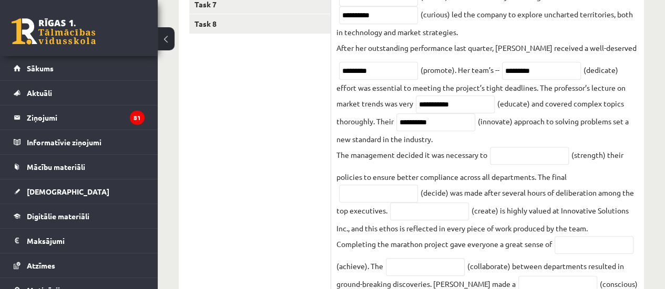
click at [544, 167] on fieldset "**********" at bounding box center [487, 239] width 302 height 609
click at [546, 156] on input "text" at bounding box center [529, 156] width 79 height 18
type input "**********"
click at [364, 190] on input "text" at bounding box center [378, 194] width 79 height 18
type input "********"
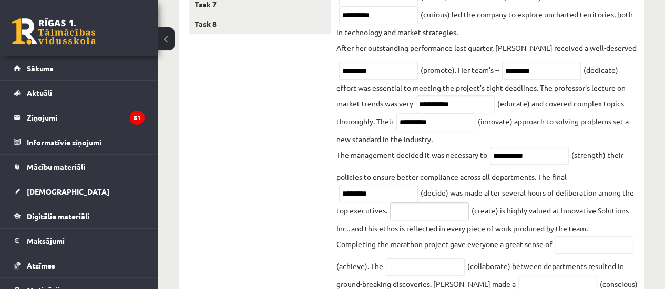
click at [418, 203] on input "text" at bounding box center [429, 212] width 79 height 18
type input "**********"
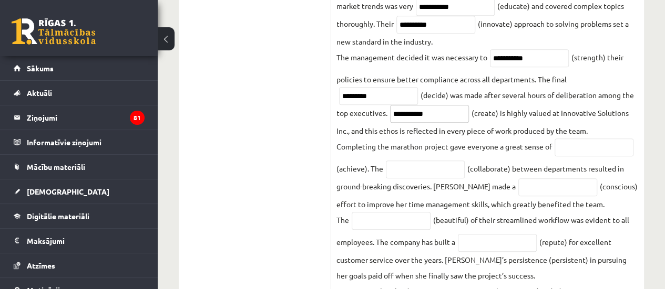
scroll to position [441, 0]
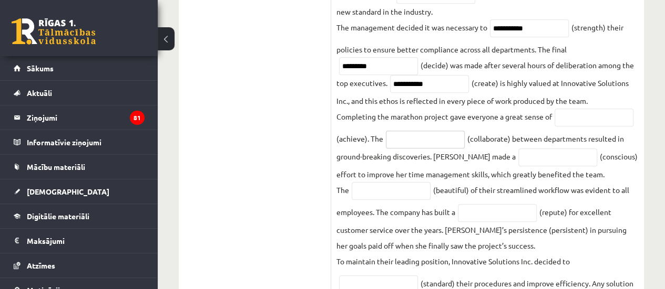
click at [426, 146] on input "text" at bounding box center [425, 140] width 79 height 18
click at [572, 121] on input "text" at bounding box center [593, 118] width 79 height 18
type input "**********"
drag, startPoint x: 389, startPoint y: 140, endPoint x: 361, endPoint y: 134, distance: 27.8
click at [361, 134] on fieldset "**********" at bounding box center [487, 111] width 302 height 609
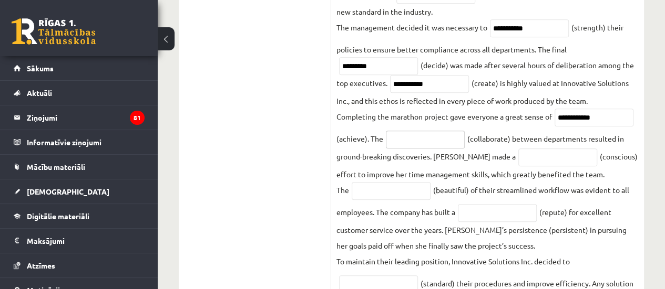
click at [417, 139] on input "text" at bounding box center [425, 140] width 79 height 18
type input "**********"
click at [518, 154] on input "text" at bounding box center [557, 158] width 79 height 18
type input "*********"
click at [351, 192] on span at bounding box center [391, 189] width 84 height 9
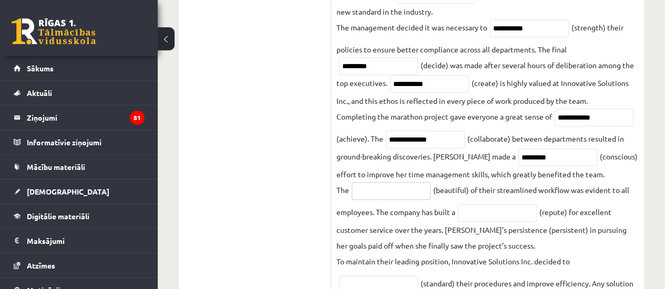
click at [357, 190] on input "text" at bounding box center [390, 191] width 79 height 18
type input "******"
click at [483, 211] on input "text" at bounding box center [497, 213] width 79 height 18
type input "**********"
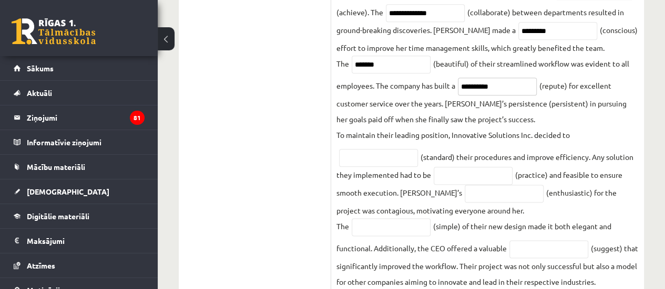
scroll to position [603, 0]
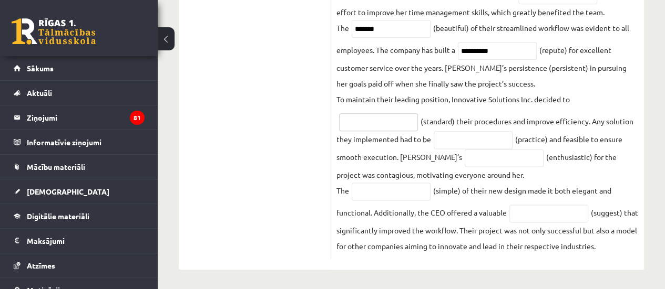
click at [388, 126] on input "text" at bounding box center [378, 122] width 79 height 18
type input "**********"
click at [492, 136] on input "text" at bounding box center [472, 140] width 79 height 18
type input "*********"
click at [464, 162] on input "text" at bounding box center [503, 158] width 79 height 18
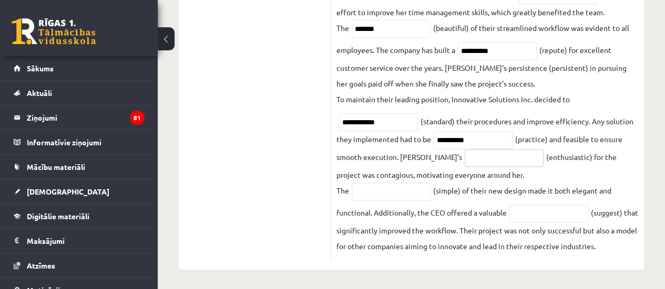
paste input "**********"
type input "**********"
click at [410, 190] on input "text" at bounding box center [390, 192] width 79 height 18
type input "**********"
click at [582, 209] on input "text" at bounding box center [548, 214] width 79 height 18
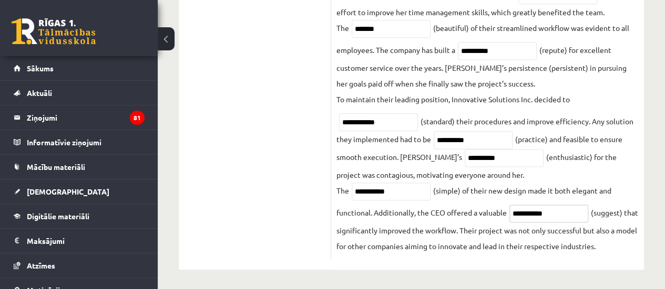
type input "**********"
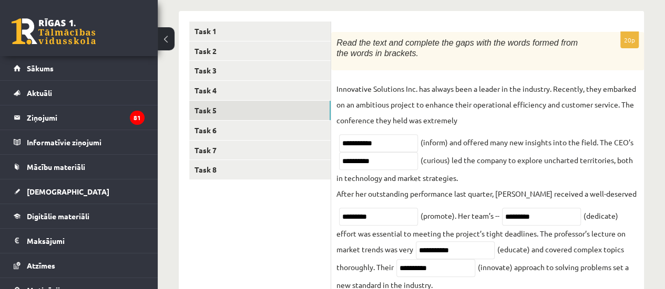
scroll to position [164, 0]
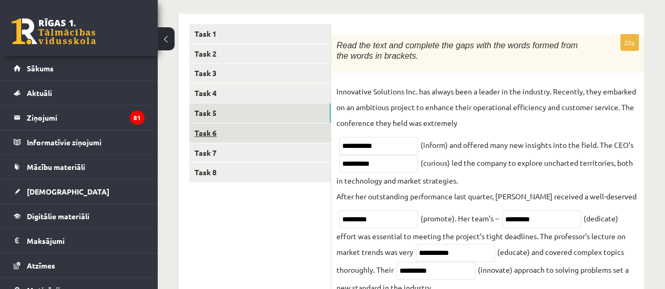
click at [289, 138] on link "Task 6" at bounding box center [259, 132] width 141 height 19
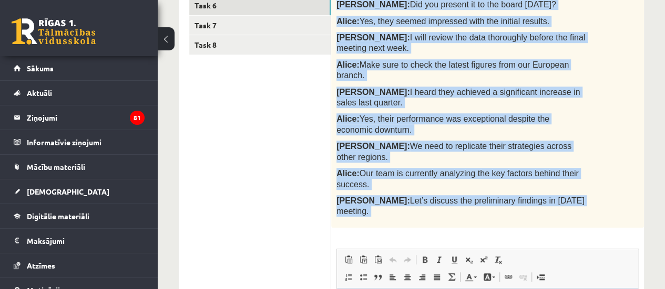
scroll to position [458, 0]
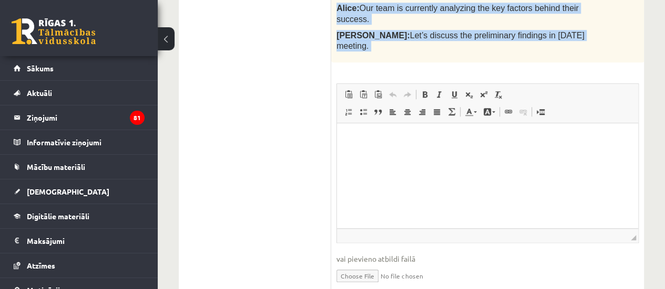
drag, startPoint x: 339, startPoint y: 96, endPoint x: 551, endPoint y: 33, distance: 220.9
click at [551, 33] on div "Change of the verb tense - 1 point for each correct sentence. 10p Report the co…" at bounding box center [487, 17] width 313 height 592
copy form "Change of the verb tense - 1 point for each correct sentence. 10p Report the co…"
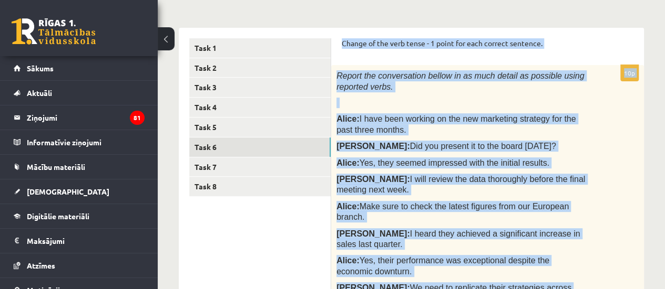
scroll to position [149, 0]
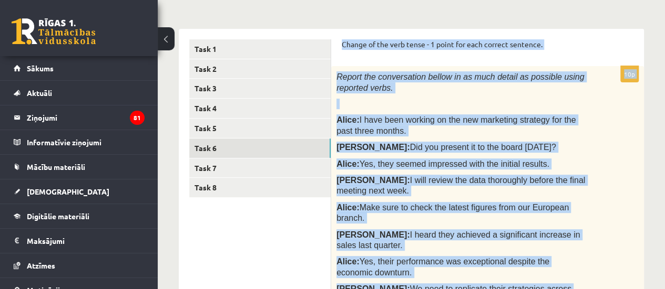
click at [658, 128] on div "Angļu valoda 11.a2 JK klase 1. ieskaite , Gvenda Liepiņa (11.a2 JK) Parādīt pun…" at bounding box center [411, 266] width 507 height 751
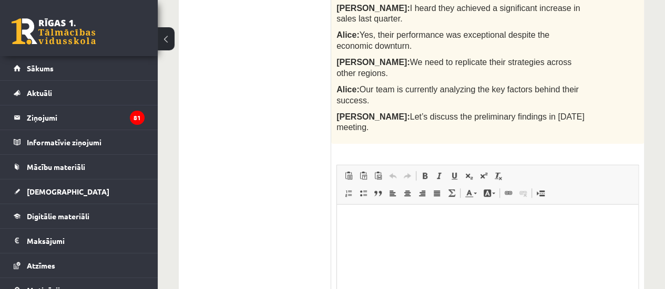
scroll to position [378, 0]
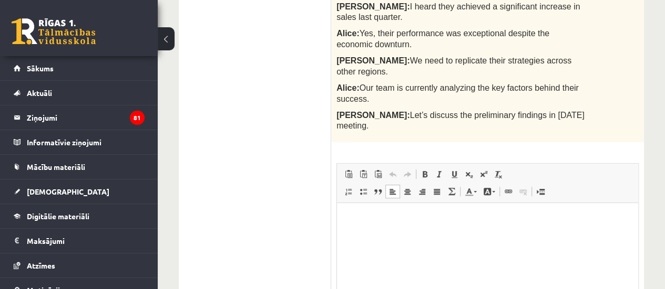
click at [379, 218] on p "Editor, wiswyg-editor-user-answer-47024776492720" at bounding box center [487, 218] width 280 height 11
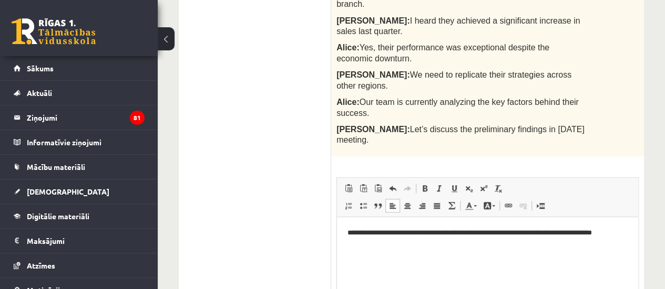
scroll to position [366, 0]
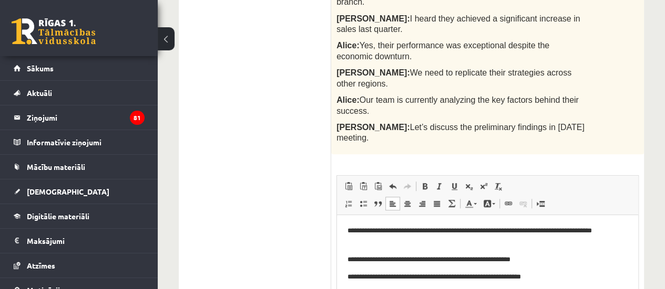
click at [500, 276] on p "**********" at bounding box center [487, 277] width 280 height 11
click at [604, 273] on p "**********" at bounding box center [487, 277] width 280 height 11
click at [427, 182] on span at bounding box center [424, 186] width 8 height 8
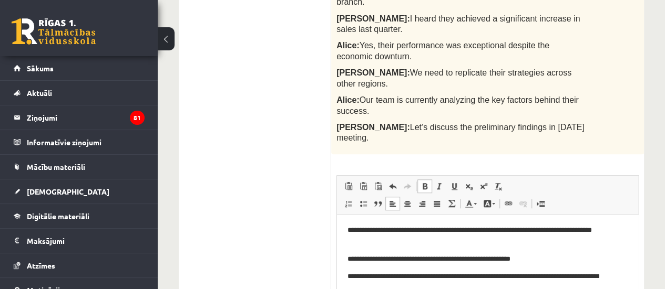
click at [427, 182] on span at bounding box center [424, 186] width 8 height 8
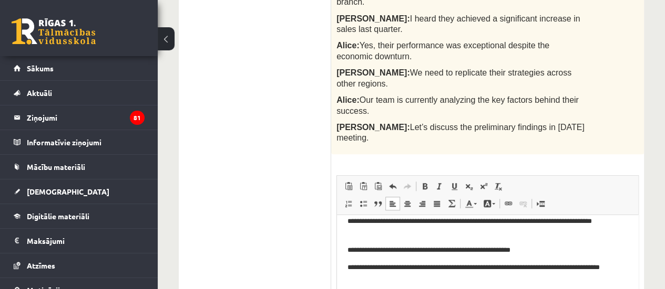
scroll to position [13, 0]
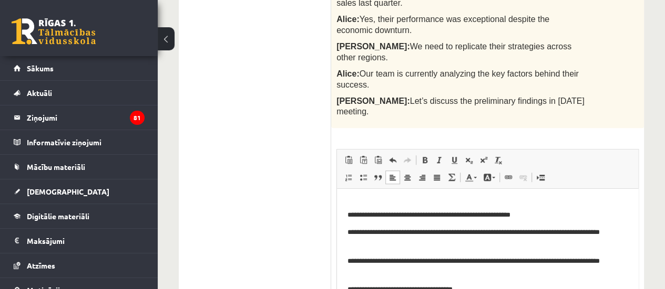
scroll to position [30, 0]
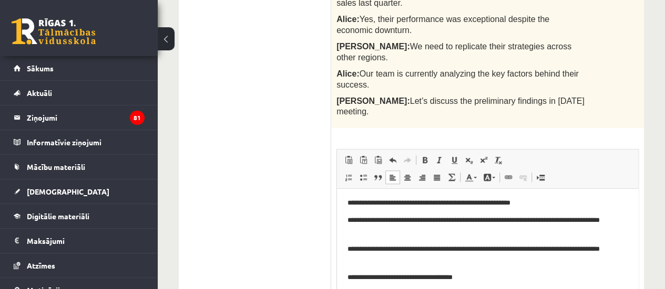
drag, startPoint x: 634, startPoint y: 239, endPoint x: 975, endPoint y: 415, distance: 383.9
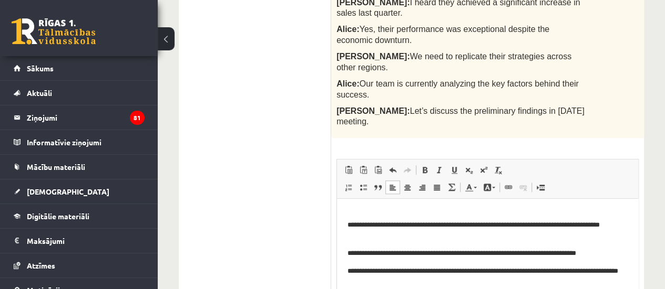
scroll to position [76, 0]
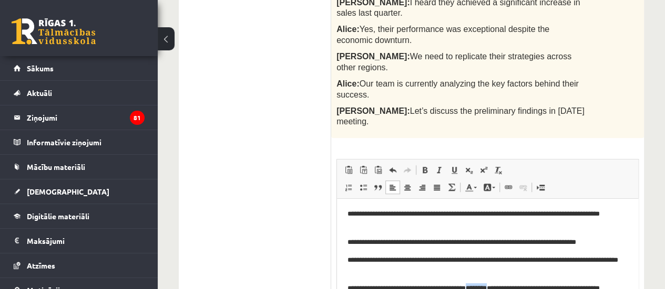
drag, startPoint x: 513, startPoint y: 293, endPoint x: 483, endPoint y: 289, distance: 30.8
click at [483, 289] on p "**********" at bounding box center [483, 294] width 272 height 22
click at [421, 160] on span "Editor toolbars Paste Keyboard shortcut Ctrl+V Paste as plain text Keyboard sho…" at bounding box center [487, 179] width 301 height 39
click at [423, 166] on span at bounding box center [424, 170] width 8 height 8
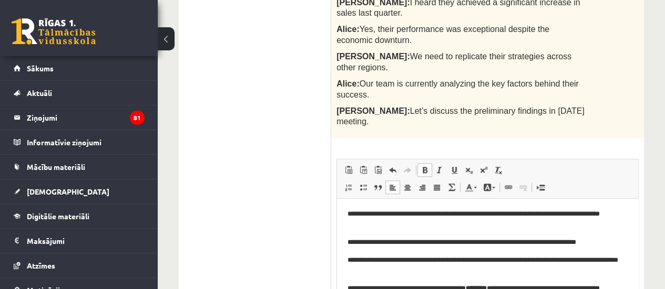
click at [462, 274] on p "**********" at bounding box center [483, 266] width 272 height 22
drag, startPoint x: 482, startPoint y: 285, endPoint x: 513, endPoint y: 287, distance: 31.6
click at [513, 287] on p "**********" at bounding box center [483, 294] width 272 height 22
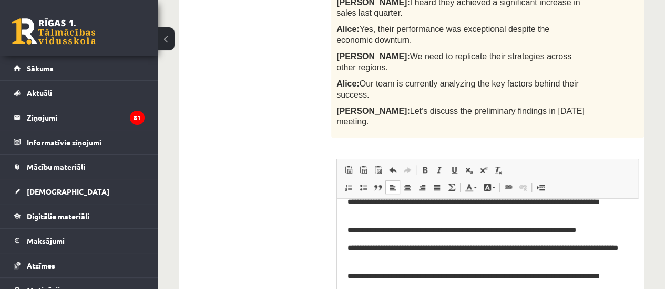
click at [539, 289] on p "**********" at bounding box center [483, 282] width 272 height 22
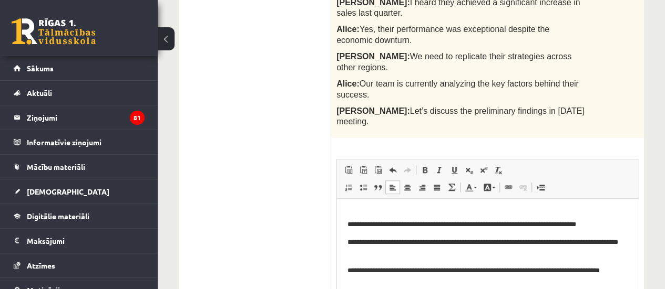
scroll to position [106, 0]
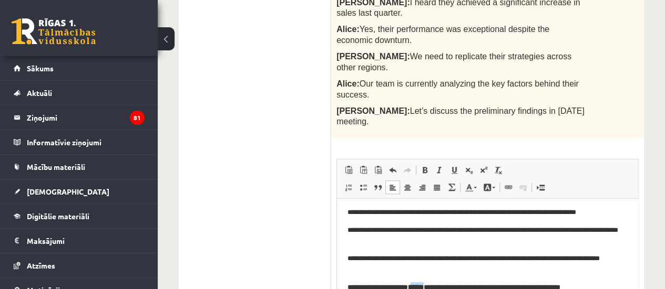
drag, startPoint x: 443, startPoint y: 298, endPoint x: 423, endPoint y: 296, distance: 20.6
click at [423, 289] on html "**********" at bounding box center [487, 198] width 301 height 211
click at [620, 289] on html "**********" at bounding box center [487, 198] width 301 height 211
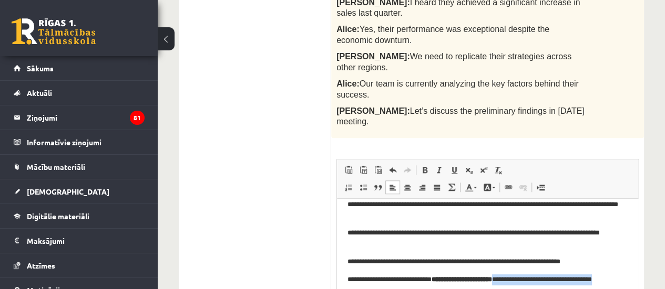
scroll to position [134, 0]
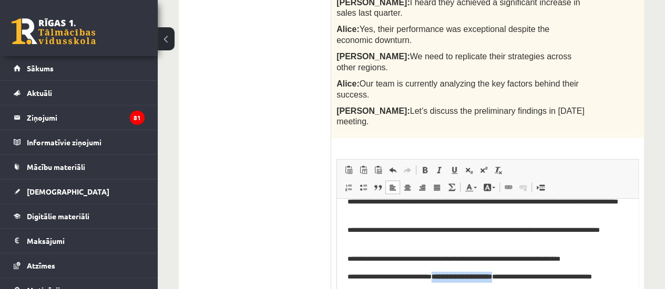
drag, startPoint x: 519, startPoint y: 290, endPoint x: 443, endPoint y: 278, distance: 76.5
click at [443, 278] on p "**********" at bounding box center [483, 283] width 272 height 22
click at [501, 289] on p "**********" at bounding box center [483, 283] width 272 height 22
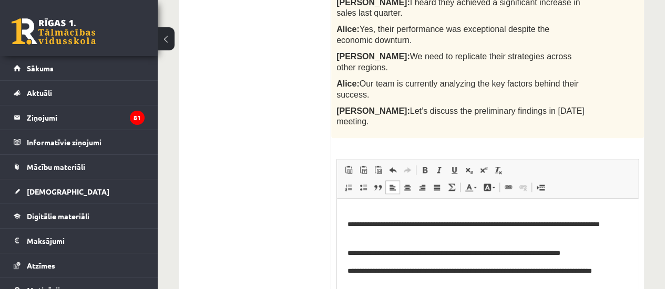
scroll to position [151, 0]
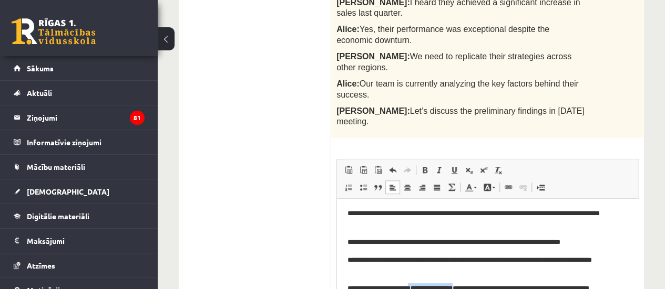
drag, startPoint x: 475, startPoint y: 289, endPoint x: 422, endPoint y: 284, distance: 53.9
click at [422, 284] on p "**********" at bounding box center [483, 294] width 272 height 22
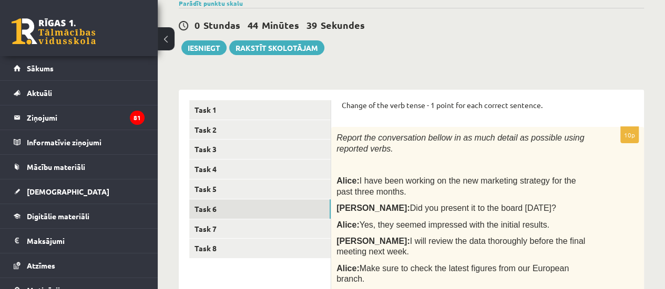
scroll to position [89, 0]
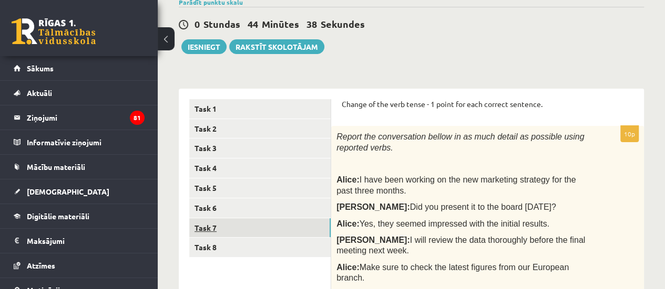
click at [289, 233] on link "Task 7" at bounding box center [259, 228] width 141 height 19
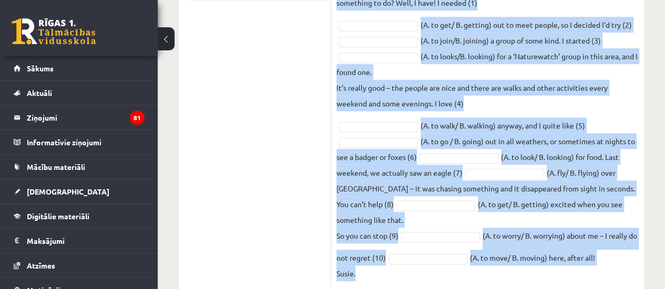
scroll to position [348, 0]
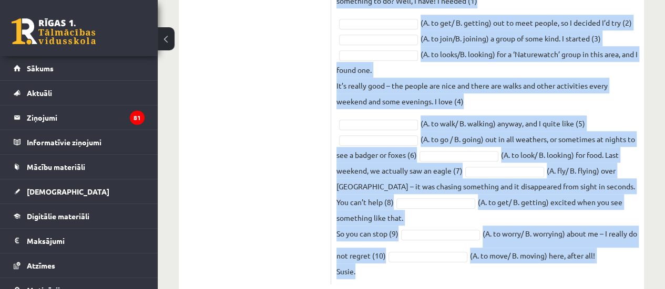
drag, startPoint x: 337, startPoint y: 116, endPoint x: 470, endPoint y: 261, distance: 196.7
click at [470, 261] on div "10p Choose the correct form of the verb (use an – ing form or an infinitive ). …" at bounding box center [487, 63] width 313 height 466
copy div "Choose the correct form of the verb (use an – ing form or an infinitive ). Piee…"
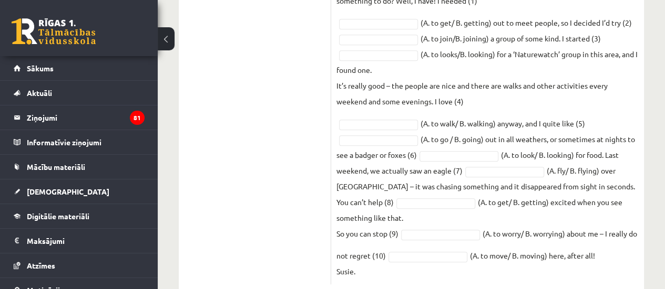
click at [285, 124] on ul "Task 1 Task 2 Task 3 Task 4 Task 5 Task 6 Task 7 Task 8" at bounding box center [260, 62] width 142 height 445
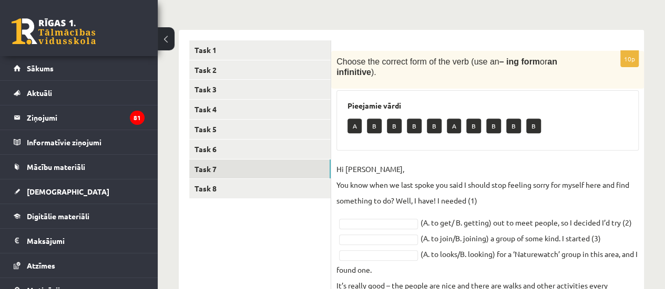
scroll to position [144, 0]
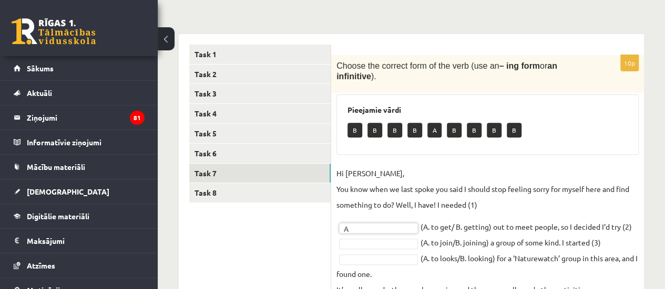
click at [349, 125] on p "B" at bounding box center [354, 130] width 15 height 15
drag, startPoint x: 655, startPoint y: 151, endPoint x: 668, endPoint y: 148, distance: 13.0
click at [664, 146] on html "0 Dāvanas 3735 mP 391 xp Gvenda Liepiņa Sākums Aktuāli Kā mācīties eSKOLĀ Konta…" at bounding box center [332, 0] width 665 height 289
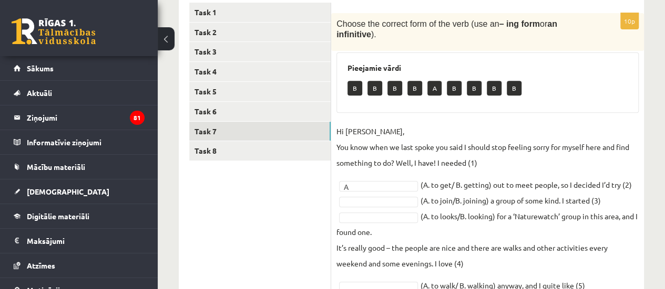
scroll to position [191, 0]
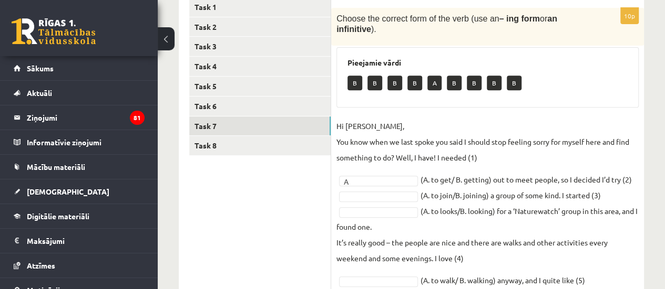
click at [392, 179] on fieldset "Hi Caroline, You know when we last spoke you said I should stop feeling sorry f…" at bounding box center [487, 277] width 302 height 318
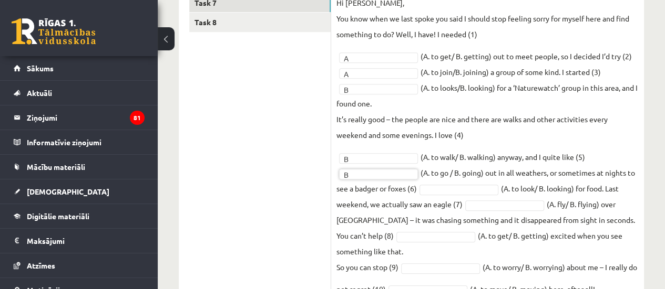
scroll to position [317, 0]
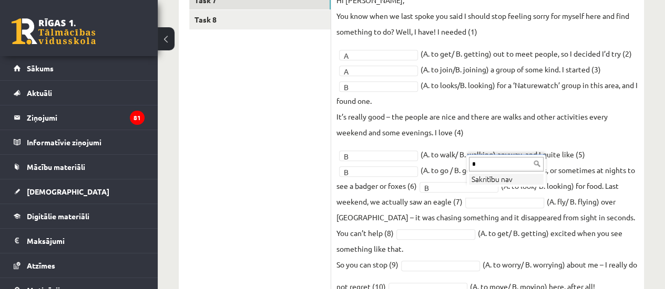
type input "*"
click at [498, 187] on div "* Sakritību nav" at bounding box center [506, 170] width 79 height 33
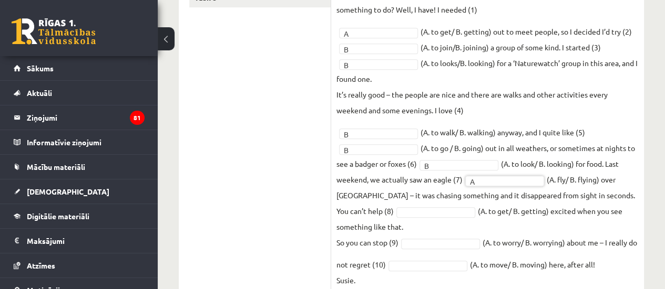
scroll to position [343, 0]
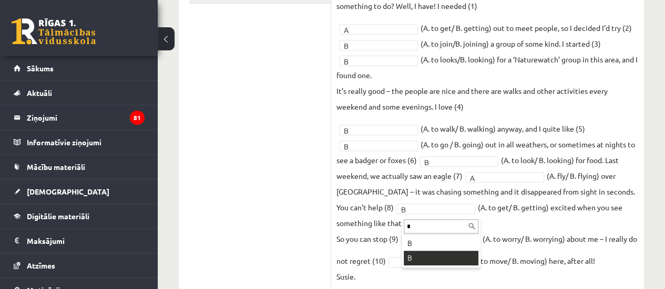
type input "*"
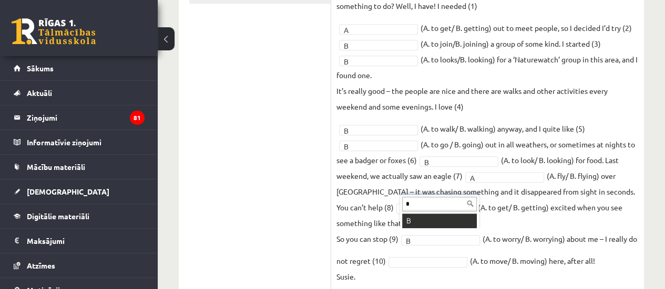
type input "*"
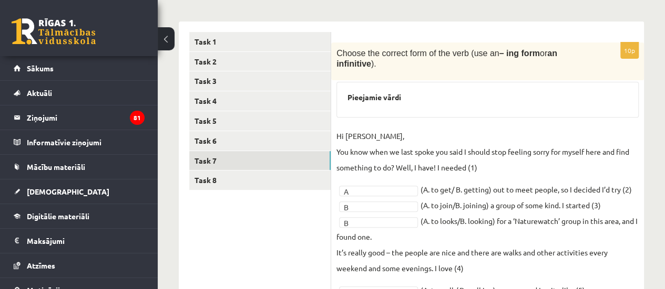
scroll to position [155, 0]
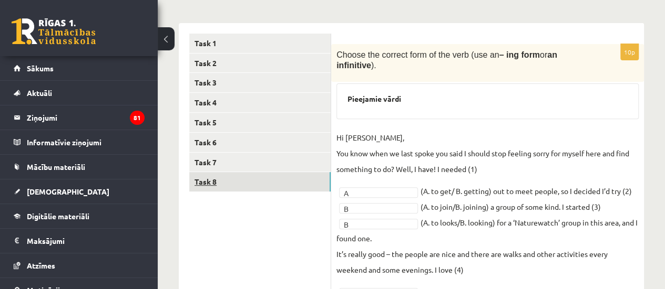
click at [271, 187] on link "Task 8" at bounding box center [259, 181] width 141 height 19
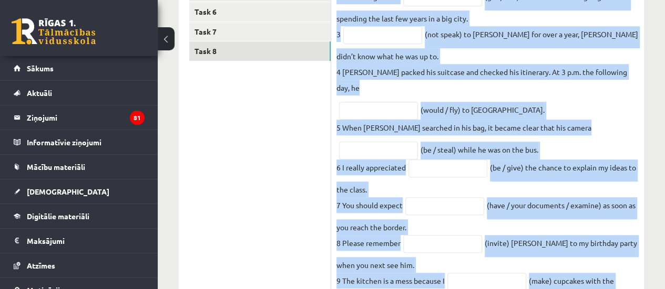
scroll to position [357, 0]
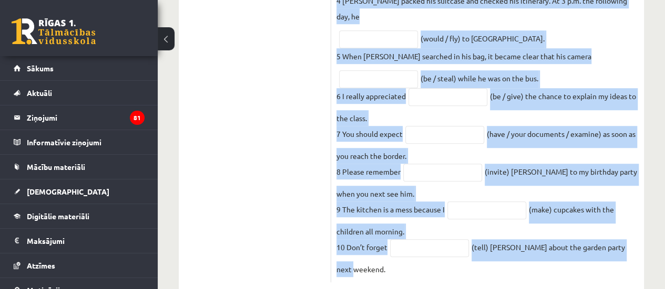
drag, startPoint x: 335, startPoint y: 49, endPoint x: 644, endPoint y: 247, distance: 367.2
copy div "Put the verbs in the bracket in the correct form. 1 We hope (finish / redecorat…"
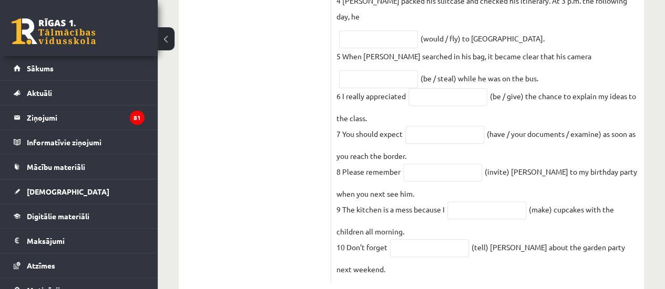
click at [257, 129] on ul "Task 1 Task 2 Task 3 Task 4 Task 5 Task 6 Task 7 Task 8" at bounding box center [260, 57] width 142 height 452
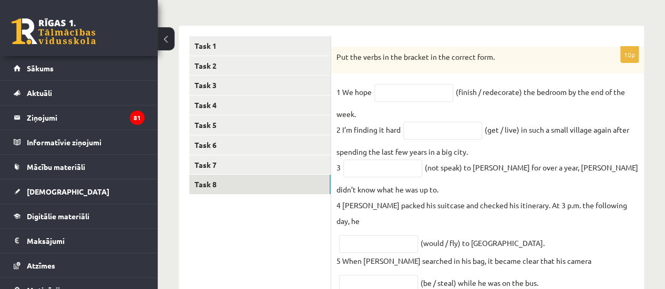
scroll to position [152, 0]
click at [409, 91] on input "text" at bounding box center [413, 94] width 79 height 18
type input "**********"
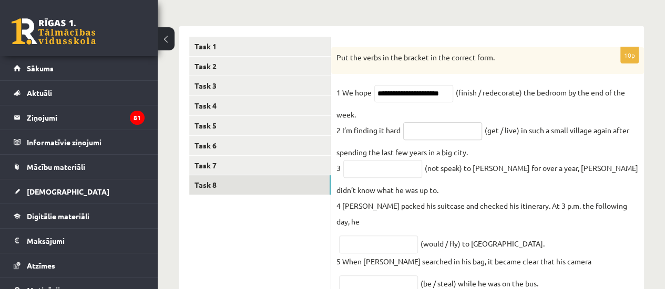
click at [460, 136] on input "text" at bounding box center [442, 131] width 79 height 18
type input "**********"
click at [382, 170] on input "text" at bounding box center [382, 169] width 79 height 18
type input "**********"
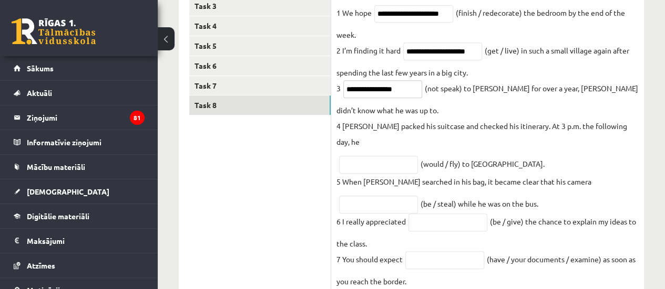
scroll to position [236, 0]
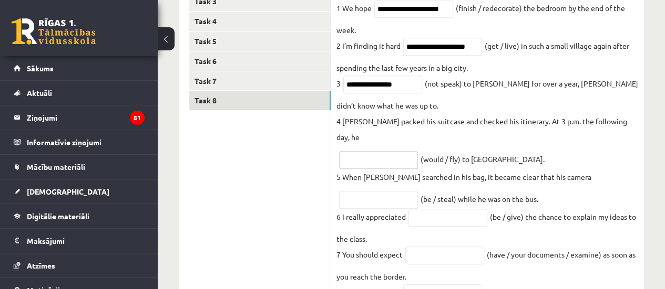
click at [377, 151] on input "text" at bounding box center [378, 160] width 79 height 18
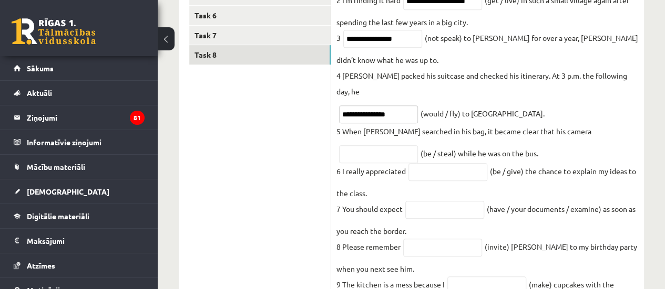
scroll to position [292, 0]
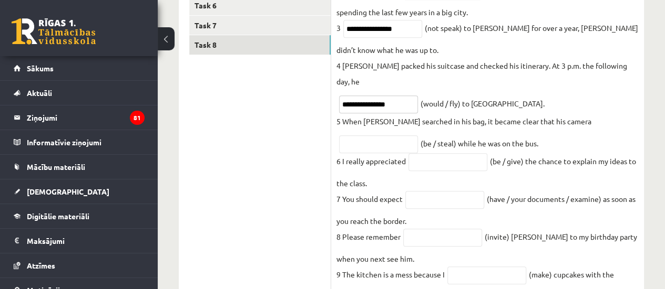
type input "**********"
click at [398, 136] on input "text" at bounding box center [378, 145] width 79 height 18
type input "**********"
click at [470, 155] on input "text" at bounding box center [447, 162] width 79 height 18
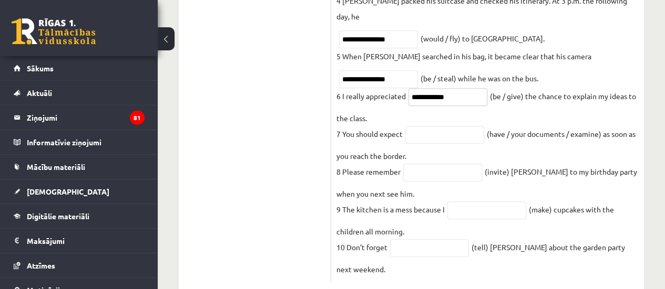
type input "**********"
click at [448, 126] on input "text" at bounding box center [444, 135] width 79 height 18
type input "**********"
drag, startPoint x: 461, startPoint y: 118, endPoint x: 531, endPoint y: 128, distance: 70.5
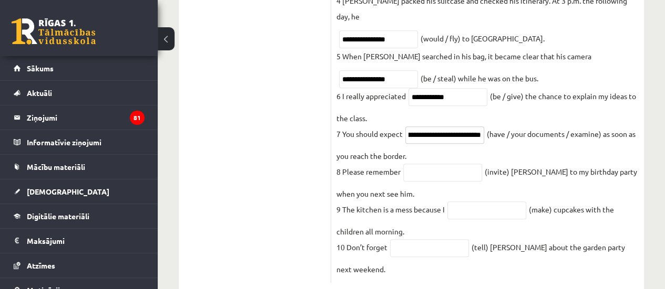
click at [531, 128] on fieldset "**********" at bounding box center [487, 78] width 302 height 398
click at [503, 134] on fieldset "**********" at bounding box center [487, 78] width 302 height 398
click at [455, 164] on input "text" at bounding box center [442, 173] width 79 height 18
type input "*********"
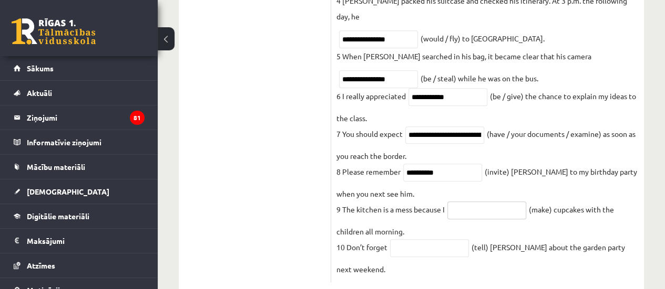
click at [468, 202] on input "text" at bounding box center [486, 211] width 79 height 18
click at [462, 202] on input "**********" at bounding box center [486, 211] width 79 height 18
type input "**********"
click at [413, 240] on input "text" at bounding box center [429, 249] width 79 height 18
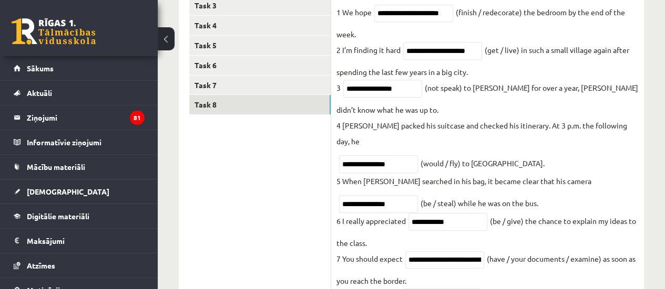
scroll to position [168, 0]
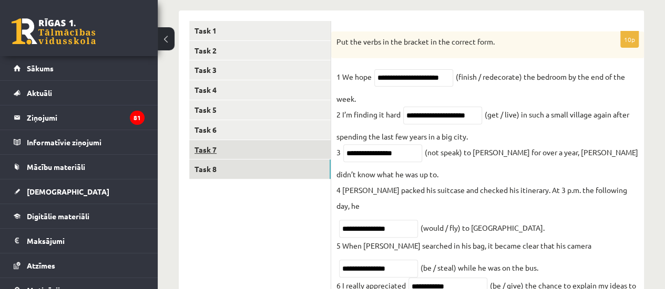
type input "*******"
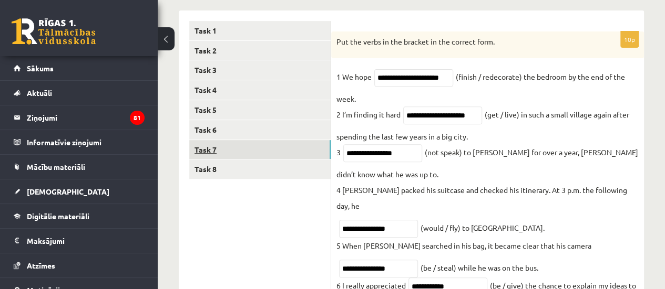
click at [283, 144] on link "Task 7" at bounding box center [259, 149] width 141 height 19
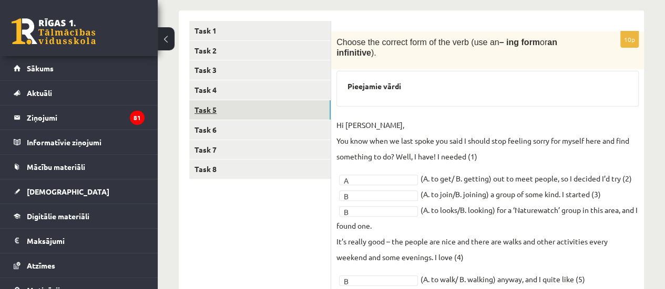
click at [292, 112] on link "Task 5" at bounding box center [259, 109] width 141 height 19
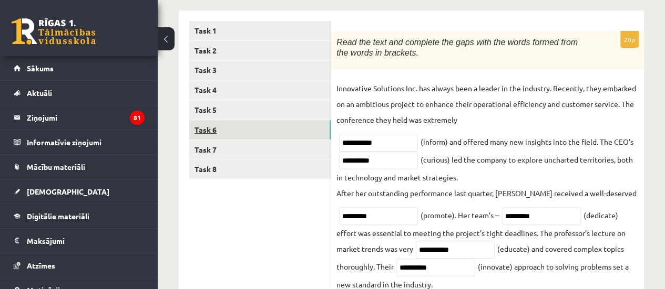
click at [276, 136] on link "Task 6" at bounding box center [259, 129] width 141 height 19
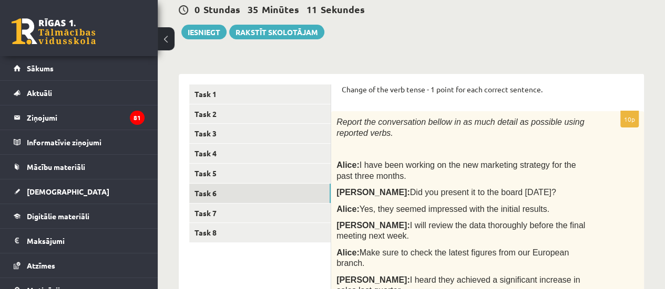
scroll to position [89, 0]
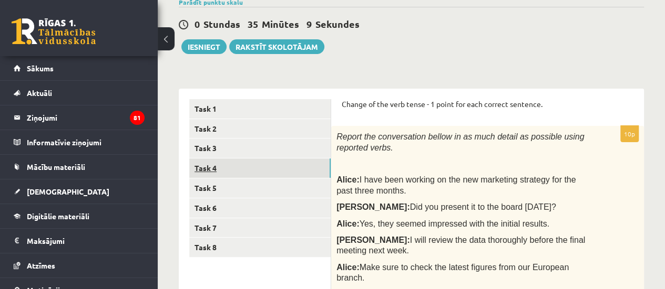
click at [303, 177] on link "Task 4" at bounding box center [259, 168] width 141 height 19
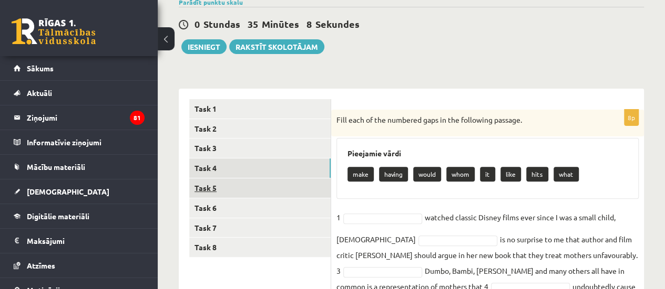
click at [302, 182] on link "Task 5" at bounding box center [259, 188] width 141 height 19
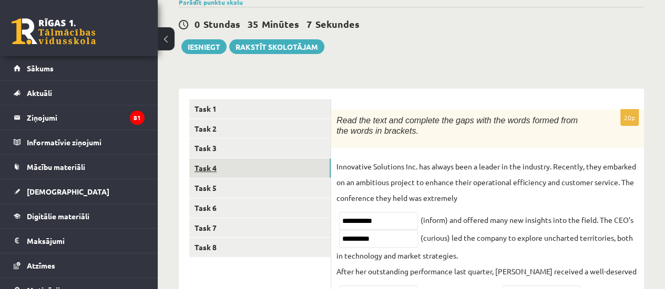
click at [306, 166] on link "Task 4" at bounding box center [259, 168] width 141 height 19
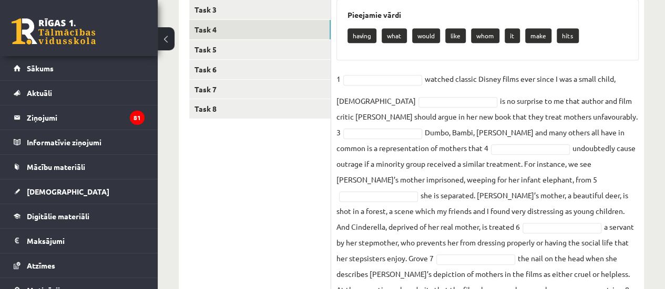
scroll to position [305, 0]
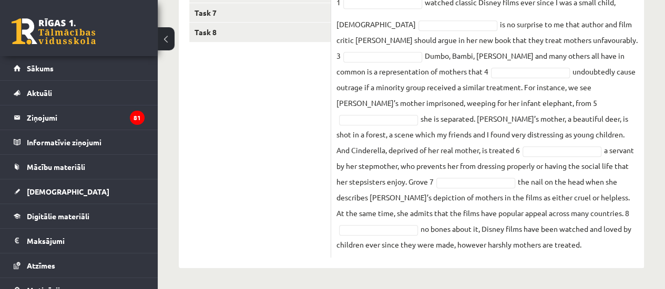
drag, startPoint x: 337, startPoint y: 116, endPoint x: 479, endPoint y: 252, distance: 196.6
click at [479, 252] on div "8p Fill each of the numbered gaps in the following passage. Pieejamie vārdi hav…" at bounding box center [487, 76] width 313 height 364
drag, startPoint x: 479, startPoint y: 252, endPoint x: 384, endPoint y: 132, distance: 153.3
click at [384, 132] on fieldset "1 watched classic Disney films ever since I was a small child, 2 is no surprise…" at bounding box center [487, 123] width 302 height 258
copy div "Fill each of the numbered gaps in the following passage. Pieejamie vārdi having…"
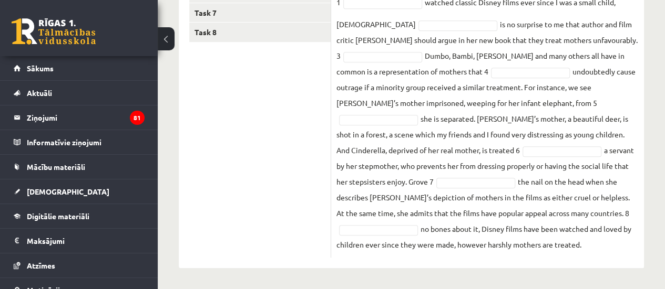
drag, startPoint x: 281, startPoint y: 140, endPoint x: 672, endPoint y: 164, distance: 391.6
click at [361, 138] on div "****** ****** ****** ****** ****** ****** ****** ****** Task 1 Task 2 Task 3 Ta…" at bounding box center [411, 70] width 465 height 395
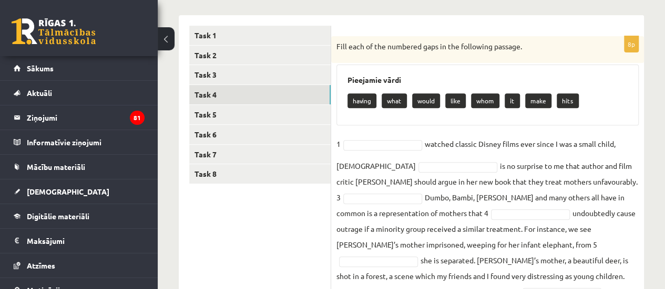
scroll to position [164, 0]
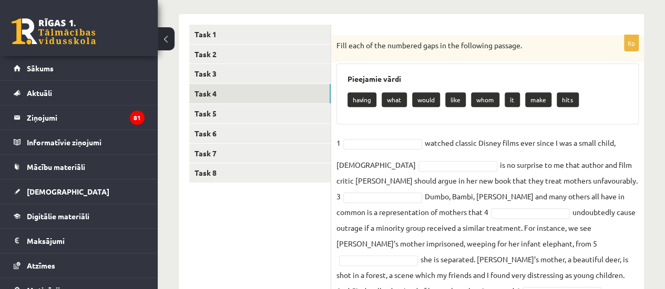
click at [613, 128] on div "8p Fill each of the numbered gaps in the following passage. Pieejamie vārdi hav…" at bounding box center [487, 217] width 313 height 364
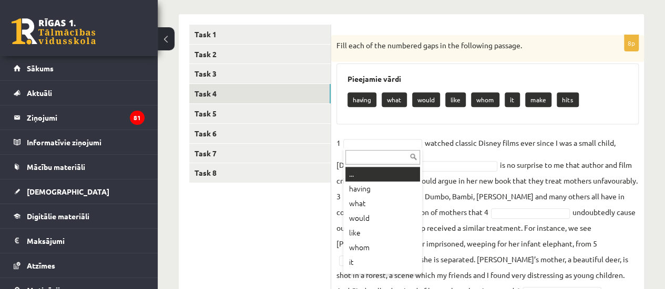
type input "*"
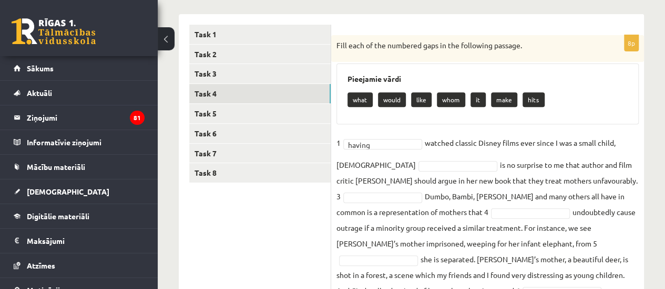
drag, startPoint x: 358, startPoint y: 181, endPoint x: 316, endPoint y: 201, distance: 47.0
click at [316, 201] on ul "Task 1 Task 2 Task 3 Task 4 Task 5 Task 6 Task 7 Task 8" at bounding box center [260, 212] width 142 height 374
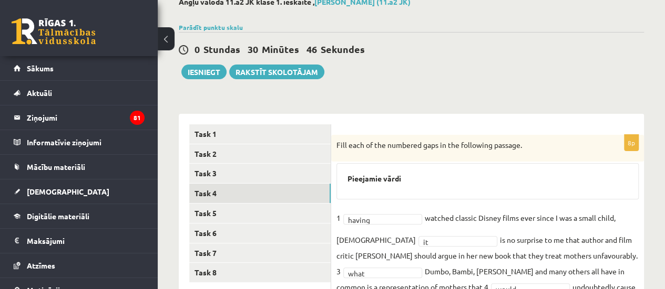
scroll to position [51, 0]
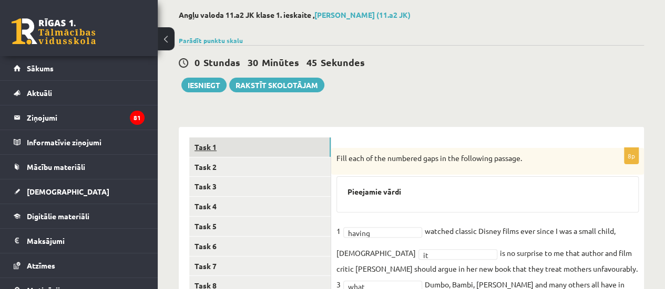
click at [297, 156] on link "Task 1" at bounding box center [259, 147] width 141 height 19
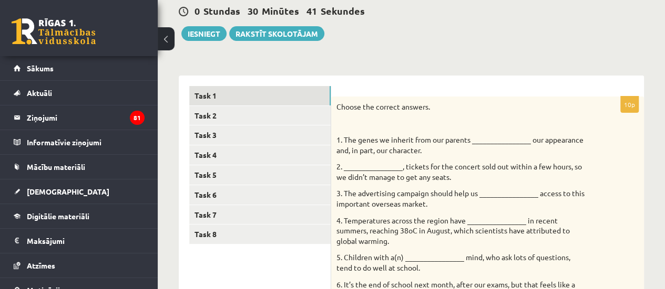
scroll to position [100, 0]
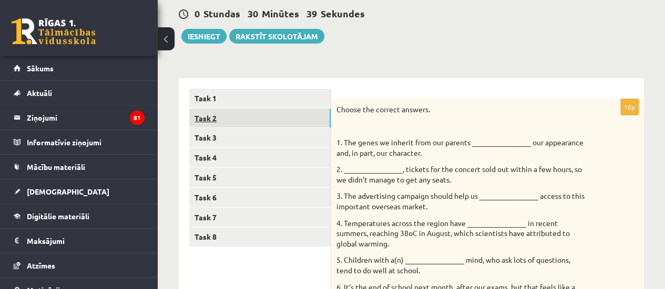
click at [278, 125] on link "Task 2" at bounding box center [259, 118] width 141 height 19
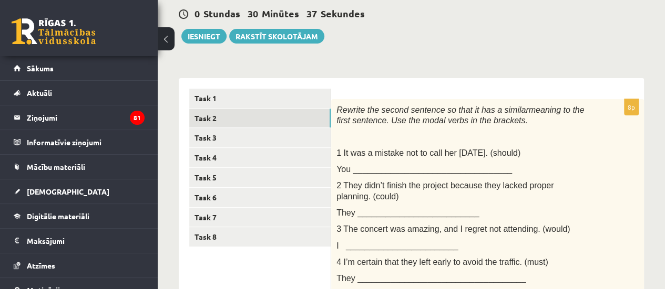
scroll to position [86, 0]
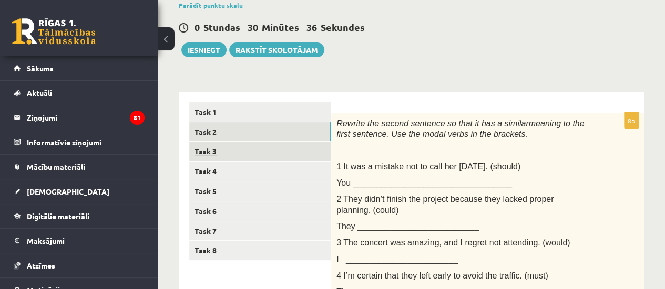
click at [260, 159] on link "Task 3" at bounding box center [259, 151] width 141 height 19
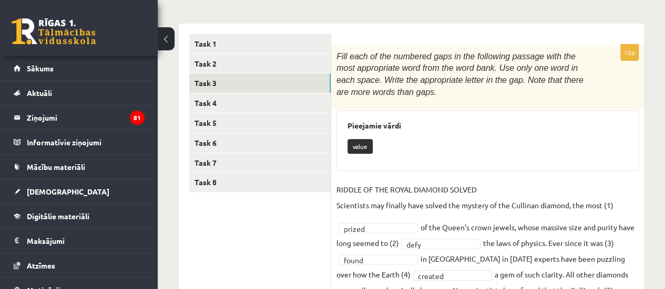
scroll to position [132, 0]
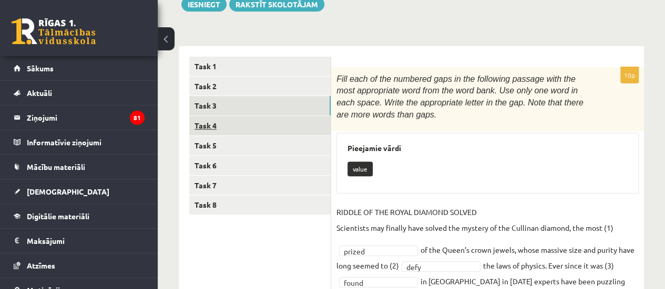
click at [237, 125] on link "Task 4" at bounding box center [259, 125] width 141 height 19
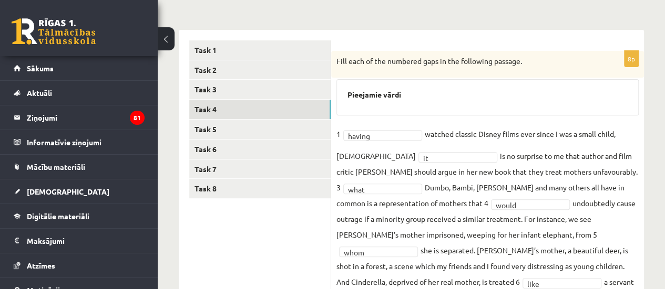
scroll to position [148, 0]
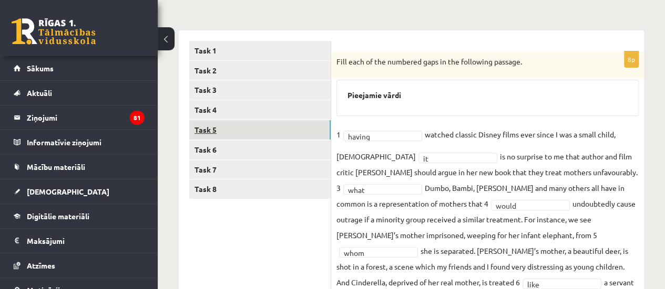
click at [297, 136] on link "Task 5" at bounding box center [259, 129] width 141 height 19
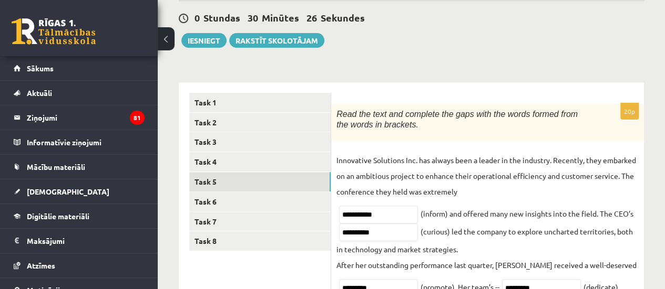
scroll to position [90, 0]
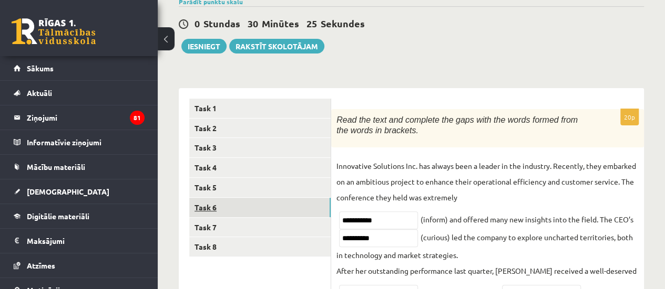
click at [261, 210] on link "Task 6" at bounding box center [259, 207] width 141 height 19
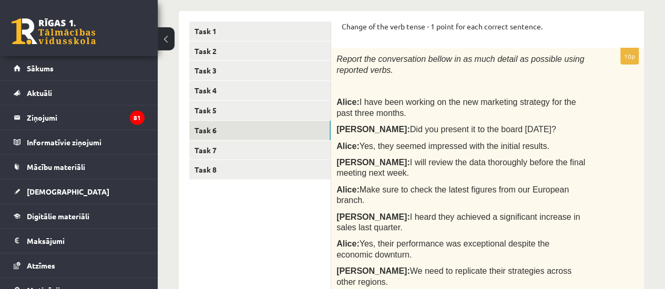
scroll to position [160, 0]
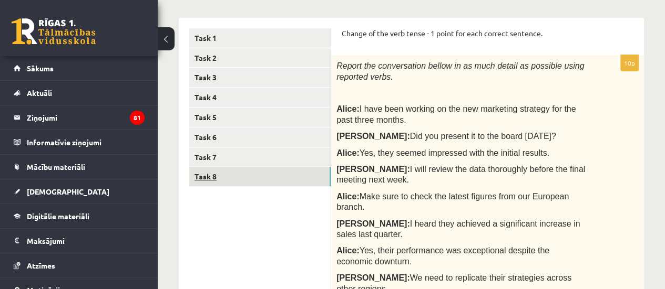
click at [293, 169] on link "Task 8" at bounding box center [259, 176] width 141 height 19
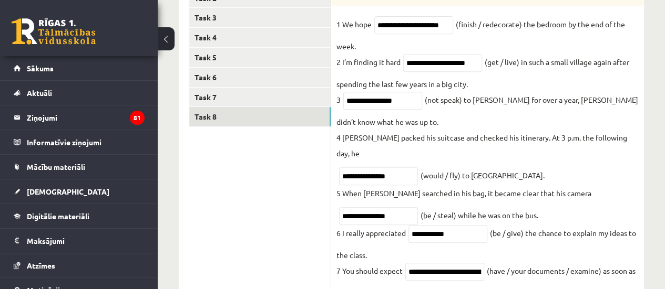
scroll to position [209, 0]
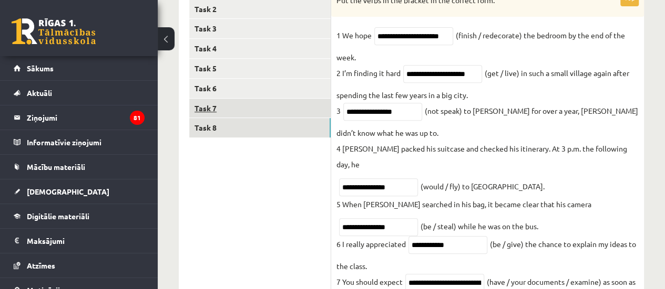
click at [260, 101] on link "Task 7" at bounding box center [259, 108] width 141 height 19
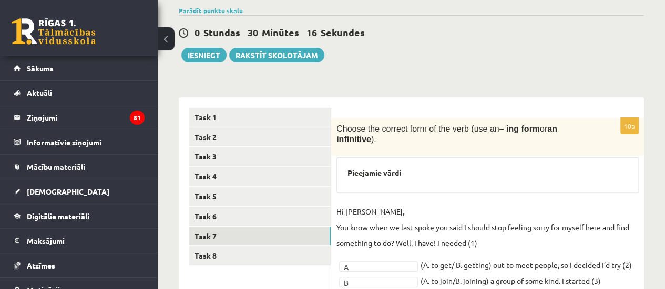
scroll to position [71, 0]
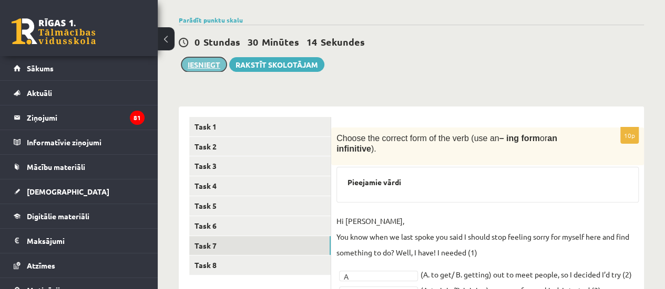
click at [207, 65] on button "Iesniegt" at bounding box center [203, 64] width 45 height 15
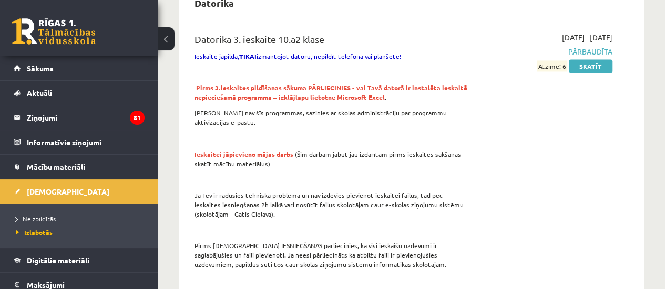
scroll to position [856, 0]
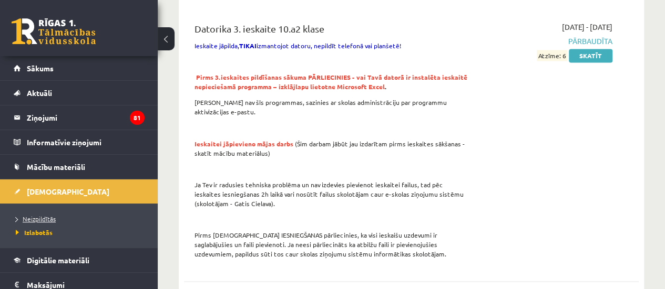
click at [70, 219] on link "Neizpildītās" at bounding box center [81, 218] width 131 height 9
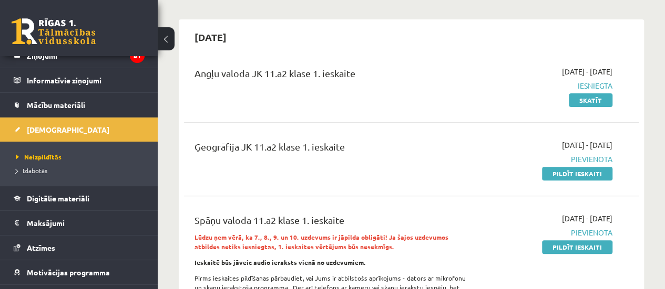
scroll to position [63, 0]
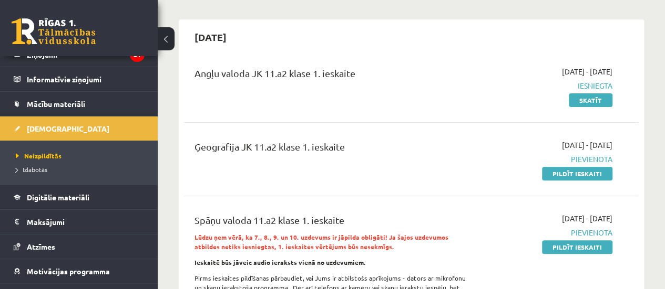
click at [563, 37] on div "[DATE]" at bounding box center [411, 37] width 454 height 25
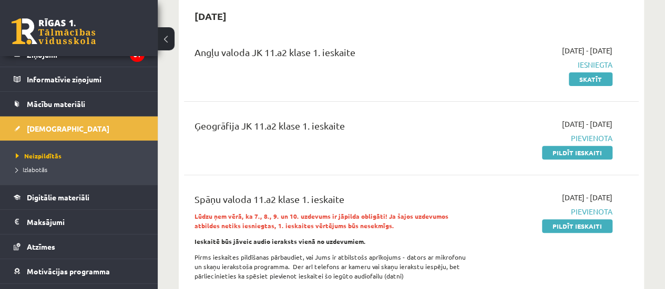
scroll to position [358, 0]
